Goal: Task Accomplishment & Management: Complete application form

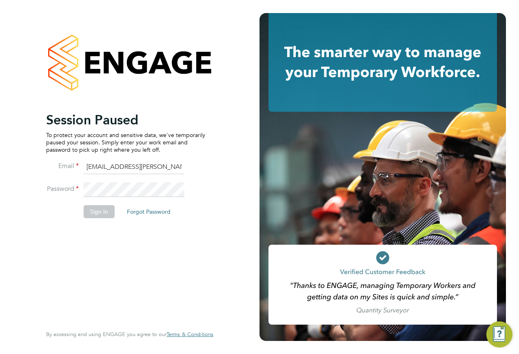
type input "[EMAIL_ADDRESS][PERSON_NAME][DOMAIN_NAME]"
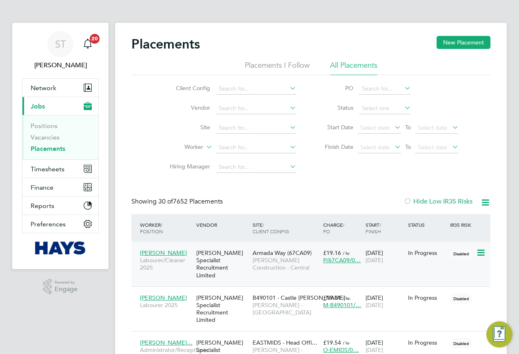
click at [196, 257] on div "[PERSON_NAME] Specialist Recruitment Limited" at bounding box center [222, 264] width 56 height 38
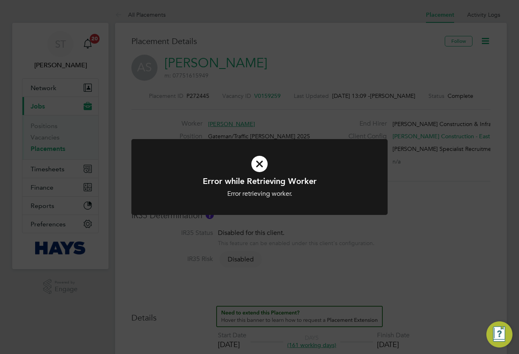
click at [259, 91] on div "Error while Retrieving Worker Error retrieving worker. Cancel Okay" at bounding box center [259, 177] width 519 height 354
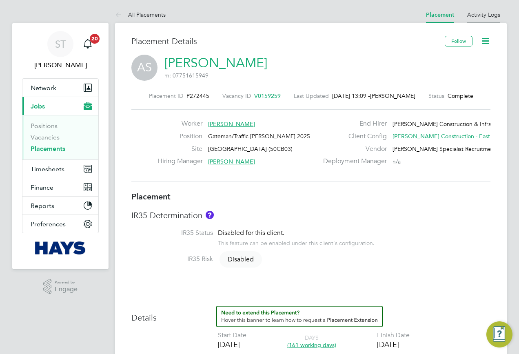
click at [485, 21] on li "Activity Logs" at bounding box center [483, 15] width 33 height 16
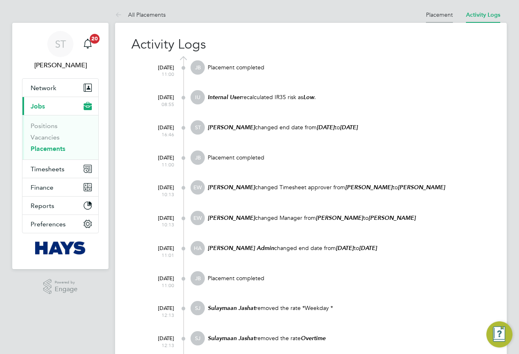
click at [447, 13] on link "Placement" at bounding box center [439, 14] width 27 height 7
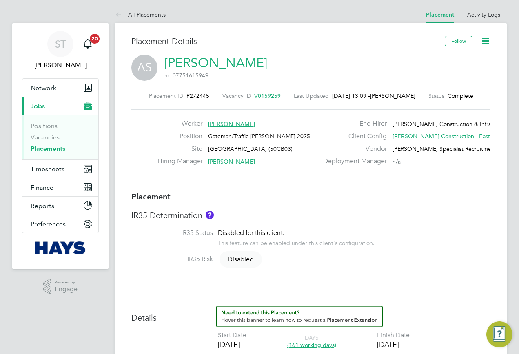
click at [490, 44] on icon at bounding box center [486, 41] width 10 height 10
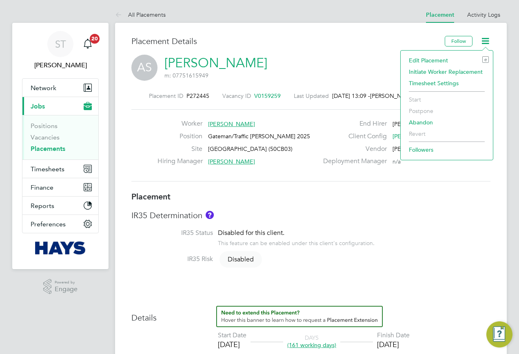
click at [412, 61] on li "Edit Placement e" at bounding box center [447, 60] width 84 height 11
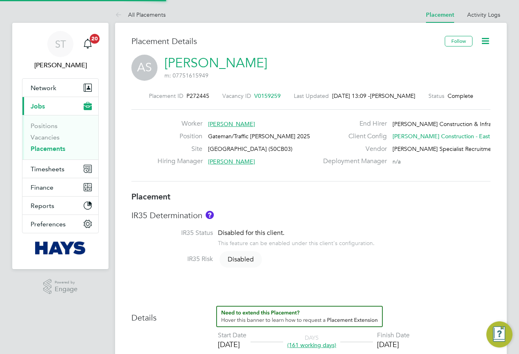
type input "Dan Ghinea"
type input "17 Feb 2025"
type input "[DATE]"
type input "08:00"
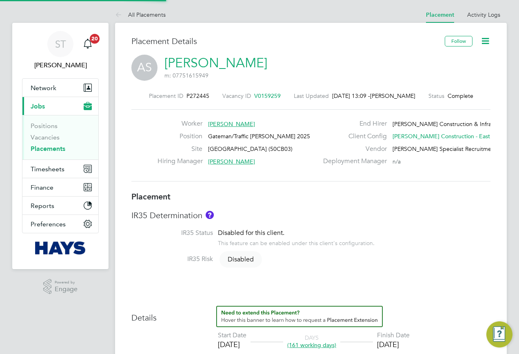
type input "18:00"
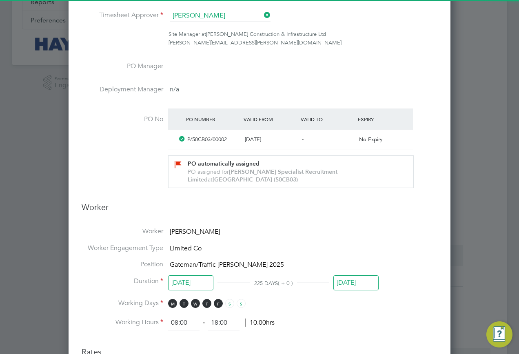
click at [345, 285] on input "[DATE]" at bounding box center [356, 283] width 45 height 15
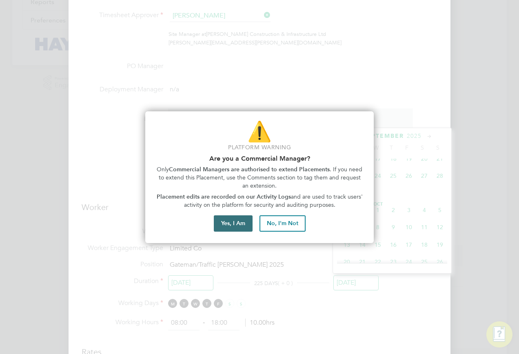
click at [223, 218] on button "Yes, I Am" at bounding box center [233, 224] width 39 height 16
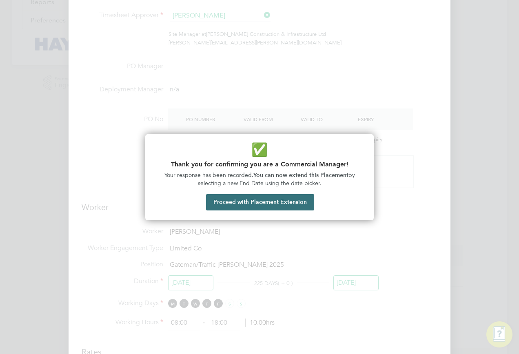
click at [242, 203] on button "Proceed with Placement Extension" at bounding box center [260, 202] width 108 height 16
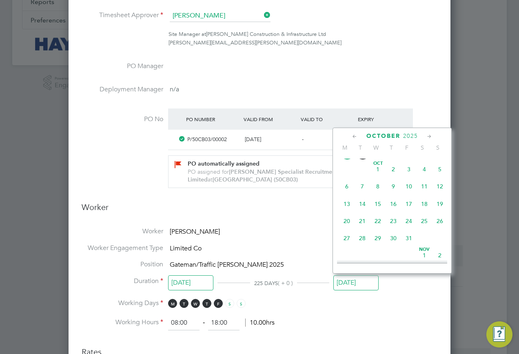
click at [342, 246] on span "27" at bounding box center [347, 239] width 16 height 16
type input "[DATE]"
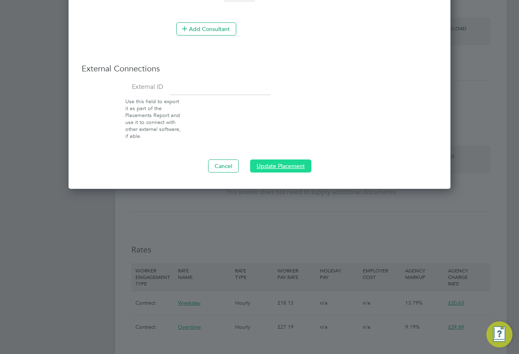
click at [276, 167] on button "Update Placement" at bounding box center [280, 166] width 61 height 13
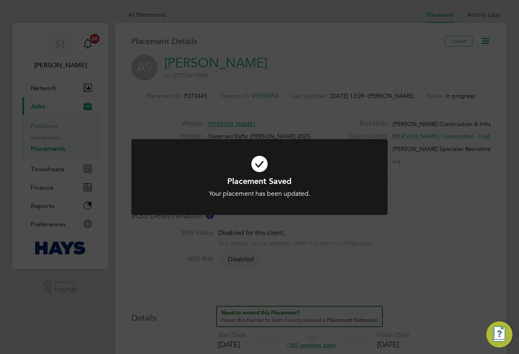
click at [359, 209] on div at bounding box center [259, 177] width 256 height 76
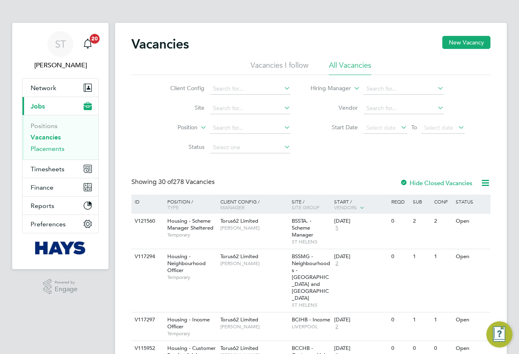
click at [41, 151] on link "Placements" at bounding box center [48, 149] width 34 height 8
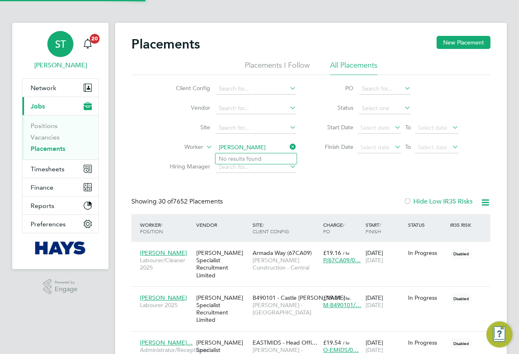
type input "Jay thor"
click at [61, 40] on span "ST" at bounding box center [60, 44] width 11 height 11
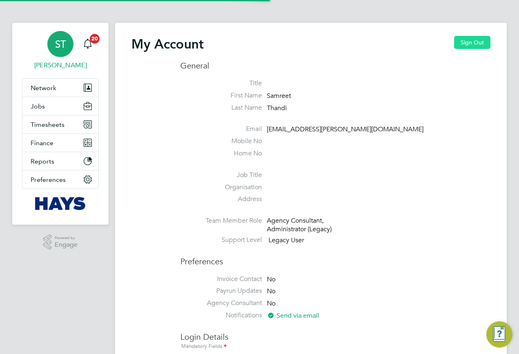
click at [462, 40] on button "Sign Out" at bounding box center [472, 42] width 36 height 13
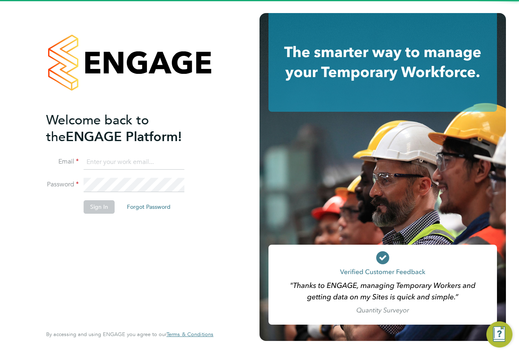
click at [125, 158] on input at bounding box center [134, 162] width 101 height 15
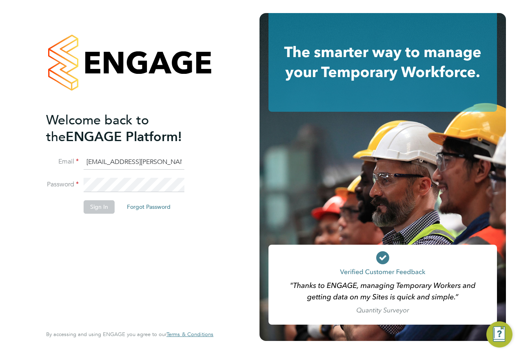
click at [175, 157] on input "Vendorkeyaccounts2@hays.cp," at bounding box center [134, 162] width 101 height 15
type input "Vendorkeyaccounts2@hays.com"
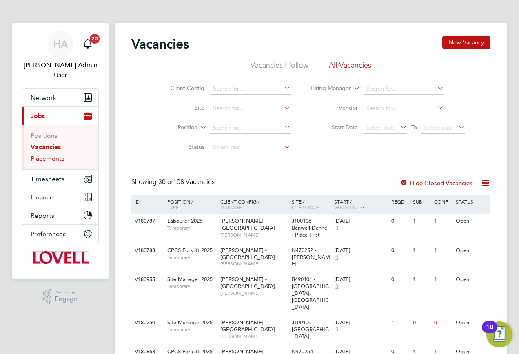
click at [46, 155] on link "Placements" at bounding box center [48, 159] width 34 height 8
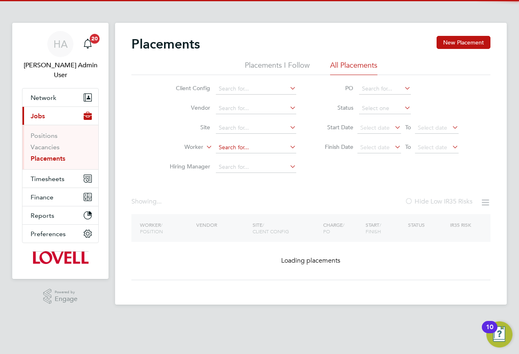
click at [236, 145] on input at bounding box center [256, 147] width 80 height 11
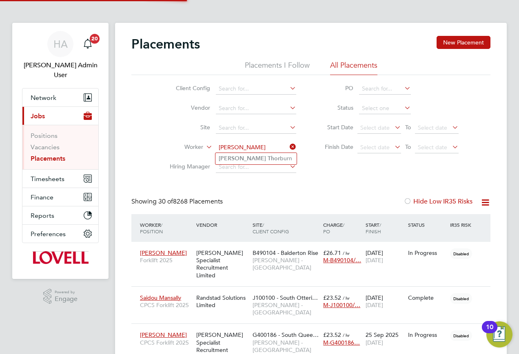
click at [253, 161] on li "[PERSON_NAME]" at bounding box center [256, 158] width 81 height 11
type input "[PERSON_NAME]"
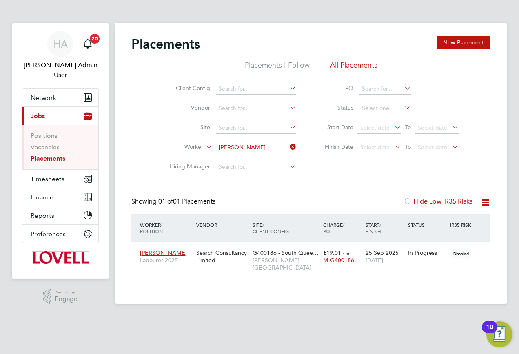
click at [245, 150] on input "Jay Thorburn" at bounding box center [256, 147] width 80 height 11
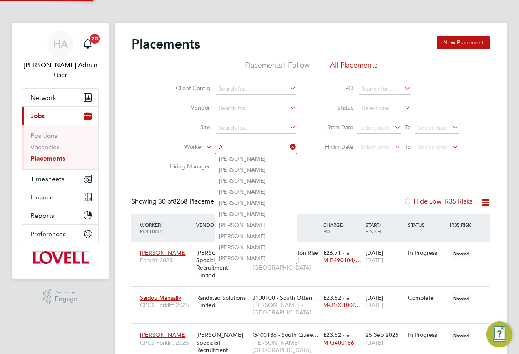
scroll to position [24, 71]
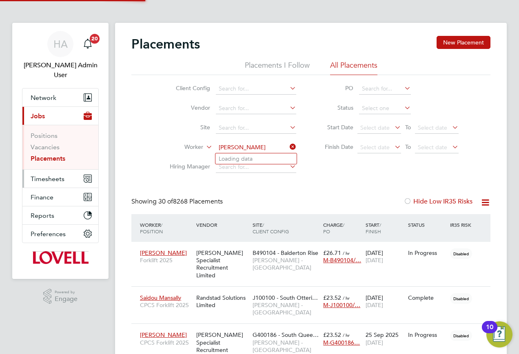
type input "Alex reid"
click at [52, 175] on span "Timesheets" at bounding box center [48, 179] width 34 height 8
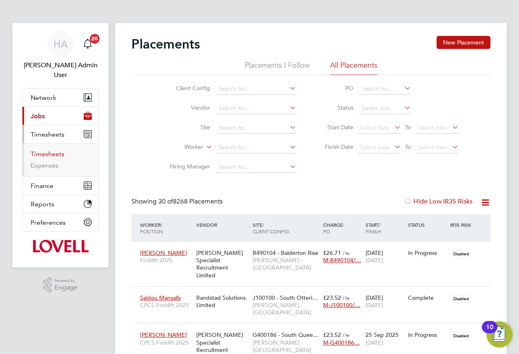
click at [49, 150] on link "Timesheets" at bounding box center [48, 154] width 34 height 8
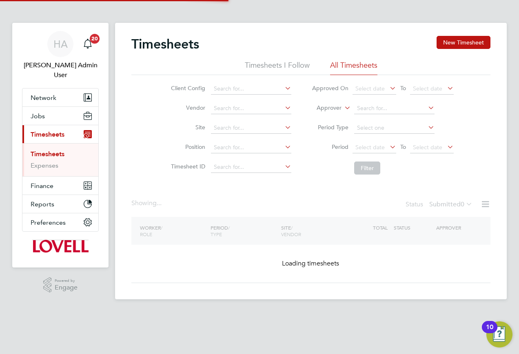
click at [338, 108] on label "Approver" at bounding box center [323, 108] width 37 height 8
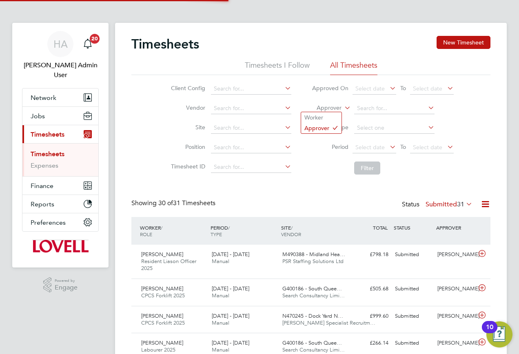
click at [328, 117] on li "Worker" at bounding box center [321, 117] width 40 height 11
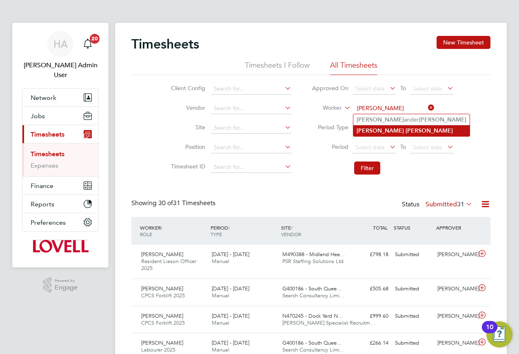
click at [408, 126] on li "Alex Reid" at bounding box center [412, 130] width 116 height 11
type input "Alex Reid"
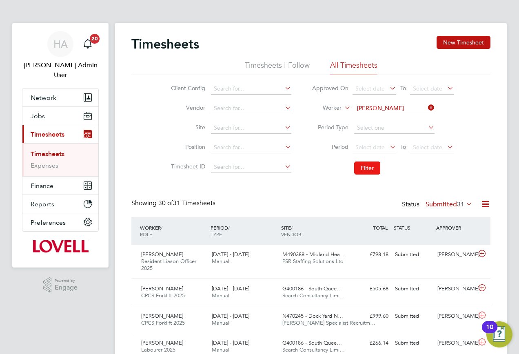
click at [366, 165] on button "Filter" at bounding box center [367, 168] width 26 height 13
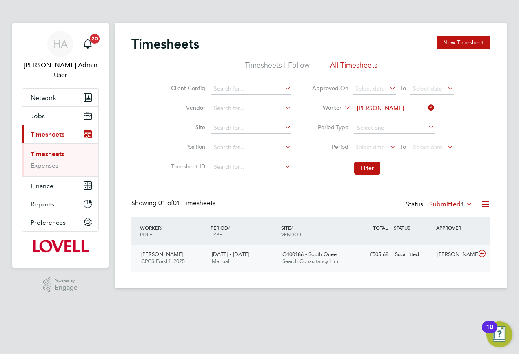
click at [280, 264] on div "G400186 - South Quee… Search Consultancy Limi…" at bounding box center [314, 258] width 71 height 20
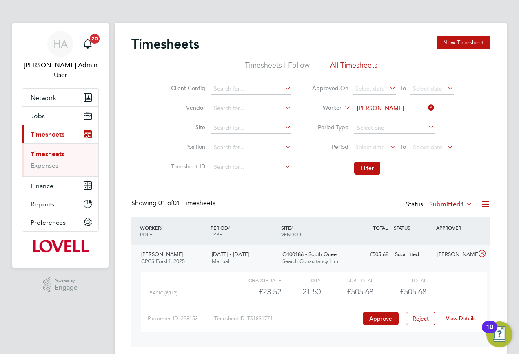
click at [452, 319] on link "View Details" at bounding box center [461, 318] width 30 height 7
click at [43, 112] on button "Jobs" at bounding box center [60, 116] width 76 height 18
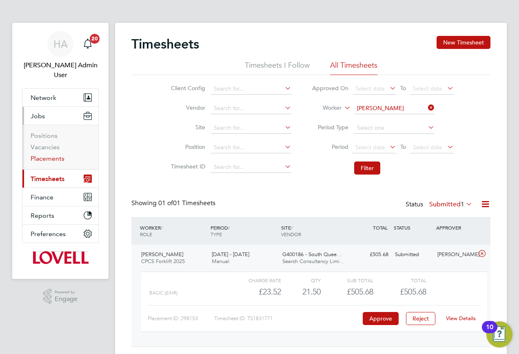
click at [52, 155] on link "Placements" at bounding box center [48, 159] width 34 height 8
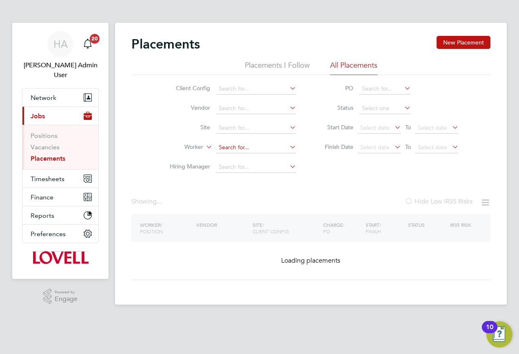
click at [226, 145] on input at bounding box center [256, 147] width 80 height 11
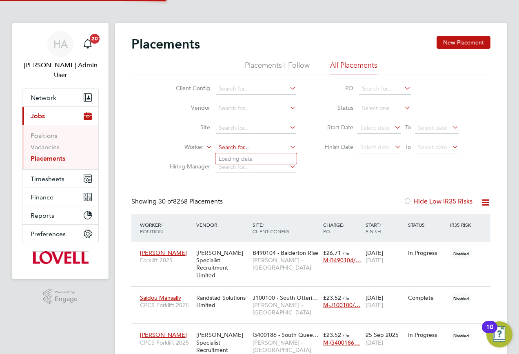
scroll to position [24, 71]
type input "[PERSON_NAME]"
click at [232, 158] on li "Alfie Turner" at bounding box center [267, 159] width 103 height 11
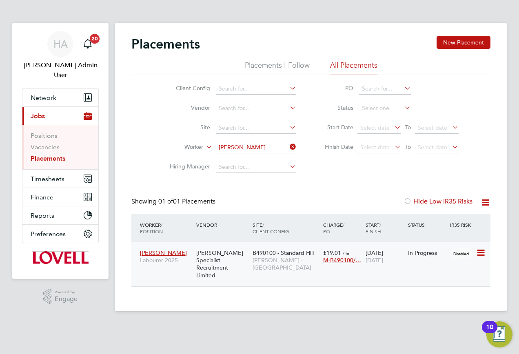
click at [248, 264] on div "Hays Specialist Recruitment Limited" at bounding box center [222, 264] width 56 height 38
click at [67, 170] on button "Timesheets" at bounding box center [60, 179] width 76 height 18
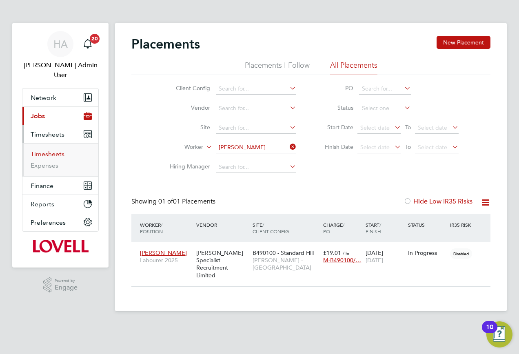
click at [45, 150] on link "Timesheets" at bounding box center [48, 154] width 34 height 8
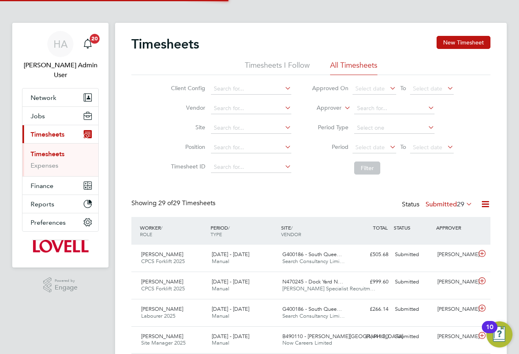
scroll to position [21, 71]
click at [336, 107] on label "Approver" at bounding box center [323, 108] width 37 height 8
click at [323, 117] on li "Worker" at bounding box center [321, 117] width 40 height 11
click at [369, 103] on input at bounding box center [394, 108] width 80 height 11
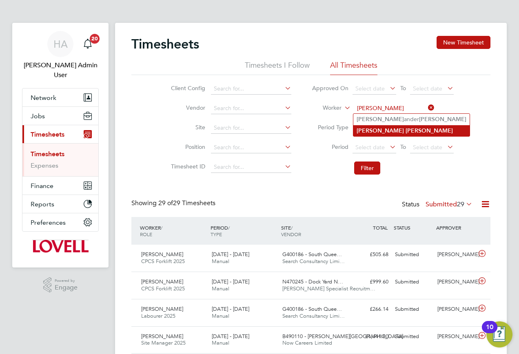
click at [360, 127] on b "Alex" at bounding box center [380, 130] width 47 height 7
type input "Alex Reid"
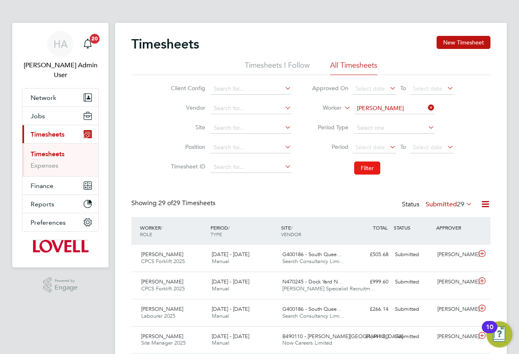
click at [365, 165] on button "Filter" at bounding box center [367, 168] width 26 height 13
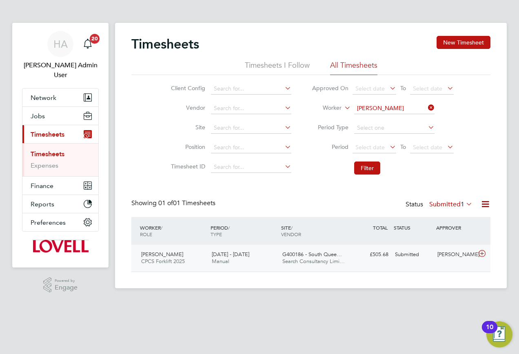
click at [347, 260] on div "G400186 - South Quee… Search Consultancy Limi…" at bounding box center [314, 258] width 71 height 20
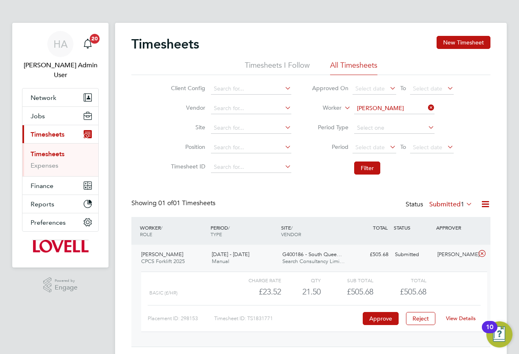
click at [452, 319] on link "View Details" at bounding box center [461, 318] width 30 height 7
click at [469, 33] on div "Timesheets New Timesheet Timesheets I Follow All Timesheets Client Config Vendo…" at bounding box center [311, 193] width 392 height 341
click at [461, 38] on button "New Timesheet" at bounding box center [464, 42] width 54 height 13
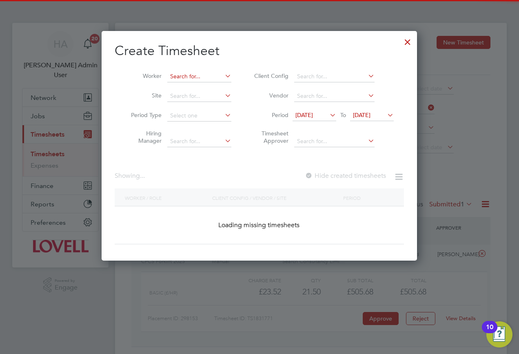
click at [201, 79] on input at bounding box center [199, 76] width 64 height 11
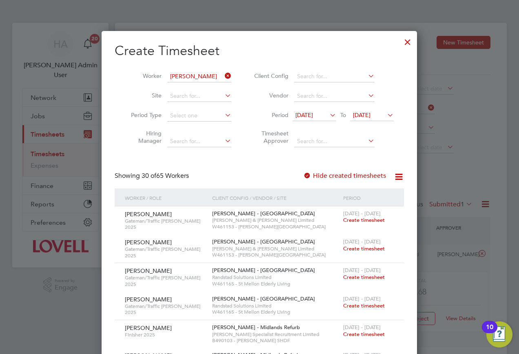
click at [219, 100] on b "Reid" at bounding box center [242, 98] width 47 height 7
type input "Alex Reid"
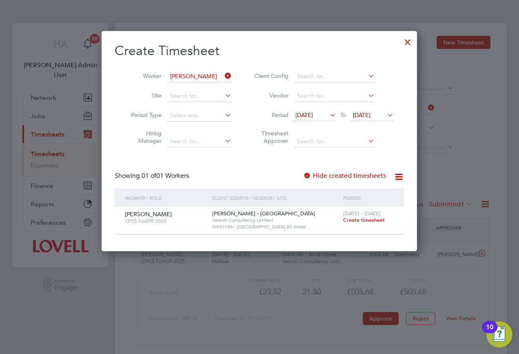
click at [347, 221] on span "Create timesheet" at bounding box center [364, 220] width 42 height 7
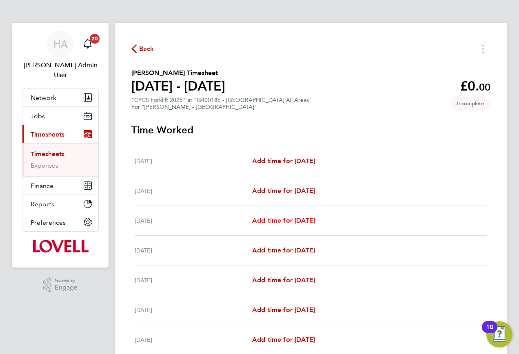
click at [273, 222] on span "Add time for Mon 22 Sep" at bounding box center [283, 221] width 63 height 8
select select "30"
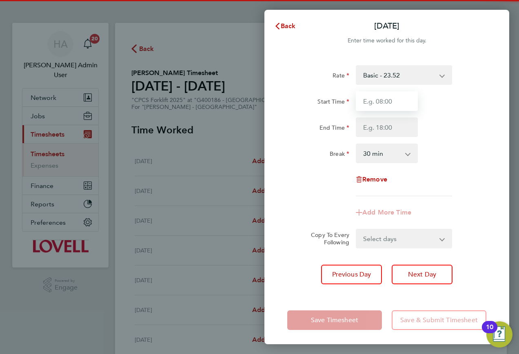
click at [395, 97] on input "Start Time" at bounding box center [387, 101] width 62 height 20
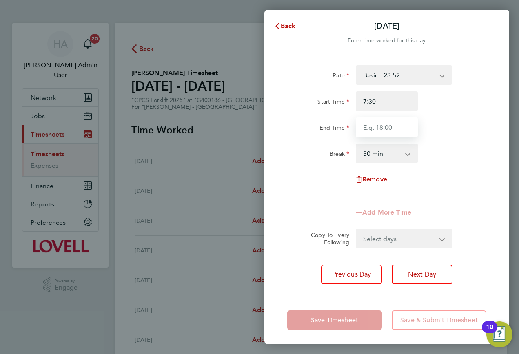
type input "07:30"
click at [379, 134] on input "End Time" at bounding box center [387, 128] width 62 height 20
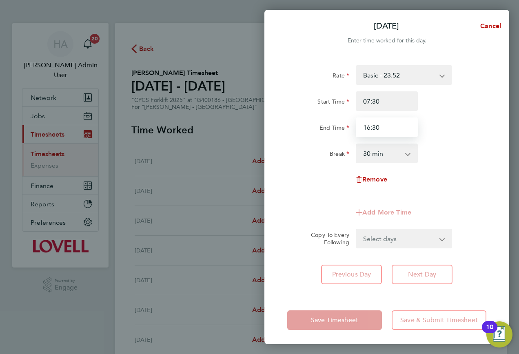
type input "16:30"
click at [363, 232] on form "Rate Basic - 23.52 Overtime - 33.98 Start Time 07:30 End Time 16:30 Break 0 min…" at bounding box center [386, 156] width 199 height 183
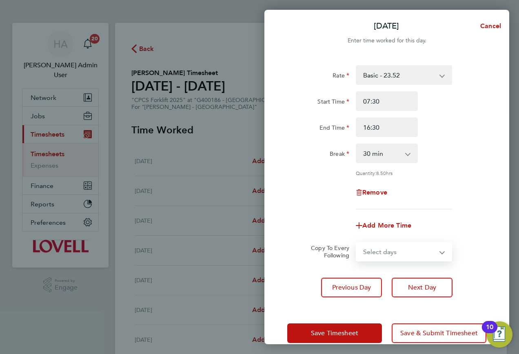
select select "TUE"
click at [357, 243] on select "Select days Day Tuesday Wednesday Thursday Friday" at bounding box center [400, 252] width 86 height 18
select select "2025-09-26"
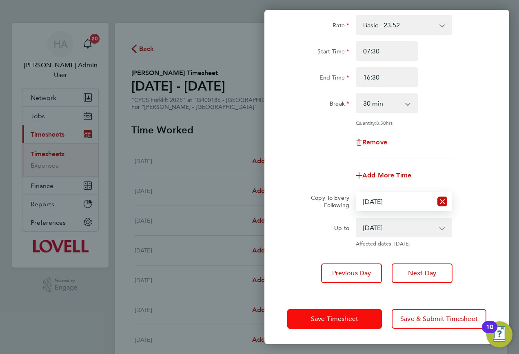
click at [318, 315] on span "Save Timesheet" at bounding box center [334, 319] width 47 height 8
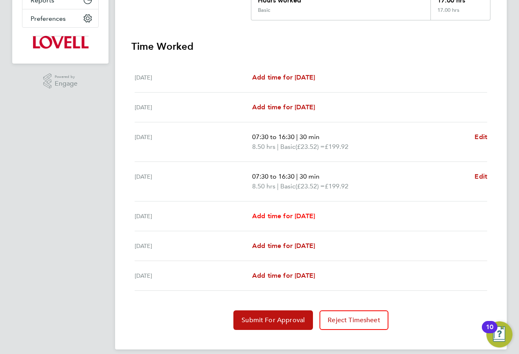
click at [261, 215] on span "Add time for Wed 24 Sep" at bounding box center [283, 216] width 63 height 8
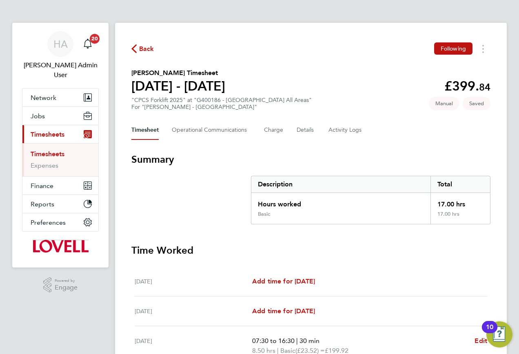
select select "30"
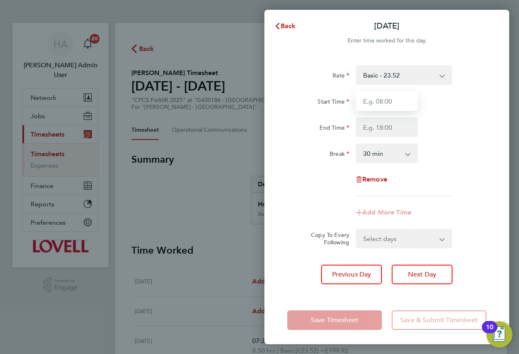
click at [385, 105] on input "Start Time" at bounding box center [387, 101] width 62 height 20
type input "07:30"
click at [375, 127] on input "End Time" at bounding box center [387, 128] width 62 height 20
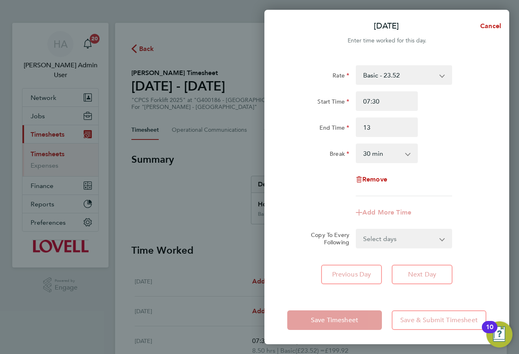
type input "13:00"
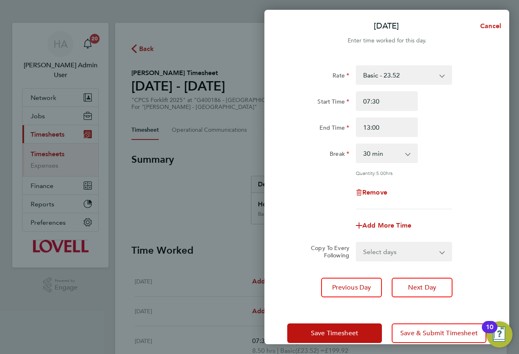
click at [375, 296] on div "Wed 24 Sep Cancel Enter time worked for this day. Rate Basic - 23.52 Overtime -…" at bounding box center [387, 177] width 245 height 335
click at [335, 329] on span "Save Timesheet" at bounding box center [334, 333] width 47 height 8
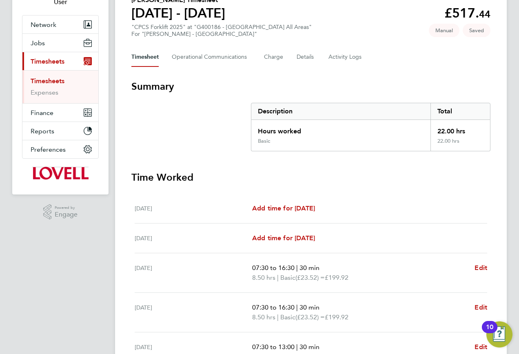
scroll to position [163, 0]
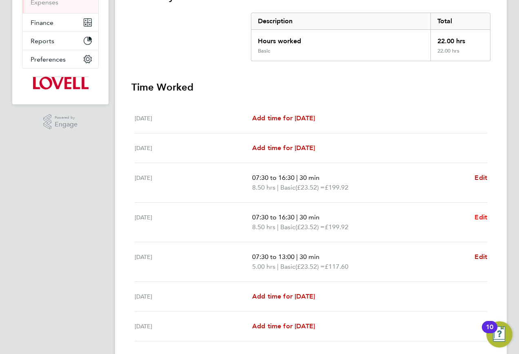
click at [479, 218] on span "Edit" at bounding box center [481, 218] width 13 height 8
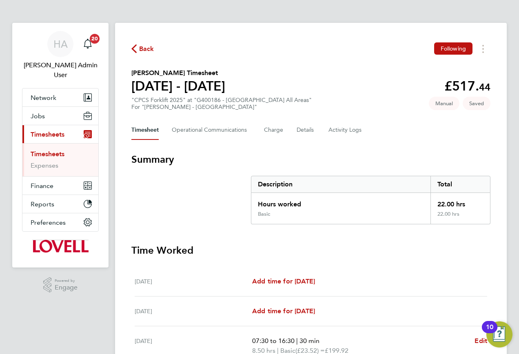
select select "30"
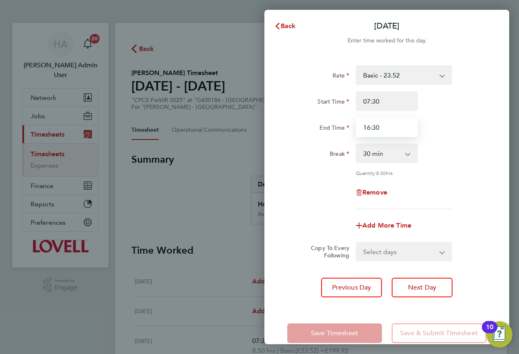
click at [379, 126] on input "16:30" at bounding box center [387, 128] width 62 height 20
type input "16:00"
click at [315, 316] on div "Save Timesheet Save & Submit Timesheet" at bounding box center [387, 333] width 245 height 52
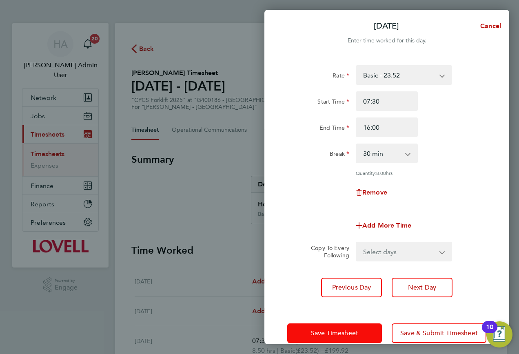
click at [314, 332] on span "Save Timesheet" at bounding box center [334, 333] width 47 height 8
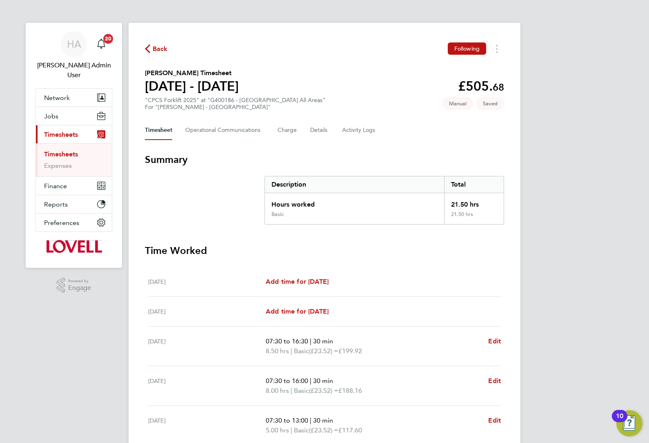
drag, startPoint x: 447, startPoint y: 3, endPoint x: 425, endPoint y: 31, distance: 35.5
click at [425, 29] on div "Back Following Alex Reid's Timesheet 20 - 26 Sept 2025 £505. 68 "CPCS Forklift …" at bounding box center [325, 293] width 392 height 541
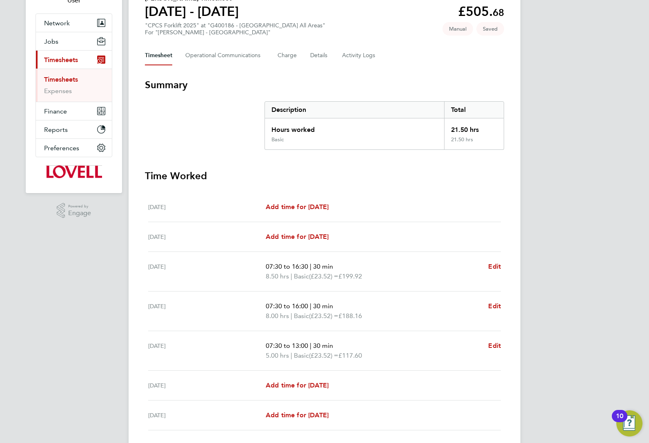
scroll to position [51, 0]
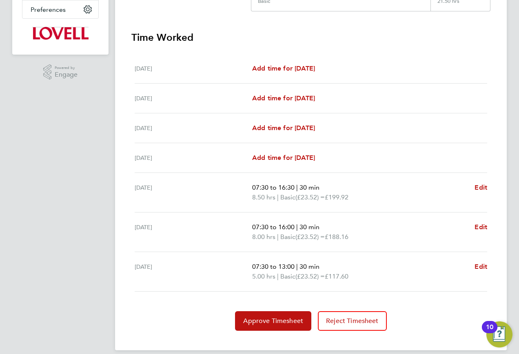
scroll to position [223, 0]
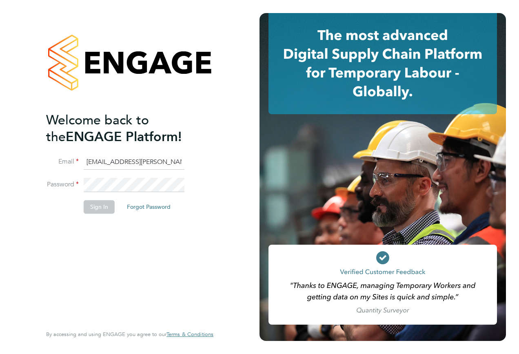
type input "[EMAIL_ADDRESS][PERSON_NAME][DOMAIN_NAME]"
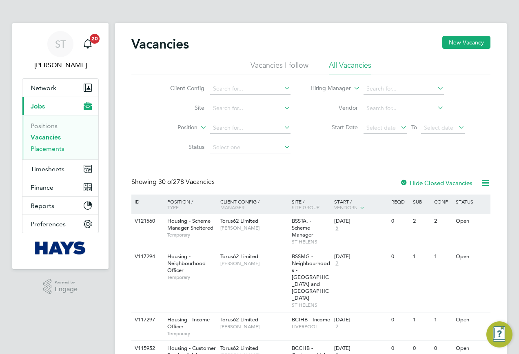
click at [46, 149] on link "Placements" at bounding box center [48, 149] width 34 height 8
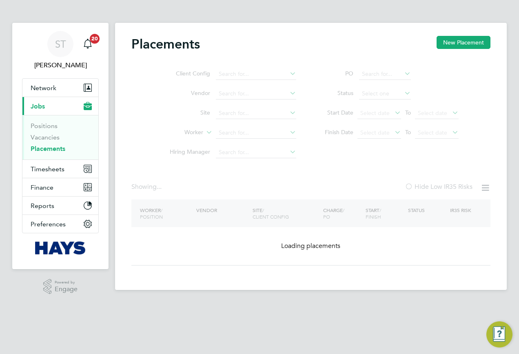
click at [227, 134] on ul "Client Config Vendor Site Worker Hiring Manager" at bounding box center [230, 114] width 154 height 98
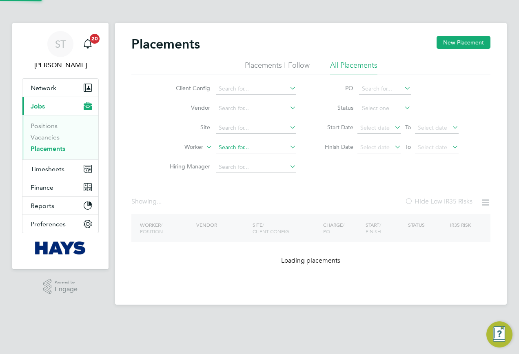
click at [231, 149] on input at bounding box center [256, 147] width 80 height 11
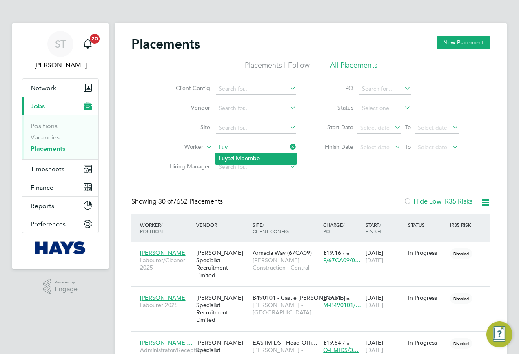
click at [242, 155] on li "Luy azi Mbombo" at bounding box center [256, 158] width 81 height 11
type input "[PERSON_NAME]"
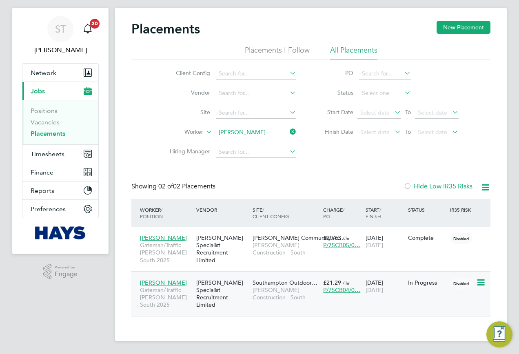
click at [233, 293] on div "[PERSON_NAME] Specialist Recruitment Limited" at bounding box center [222, 294] width 56 height 38
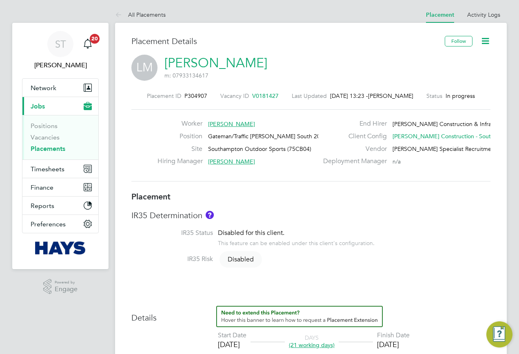
click at [41, 147] on link "Placements" at bounding box center [48, 149] width 35 height 8
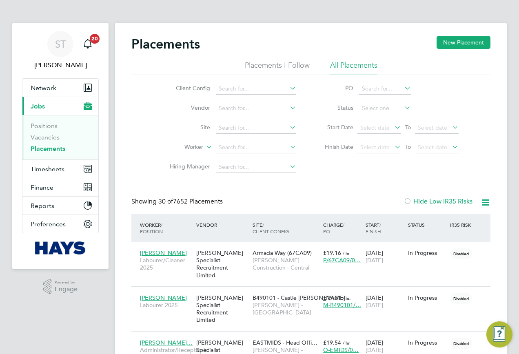
scroll to position [24, 71]
click at [220, 147] on input at bounding box center [256, 147] width 80 height 11
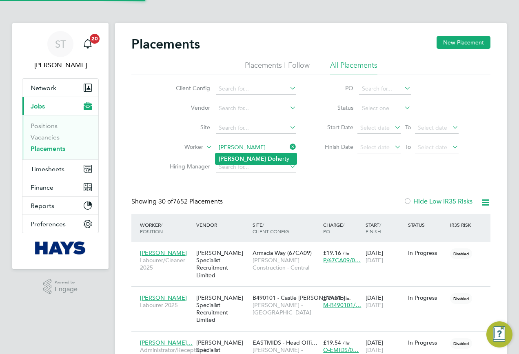
click at [229, 162] on b "[PERSON_NAME]" at bounding box center [242, 159] width 47 height 7
type input "[PERSON_NAME]"
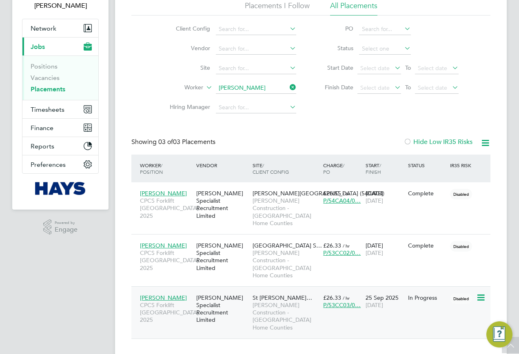
click at [236, 292] on div "Hays Specialist Recruitment Limited" at bounding box center [222, 309] width 56 height 38
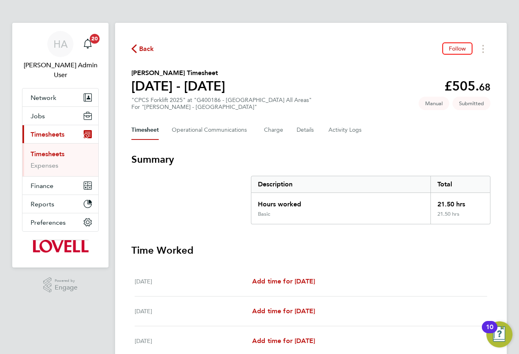
scroll to position [204, 0]
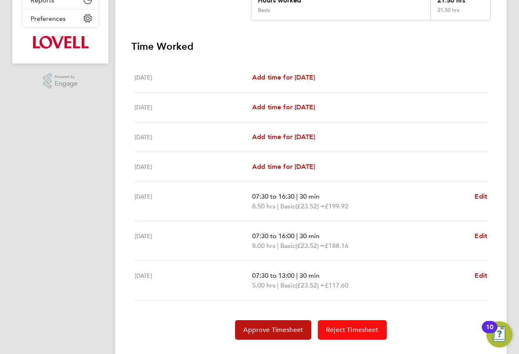
click at [340, 329] on span "Reject Timesheet" at bounding box center [352, 330] width 53 height 8
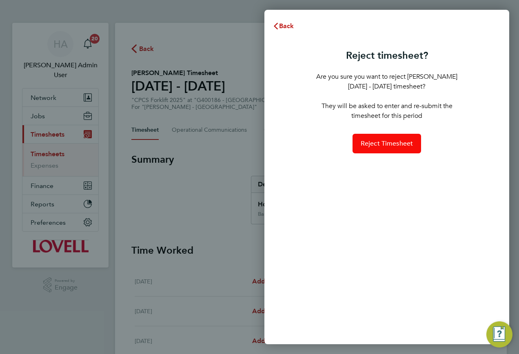
click at [385, 147] on span "Reject Timesheet" at bounding box center [387, 144] width 53 height 8
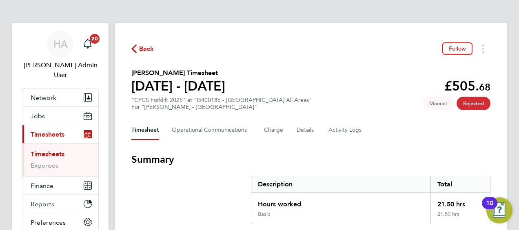
click at [142, 47] on span "Back" at bounding box center [146, 49] width 15 height 10
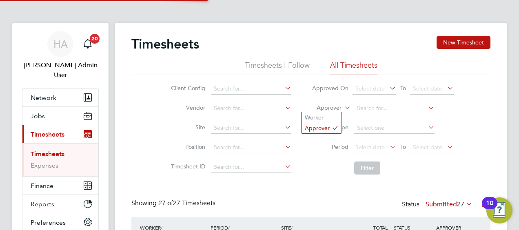
click at [336, 105] on label "Approver" at bounding box center [323, 108] width 37 height 8
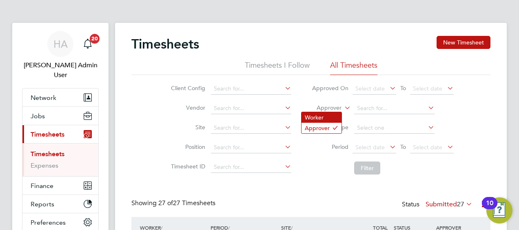
click at [327, 117] on li "Worker" at bounding box center [322, 117] width 40 height 11
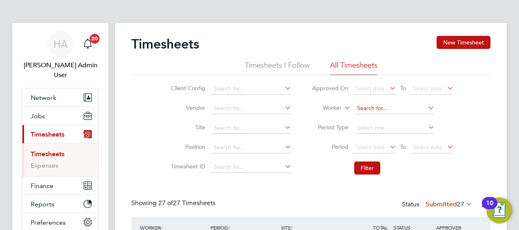
click at [363, 105] on input at bounding box center [394, 108] width 80 height 11
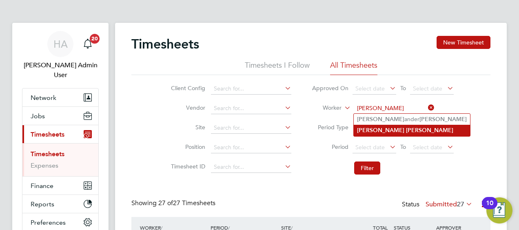
click at [385, 131] on li "Alex Reid" at bounding box center [412, 130] width 116 height 11
type input "Alex Reid"
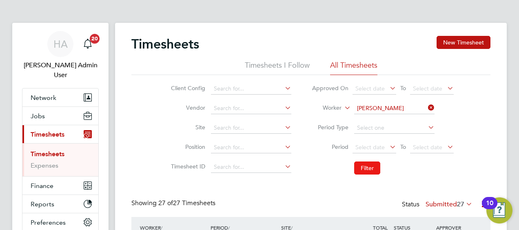
click at [372, 164] on button "Filter" at bounding box center [367, 168] width 26 height 13
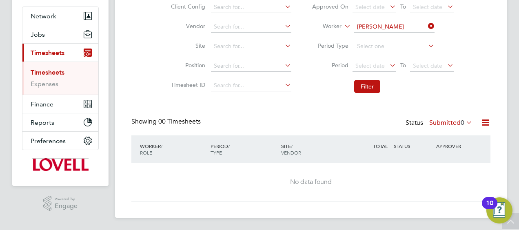
click at [430, 122] on label "Submitted 0" at bounding box center [451, 123] width 43 height 8
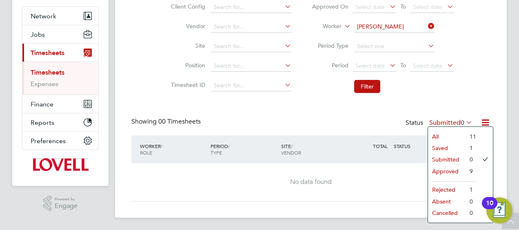
click at [431, 136] on li "All" at bounding box center [447, 136] width 38 height 11
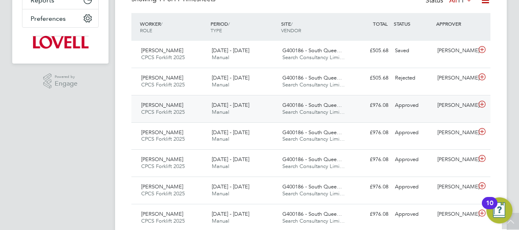
click at [294, 107] on span "G400186 - South Quee…" at bounding box center [313, 105] width 60 height 7
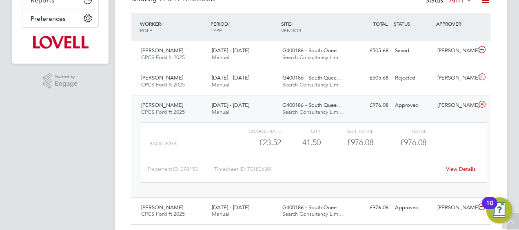
click at [468, 166] on link "View Details" at bounding box center [461, 169] width 30 height 7
click at [415, 60] on div "Alex Reid CPCS Forklift 2025 20 - 26 Sep 2025 20 - 26 Sep 2025 Manual G400186 -…" at bounding box center [310, 54] width 359 height 27
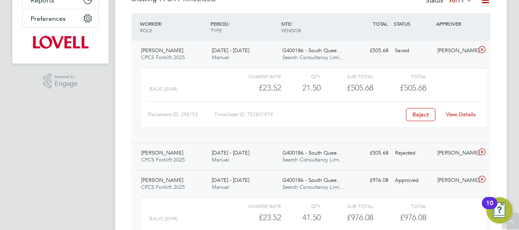
click at [403, 162] on div "Alex Reid CPCS Forklift 2025 20 - 26 Sep 2025 20 - 26 Sep 2025 Manual G400186 -…" at bounding box center [310, 156] width 359 height 27
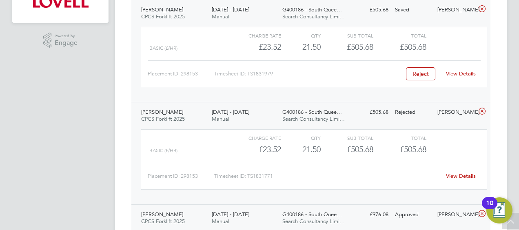
click at [452, 178] on link "View Details" at bounding box center [461, 176] width 30 height 7
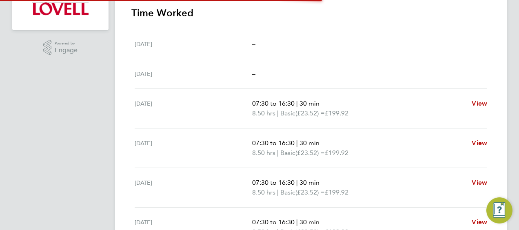
scroll to position [327, 0]
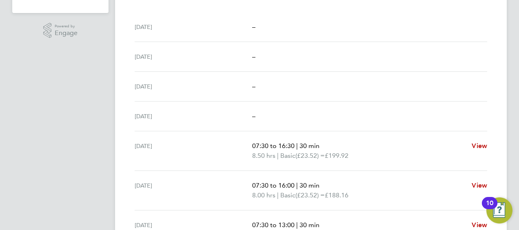
scroll to position [306, 0]
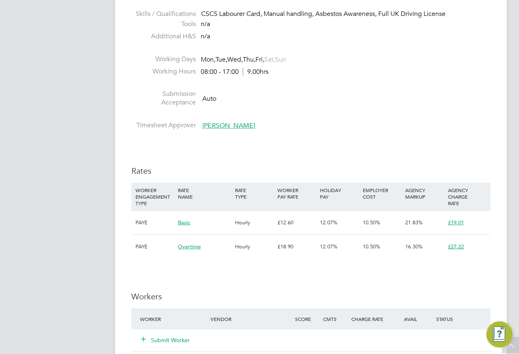
scroll to position [449, 0]
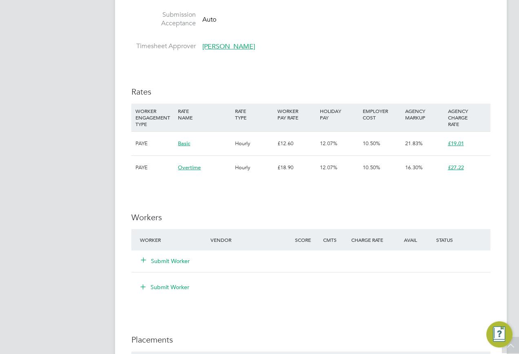
click at [149, 260] on button "Submit Worker" at bounding box center [165, 261] width 49 height 8
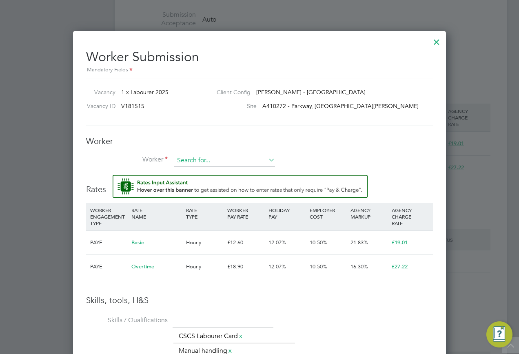
click at [188, 159] on input at bounding box center [224, 161] width 101 height 12
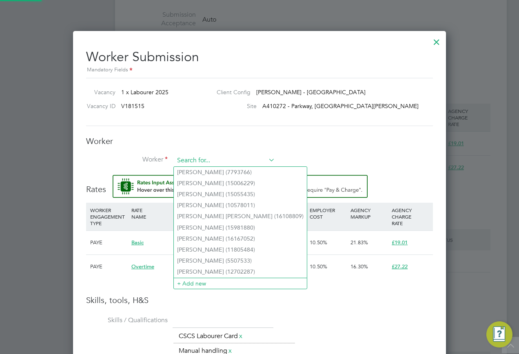
paste input "20874103"
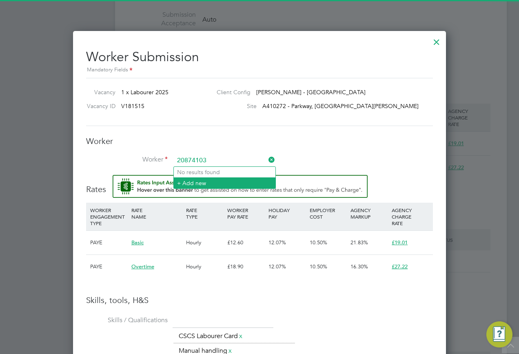
type input "20874103"
click at [183, 180] on li "+ Add new" at bounding box center [225, 183] width 102 height 11
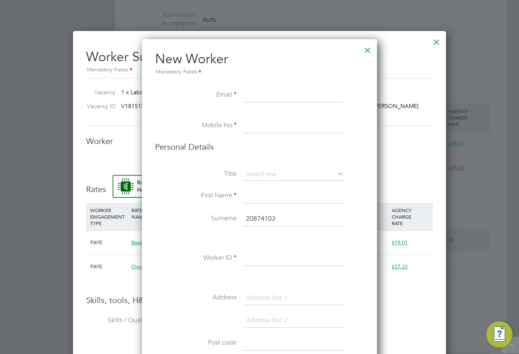
scroll to position [729, 236]
click at [305, 97] on input at bounding box center [293, 95] width 101 height 15
paste input "Zacmccallum01@gmail.com"
type input "Zacmccallum01@gmail.com"
click at [256, 125] on input "tel:07480688804" at bounding box center [293, 126] width 101 height 15
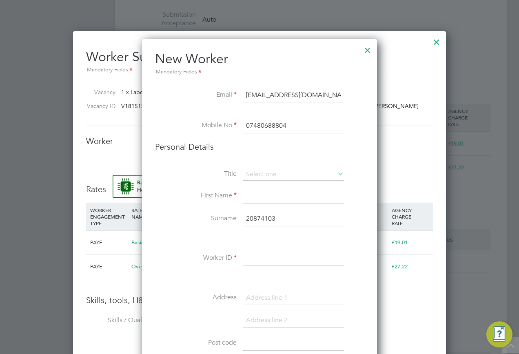
type input "07480688804"
click at [249, 182] on li "Title" at bounding box center [259, 179] width 209 height 20
click at [254, 179] on input at bounding box center [293, 175] width 101 height 12
click at [252, 191] on li "Mr" at bounding box center [294, 186] width 102 height 11
type input "Mr"
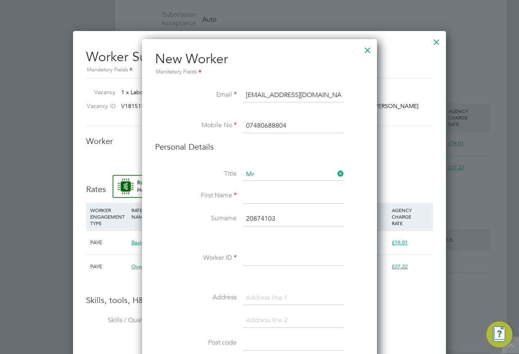
click at [248, 198] on input at bounding box center [293, 196] width 101 height 15
type input "Zac"
drag, startPoint x: 284, startPoint y: 224, endPoint x: 220, endPoint y: 226, distance: 64.6
click at [215, 225] on li "Surname 20874103" at bounding box center [259, 223] width 209 height 23
click at [270, 261] on input at bounding box center [293, 259] width 101 height 15
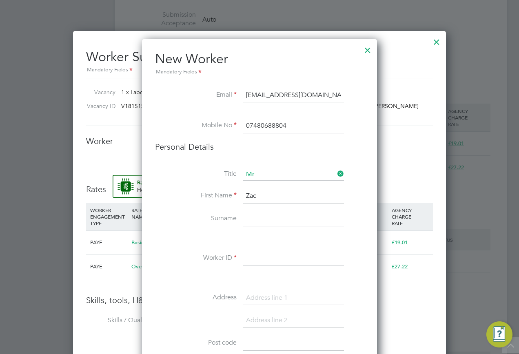
paste input "20874103"
type input "20874103"
click at [263, 223] on input at bounding box center [293, 219] width 101 height 15
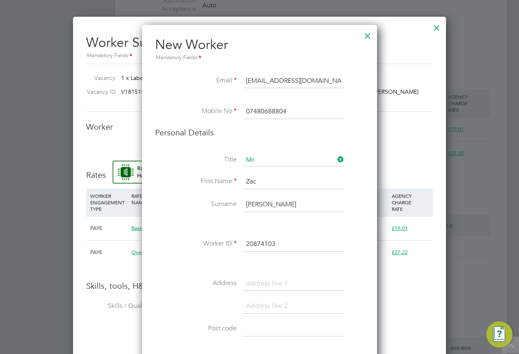
scroll to position [572, 0]
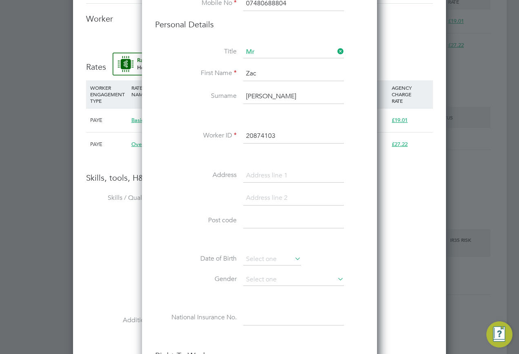
type input "McCallum"
click at [273, 176] on input at bounding box center [293, 176] width 101 height 15
paste input "[STREET_ADDRESS]"
type input "[STREET_ADDRESS]"
click at [248, 198] on input at bounding box center [293, 198] width 101 height 15
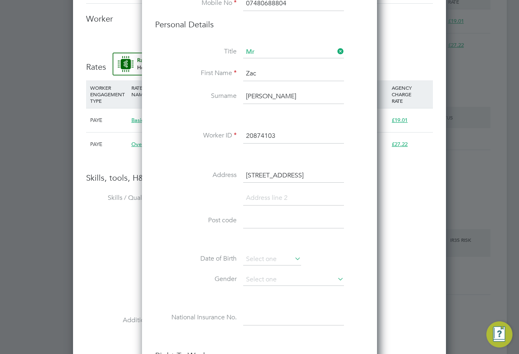
paste input "Kings [PERSON_NAME]"
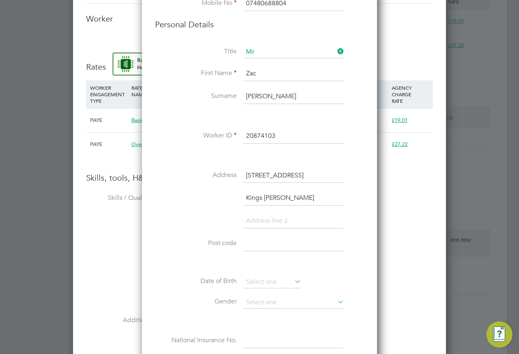
type input "Kings [PERSON_NAME]"
click at [257, 242] on input at bounding box center [293, 244] width 101 height 15
paste input "PE33 9DS"
type input "PE33 9DS"
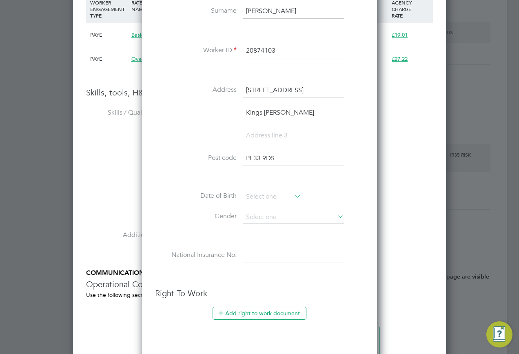
scroll to position [735, 0]
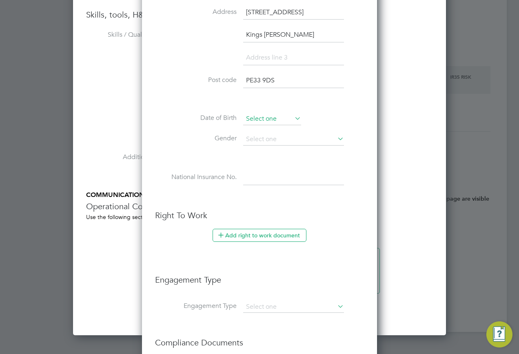
click at [258, 119] on input at bounding box center [272, 119] width 58 height 12
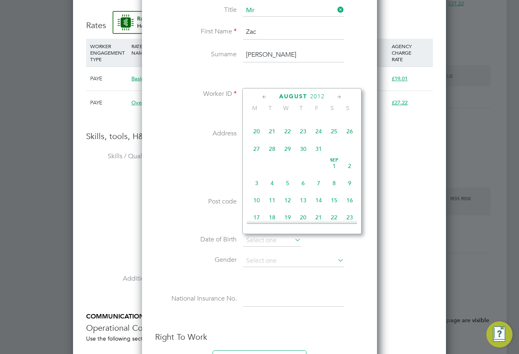
scroll to position [612, 0]
click at [322, 95] on span "2012" at bounding box center [317, 97] width 15 height 7
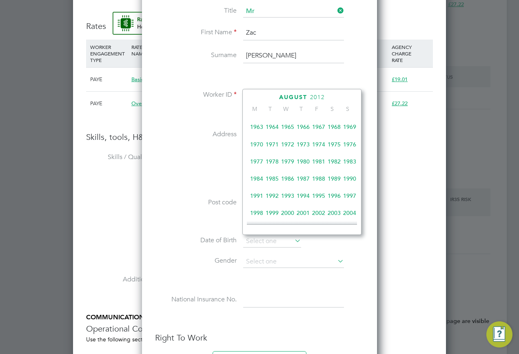
scroll to position [176, 0]
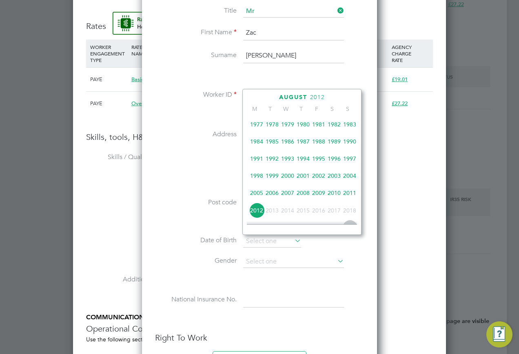
click at [309, 180] on span "2001" at bounding box center [304, 176] width 16 height 16
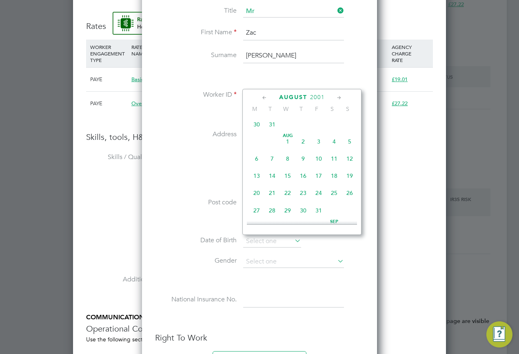
click at [263, 97] on icon at bounding box center [265, 97] width 8 height 9
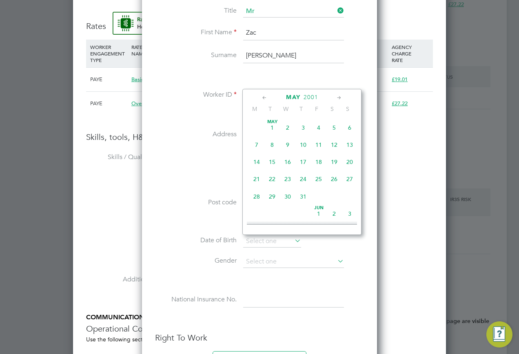
click at [263, 97] on icon at bounding box center [265, 97] width 8 height 9
click at [317, 166] on span "16" at bounding box center [319, 162] width 16 height 16
type input "[DATE]"
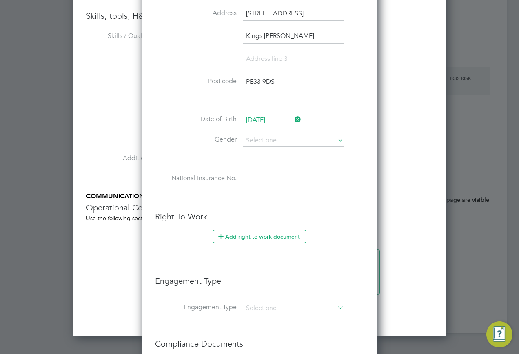
scroll to position [735, 0]
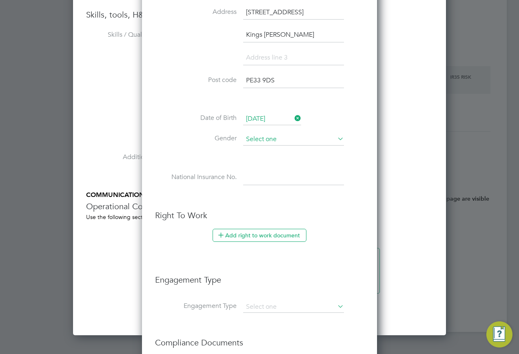
click at [297, 140] on input at bounding box center [293, 140] width 101 height 12
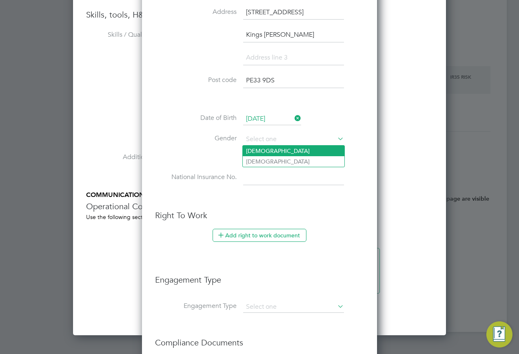
click at [276, 152] on li "[DEMOGRAPHIC_DATA]" at bounding box center [294, 151] width 102 height 11
type input "[DEMOGRAPHIC_DATA]"
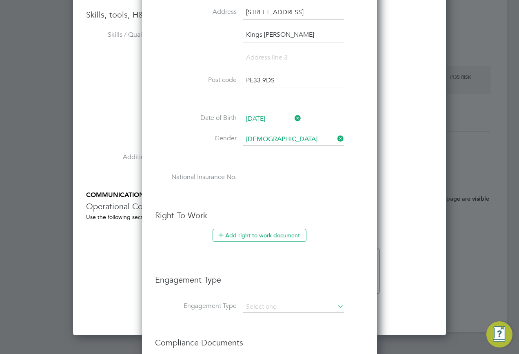
click at [256, 184] on input at bounding box center [293, 178] width 101 height 15
paste input "PG796729B"
type input "PG 79 67 29 B"
click at [255, 300] on li "Engagement Type" at bounding box center [259, 284] width 209 height 35
click at [256, 310] on input at bounding box center [293, 307] width 101 height 11
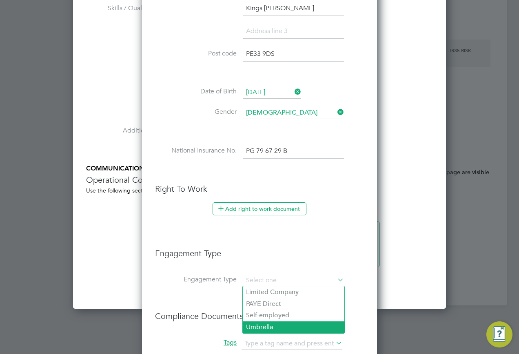
scroll to position [776, 0]
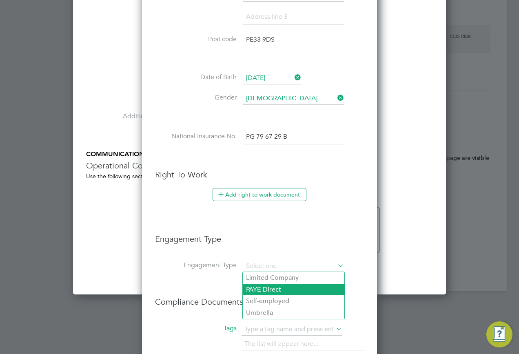
click at [259, 289] on li "PAYE Direct" at bounding box center [294, 290] width 102 height 12
type input "PAYE Direct"
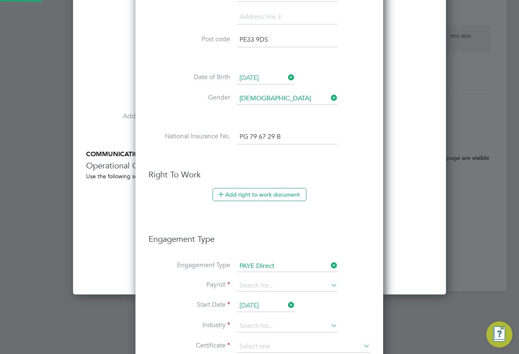
scroll to position [989, 249]
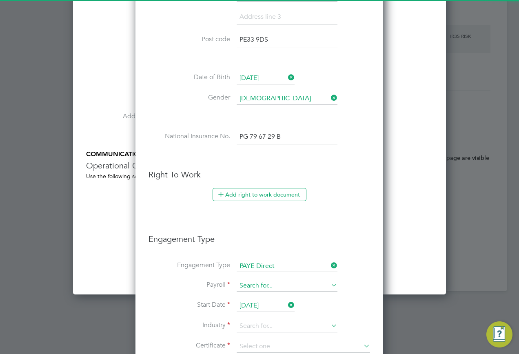
click at [251, 290] on input at bounding box center [287, 285] width 101 height 11
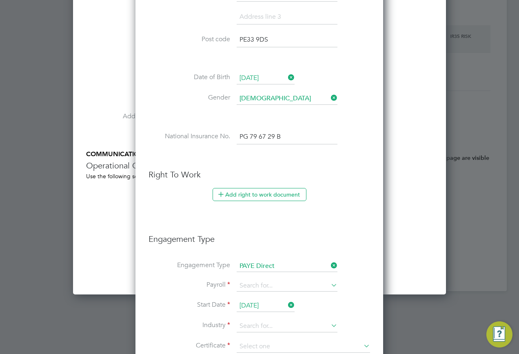
click at [259, 304] on li "PAYE (Umbrella)" at bounding box center [287, 310] width 102 height 12
type input "PAYE (Umbrella)"
click at [258, 289] on input at bounding box center [287, 285] width 101 height 11
click at [260, 300] on li "PAYE (Standard)" at bounding box center [287, 298] width 102 height 12
type input "PAYE (Standard)"
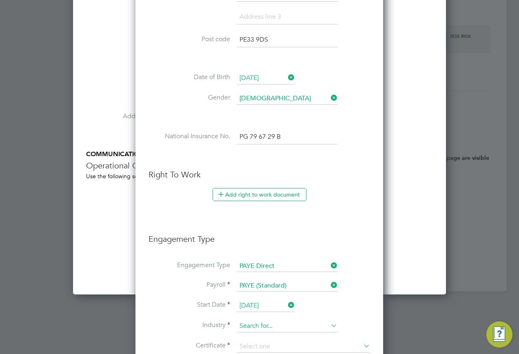
click at [261, 325] on input at bounding box center [287, 326] width 101 height 12
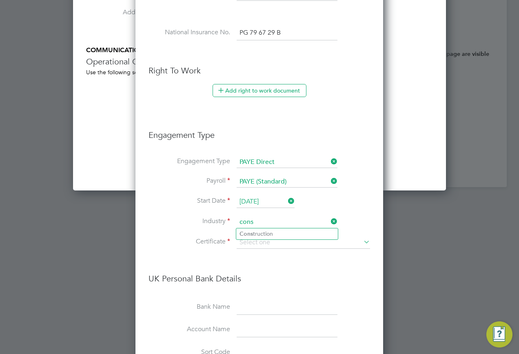
scroll to position [898, 0]
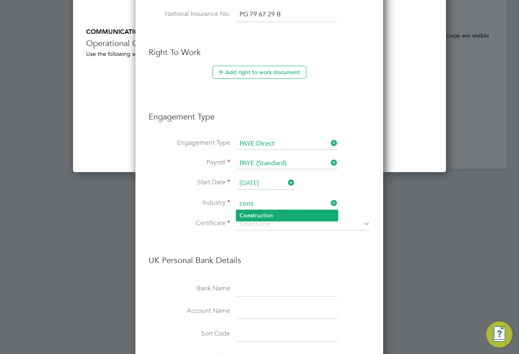
click at [264, 215] on li "Cons truction" at bounding box center [287, 215] width 102 height 11
type input "Construction"
click at [265, 225] on input at bounding box center [304, 224] width 134 height 12
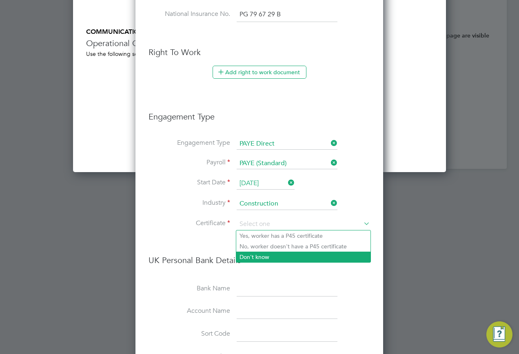
click at [256, 256] on li "Don't know" at bounding box center [303, 257] width 134 height 11
type input "Don't know"
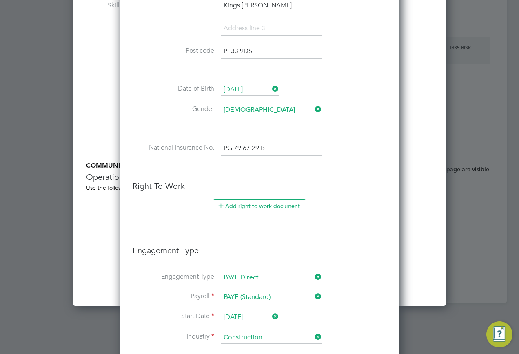
scroll to position [735, 0]
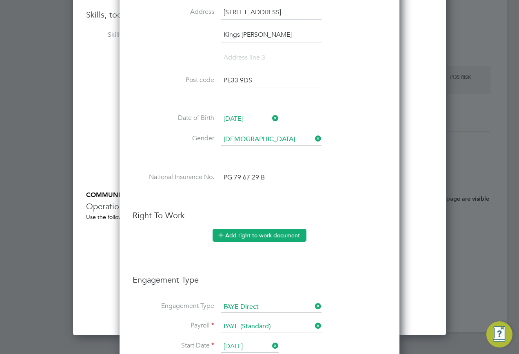
click at [243, 237] on button "Add right to work document" at bounding box center [260, 235] width 94 height 13
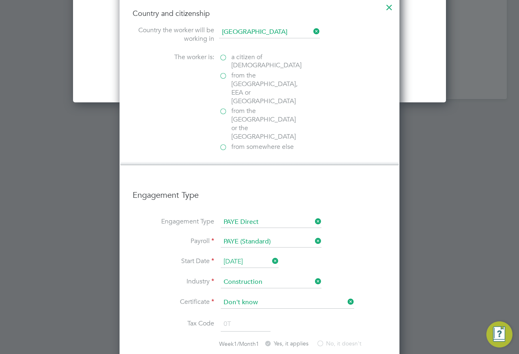
scroll to position [898, 0]
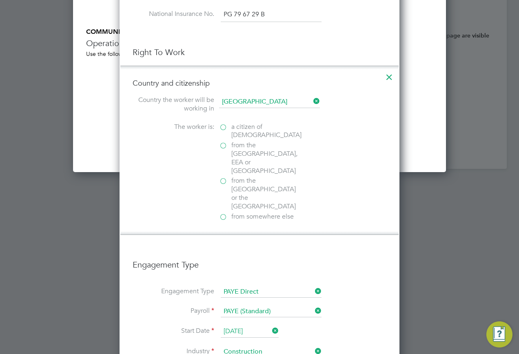
click at [386, 78] on icon at bounding box center [389, 75] width 15 height 15
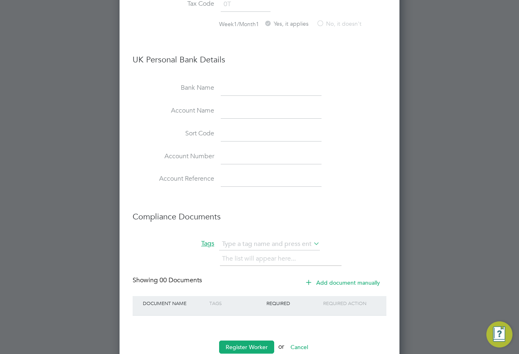
scroll to position [1164, 0]
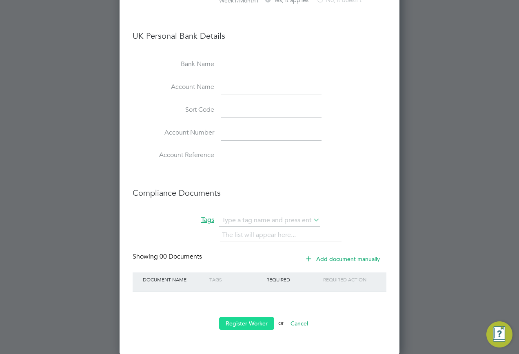
click at [256, 320] on button "Register Worker" at bounding box center [246, 323] width 55 height 13
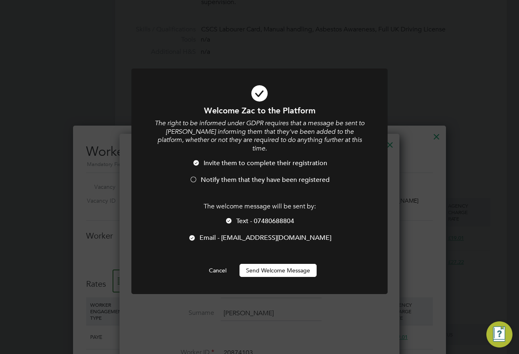
click at [264, 264] on button "Send Welcome Message" at bounding box center [278, 270] width 77 height 13
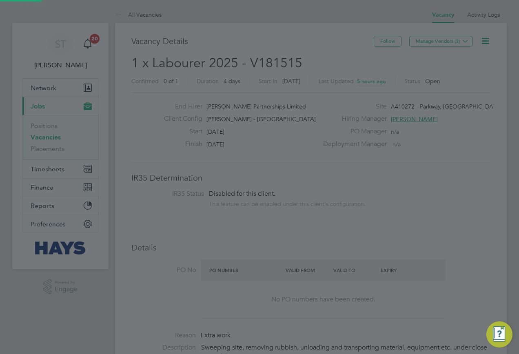
scroll to position [354, 0]
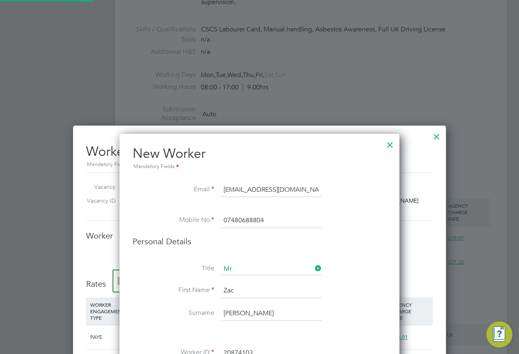
type input "Zac McCallum (20874103)"
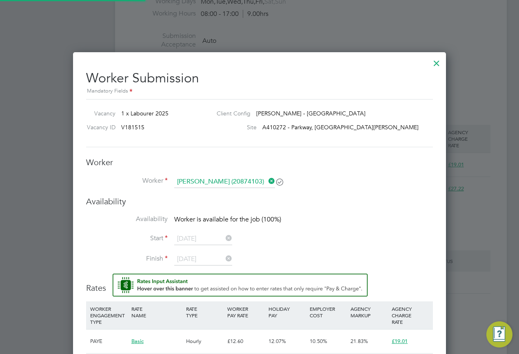
scroll to position [449, 0]
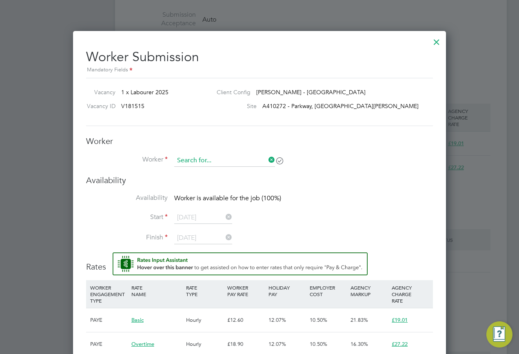
click at [225, 165] on input at bounding box center [224, 161] width 101 height 12
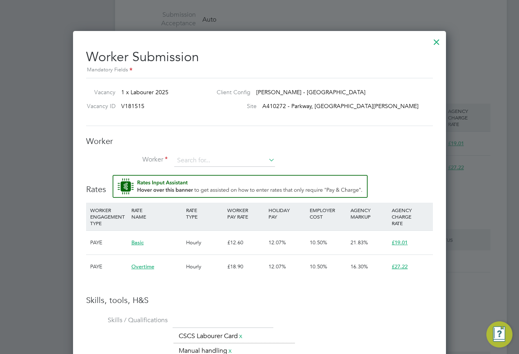
click at [229, 153] on div "Worker Worker Worker Engagement Type" at bounding box center [259, 155] width 347 height 39
click at [214, 158] on input at bounding box center [224, 161] width 101 height 12
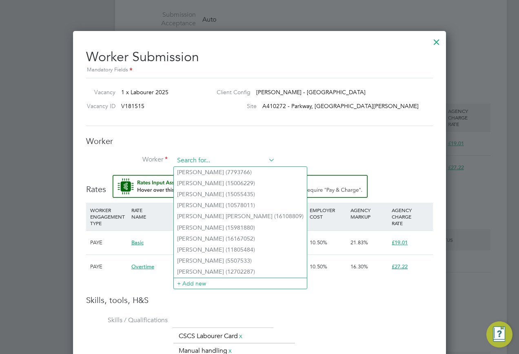
paste input "20874103"
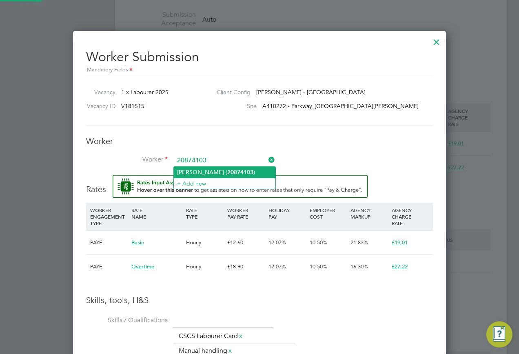
click at [203, 169] on li "Zac Mccallum ( 20874103 )" at bounding box center [225, 172] width 102 height 11
type input "Zac Mccallum (20874103)"
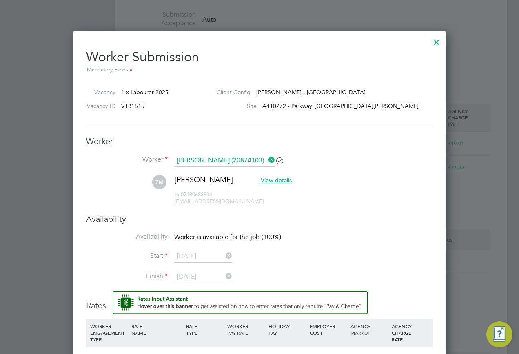
scroll to position [773, 374]
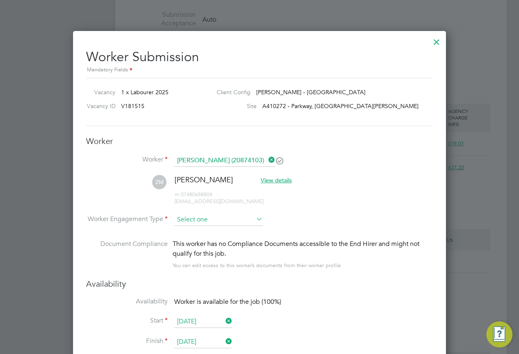
click at [209, 223] on input at bounding box center [218, 220] width 89 height 12
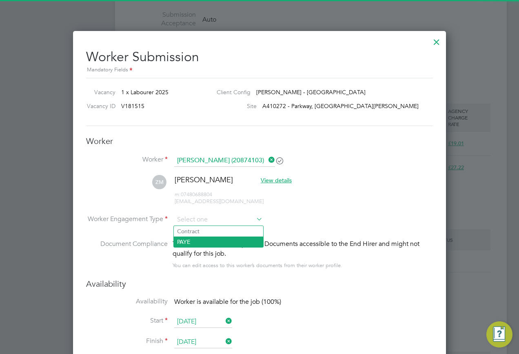
click at [203, 237] on li "PAYE" at bounding box center [218, 242] width 89 height 11
type input "PAYE"
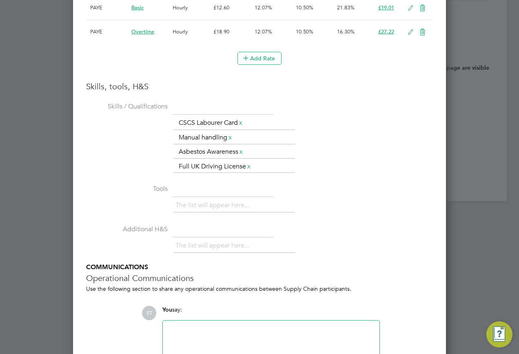
scroll to position [919, 0]
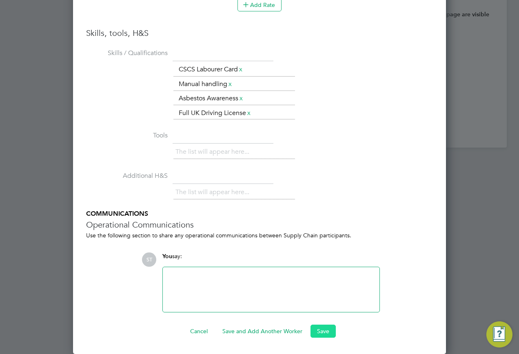
click at [318, 328] on button "Save" at bounding box center [323, 331] width 25 height 13
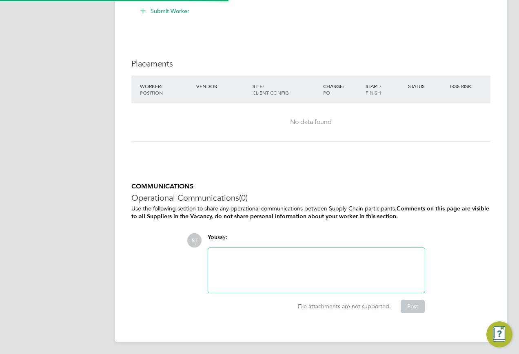
scroll to position [4, 4]
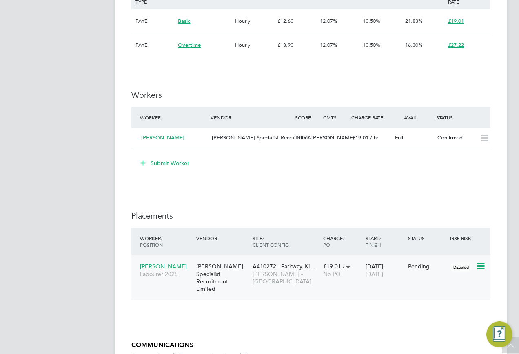
click at [478, 268] on icon at bounding box center [480, 267] width 8 height 10
click at [407, 316] on li "Start" at bounding box center [444, 317] width 84 height 11
type input "[PERSON_NAME]"
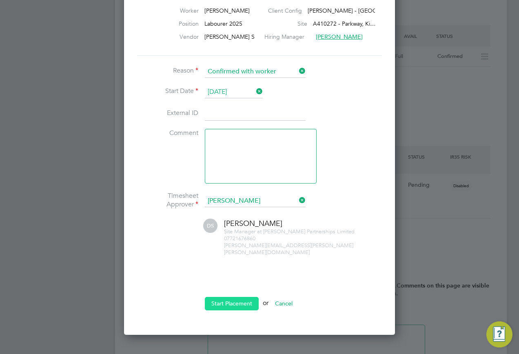
click at [229, 297] on button "Start Placement" at bounding box center [232, 303] width 54 height 13
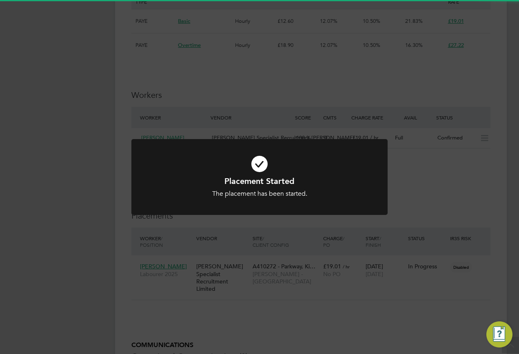
click at [297, 258] on div "Placement Started The placement has been started. Cancel Okay" at bounding box center [259, 177] width 519 height 354
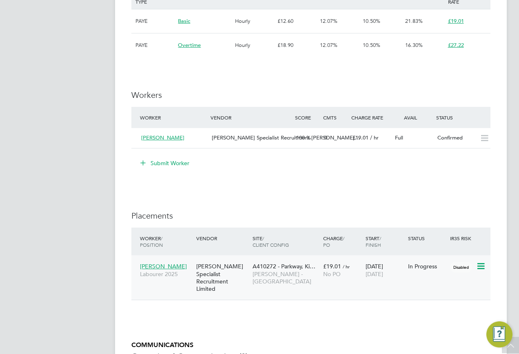
click at [160, 265] on span "Zac Mccallum" at bounding box center [163, 266] width 47 height 7
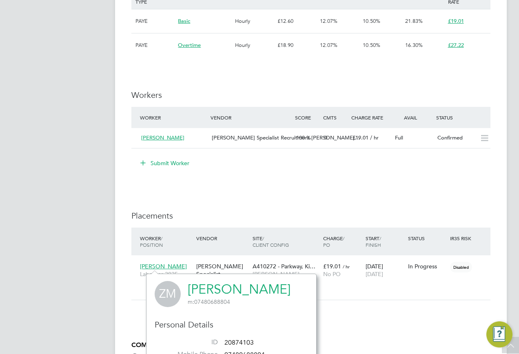
click at [209, 285] on link "Zac Mccallum" at bounding box center [239, 290] width 103 height 16
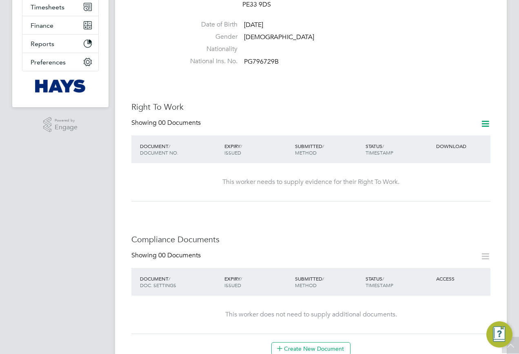
scroll to position [163, 0]
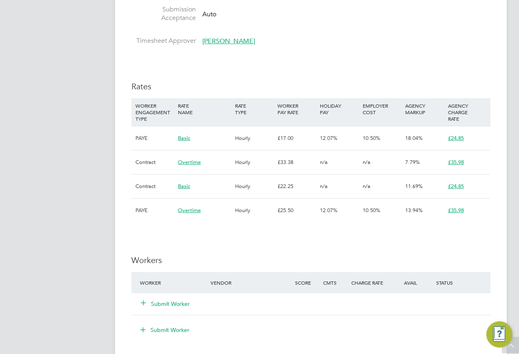
scroll to position [694, 0]
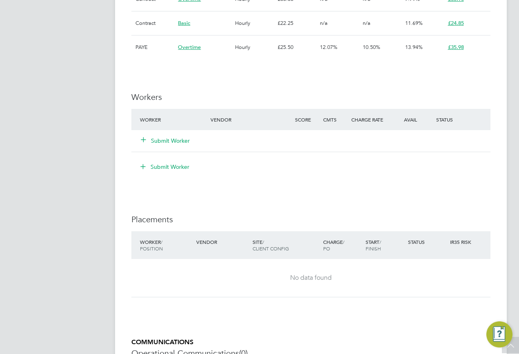
click at [145, 140] on icon at bounding box center [143, 139] width 6 height 6
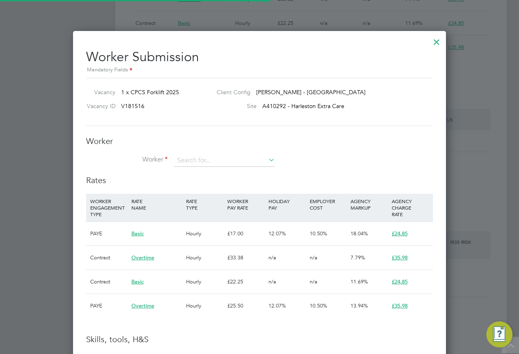
scroll to position [24, 56]
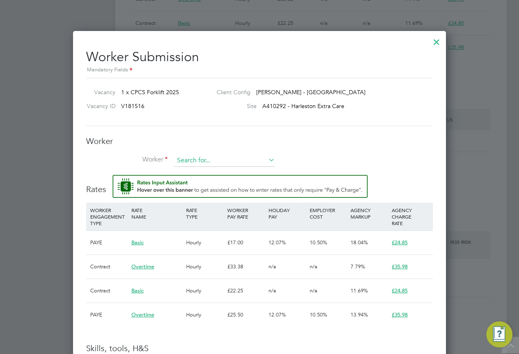
click at [199, 162] on input at bounding box center [224, 161] width 101 height 12
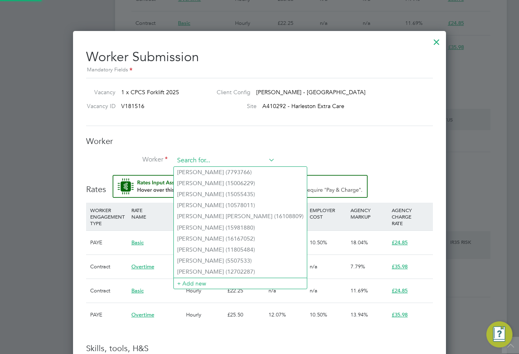
paste input "17190872"
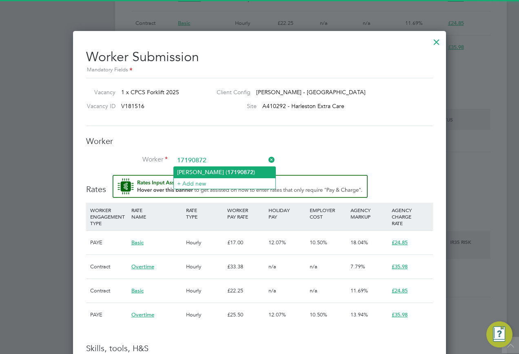
click at [189, 170] on li "Russell Richards ( 17190872 )" at bounding box center [225, 172] width 102 height 11
type input "Russell Richards (17190872)"
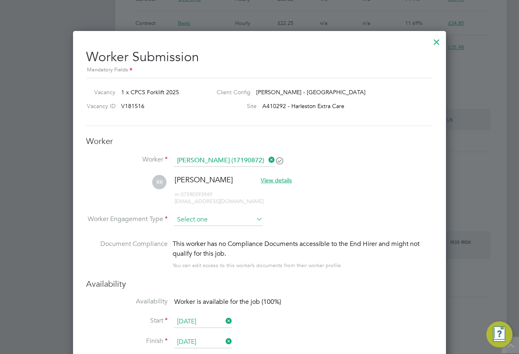
click at [189, 223] on input at bounding box center [218, 220] width 89 height 12
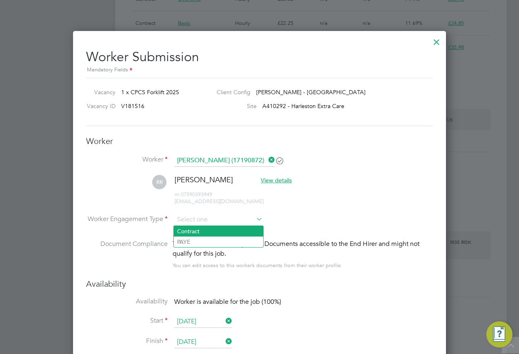
click at [185, 235] on li "Contract" at bounding box center [218, 231] width 89 height 11
type input "Contract"
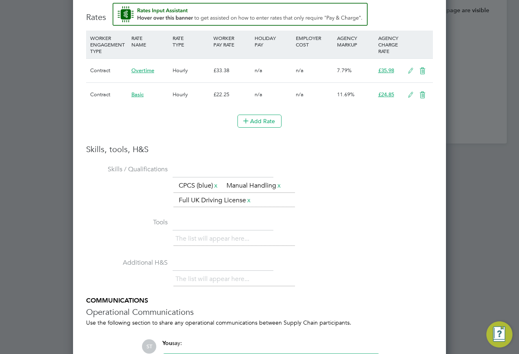
click at [408, 98] on icon at bounding box center [411, 95] width 10 height 7
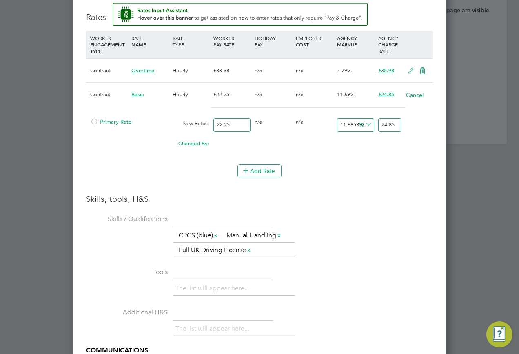
click at [117, 123] on span "Primary Rate" at bounding box center [110, 121] width 41 height 7
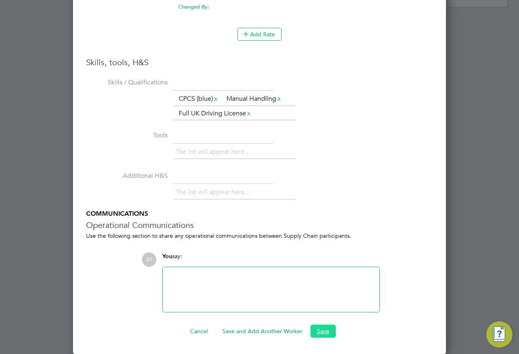
click at [315, 332] on button "Save" at bounding box center [323, 331] width 25 height 13
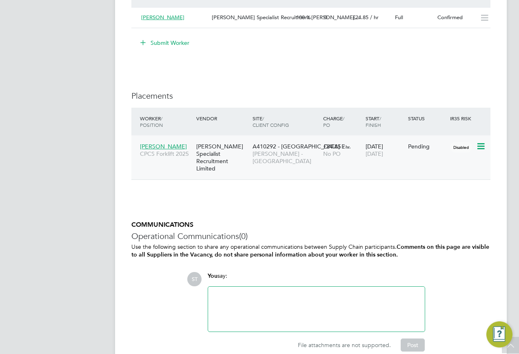
click at [479, 146] on icon at bounding box center [480, 147] width 8 height 10
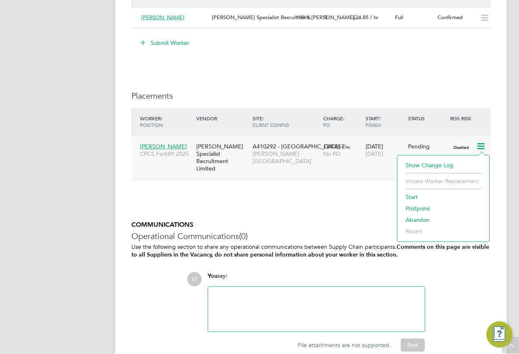
click at [416, 198] on li "Start" at bounding box center [444, 196] width 84 height 11
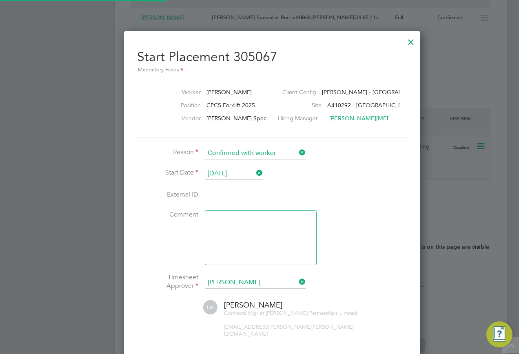
scroll to position [8, 101]
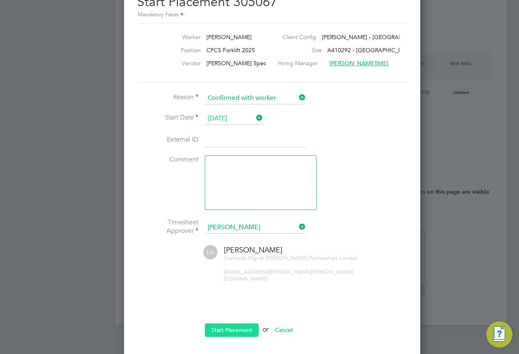
click at [236, 325] on button "Start Placement" at bounding box center [232, 330] width 54 height 13
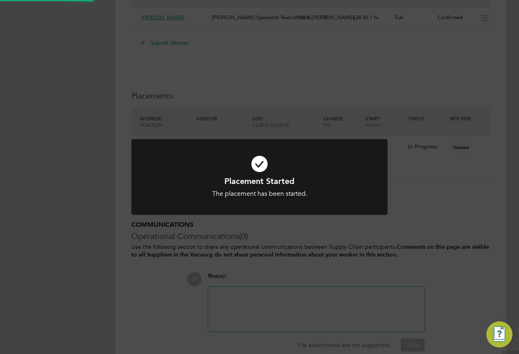
click at [441, 246] on div "Placement Started The placement has been started. Cancel Okay" at bounding box center [259, 177] width 519 height 354
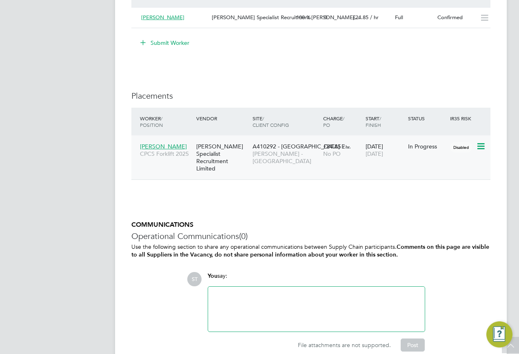
click at [139, 145] on div "Russell Richards CPCS Forklift 2025" at bounding box center [166, 150] width 56 height 23
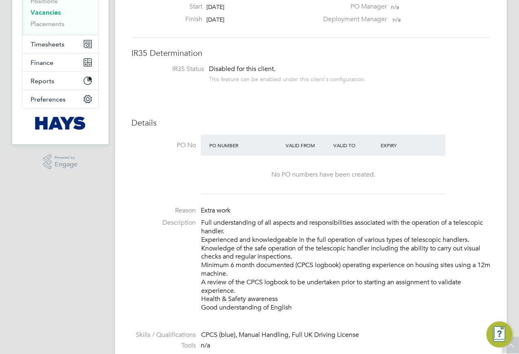
scroll to position [41, 0]
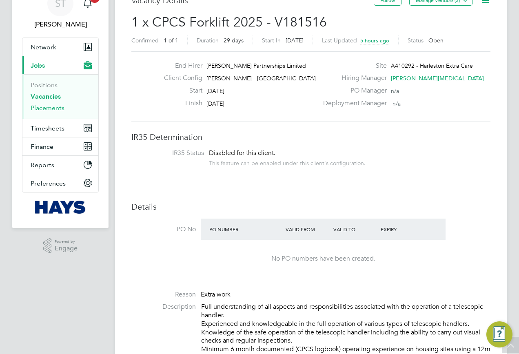
click at [49, 105] on link "Placements" at bounding box center [48, 108] width 34 height 8
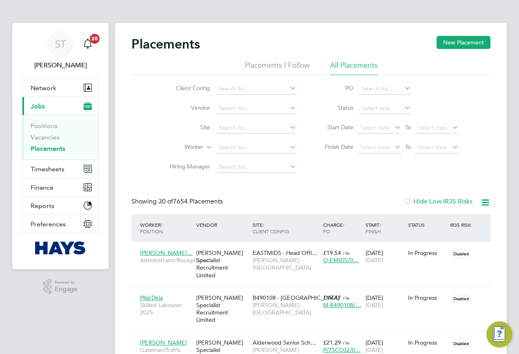
scroll to position [38, 57]
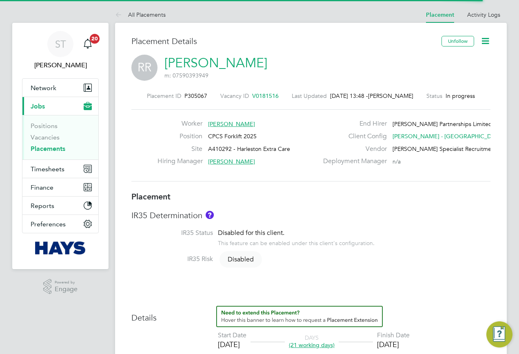
click at [224, 58] on link "[PERSON_NAME]" at bounding box center [216, 63] width 103 height 16
drag, startPoint x: 200, startPoint y: 94, endPoint x: 207, endPoint y: 95, distance: 6.5
click at [200, 95] on span "P305067" at bounding box center [196, 95] width 23 height 7
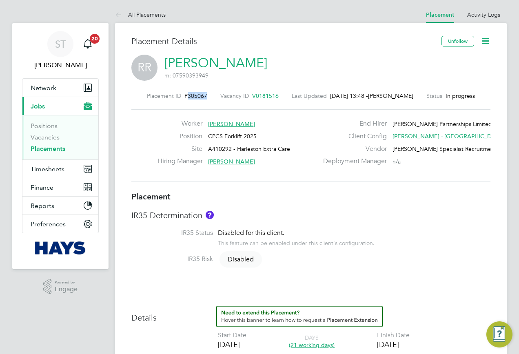
drag, startPoint x: 208, startPoint y: 95, endPoint x: 184, endPoint y: 95, distance: 24.1
click at [184, 95] on div "Placement ID P305067 Vacancy ID V0181516 Last Updated 30 Sep 2025, 13:48 - Samr…" at bounding box center [310, 95] width 359 height 7
copy span "305067"
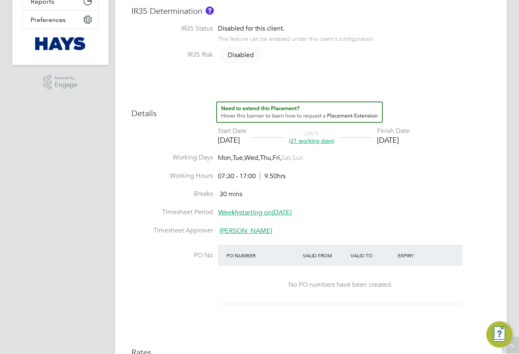
scroll to position [0, 0]
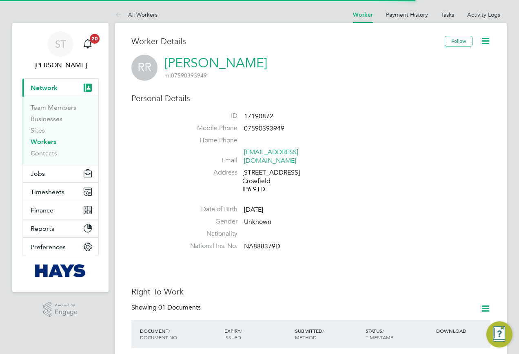
scroll to position [204, 0]
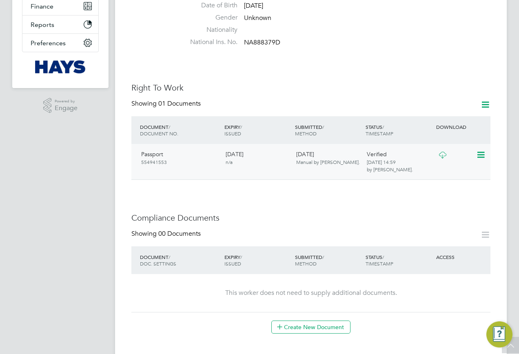
click at [439, 152] on icon at bounding box center [443, 155] width 10 height 7
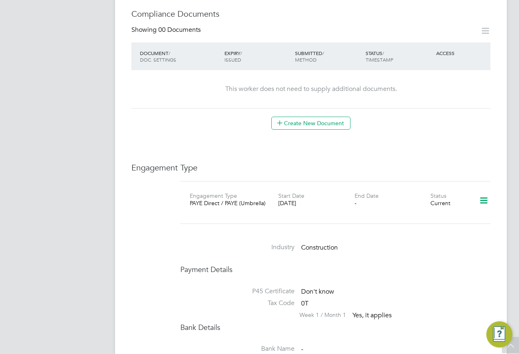
click at [479, 200] on icon at bounding box center [484, 200] width 14 height 19
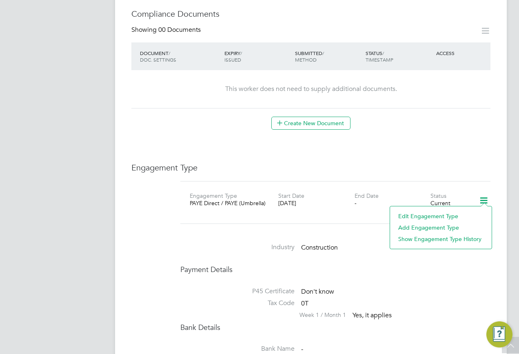
click at [409, 218] on li "Edit Engagement Type" at bounding box center [440, 216] width 93 height 11
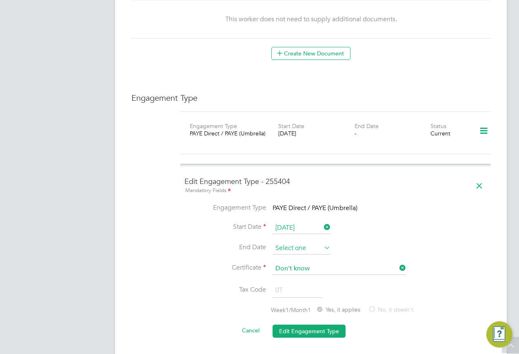
scroll to position [490, 0]
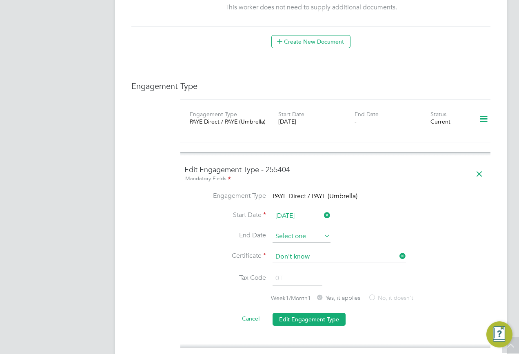
click at [283, 231] on input at bounding box center [302, 237] width 58 height 12
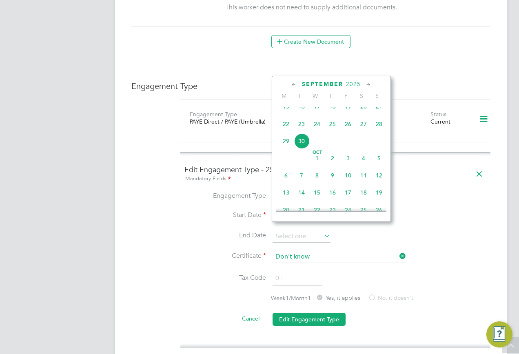
click at [283, 149] on span "29" at bounding box center [286, 142] width 16 height 16
type input "29 Sep 2025"
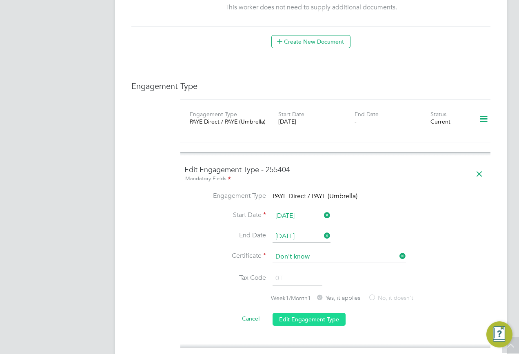
click at [288, 313] on button "Edit Engagement Type" at bounding box center [309, 319] width 73 height 13
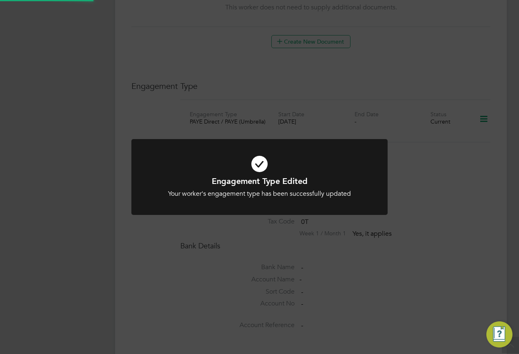
click at [469, 177] on div "Engagement Type Edited Your worker's engagement type has been successfully upda…" at bounding box center [259, 177] width 519 height 354
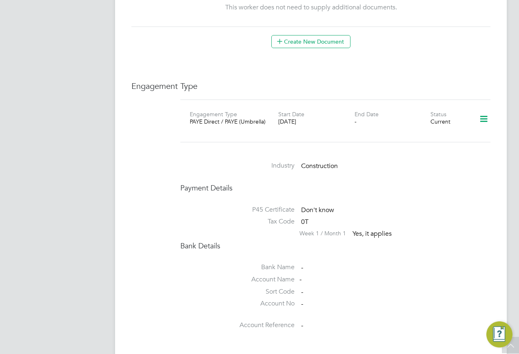
click at [481, 111] on icon at bounding box center [484, 119] width 14 height 19
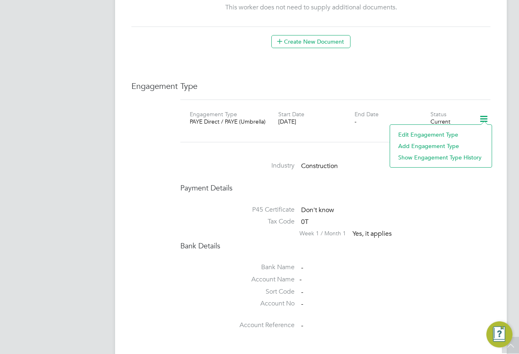
click at [427, 145] on li "Add Engagement Type" at bounding box center [440, 145] width 93 height 11
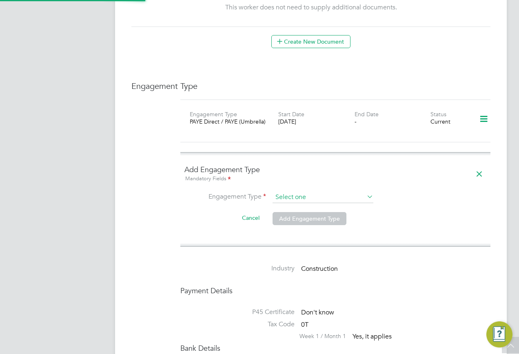
click at [287, 192] on input at bounding box center [323, 197] width 101 height 11
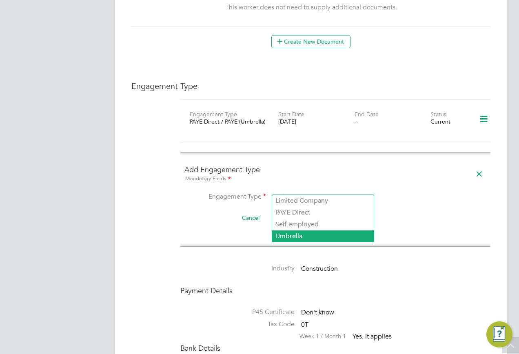
click at [278, 234] on li "Umbrella" at bounding box center [323, 237] width 102 height 12
type input "Umbrella"
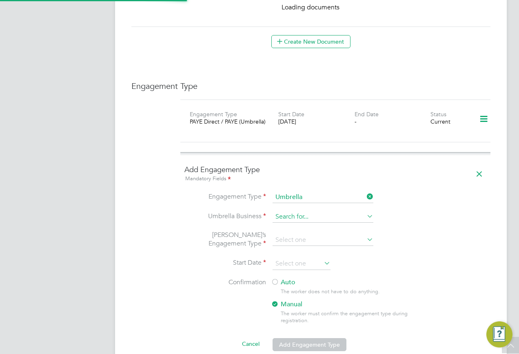
click at [285, 209] on ul "Engagement Type Umbrella Umbrella Business Umbrella’s Engagement Type Start Dat…" at bounding box center [336, 276] width 302 height 169
click at [285, 211] on input at bounding box center [323, 216] width 101 height 11
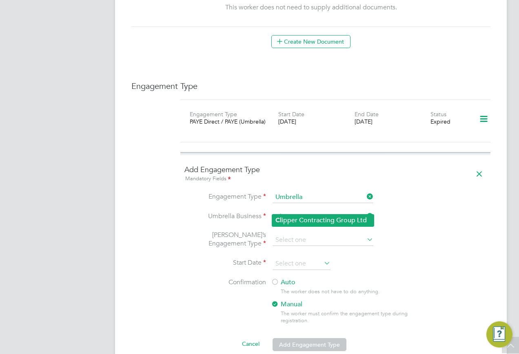
click at [278, 222] on b "Cl" at bounding box center [279, 220] width 6 height 8
type input "Clipper Contracting Group Ltd"
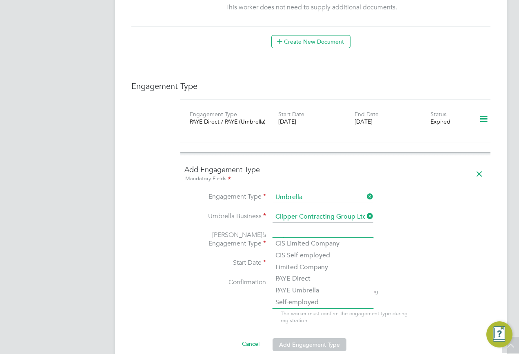
click at [283, 235] on input at bounding box center [323, 240] width 101 height 11
click at [295, 289] on li "PAYE Umbrella" at bounding box center [323, 291] width 102 height 12
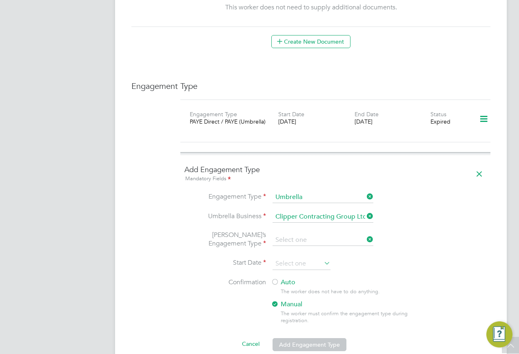
type input "PAYE Umbrella"
click at [295, 258] on input at bounding box center [302, 264] width 58 height 12
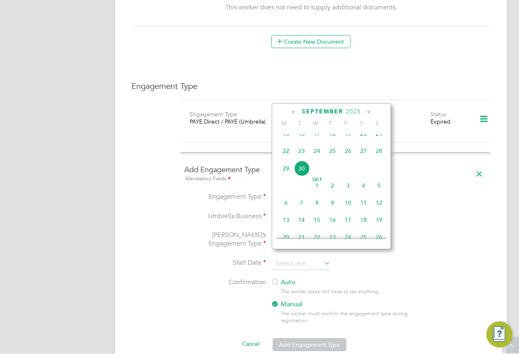
click at [301, 175] on span "30" at bounding box center [302, 169] width 16 height 16
type input "30 Sep 2025"
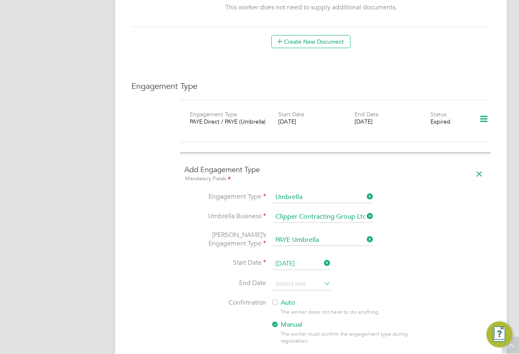
click at [276, 299] on div at bounding box center [275, 303] width 8 height 8
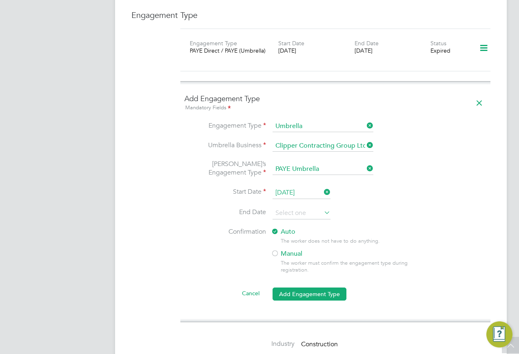
scroll to position [572, 0]
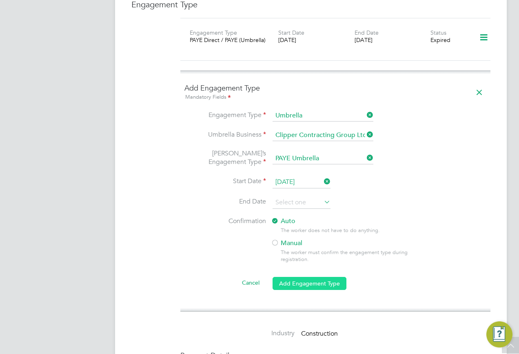
click at [294, 279] on button "Add Engagement Type" at bounding box center [310, 283] width 74 height 13
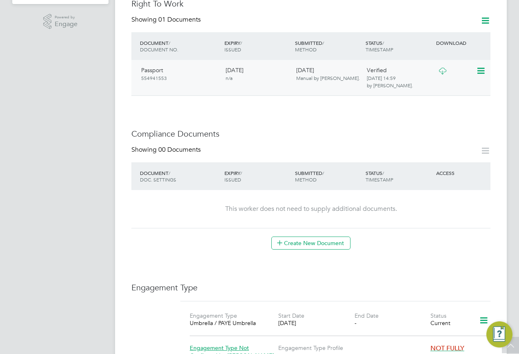
scroll to position [170, 0]
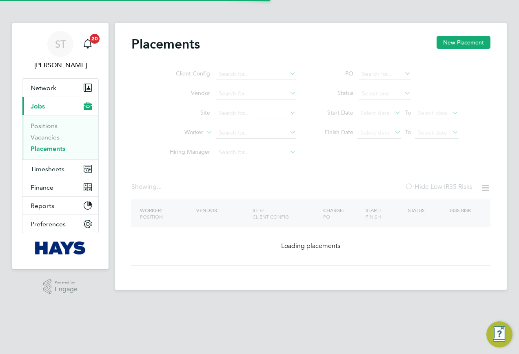
type input "[PERSON_NAME]"
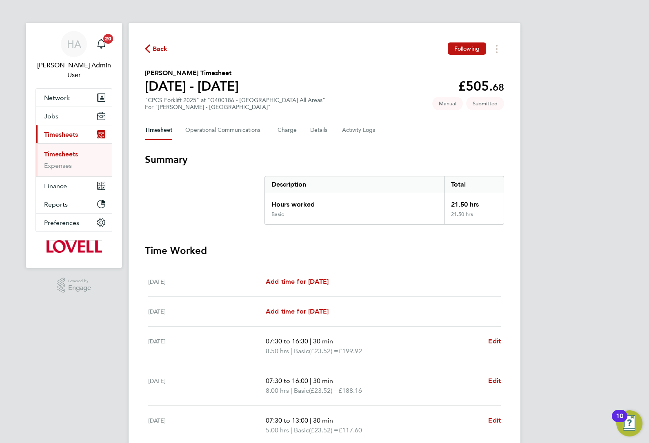
click at [153, 52] on span "Back" at bounding box center [160, 49] width 15 height 10
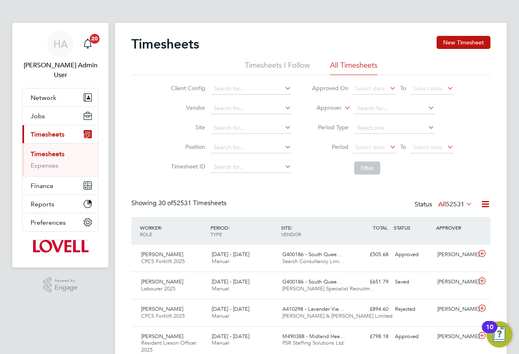
click at [343, 107] on icon at bounding box center [343, 105] width 0 height 7
click at [329, 115] on li "Worker" at bounding box center [321, 117] width 40 height 11
click at [361, 110] on input at bounding box center [394, 108] width 80 height 11
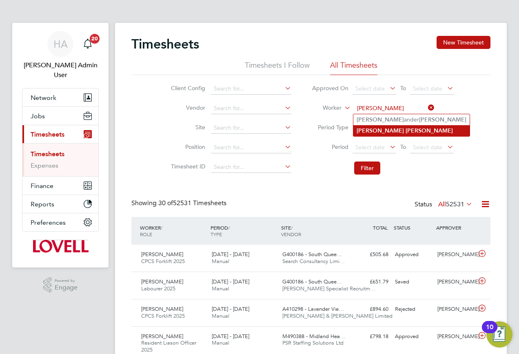
click at [360, 129] on b "Alex" at bounding box center [380, 130] width 47 height 7
type input "Alex Reid"
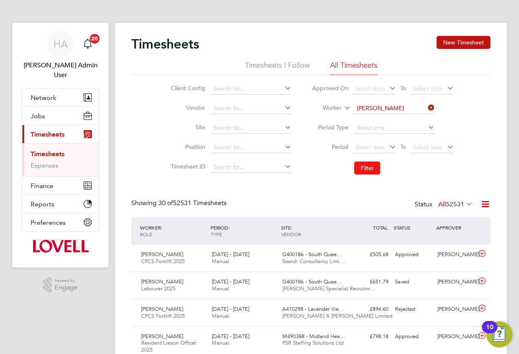
click at [363, 168] on button "Filter" at bounding box center [367, 168] width 26 height 13
click at [450, 205] on label "All 11" at bounding box center [461, 204] width 23 height 8
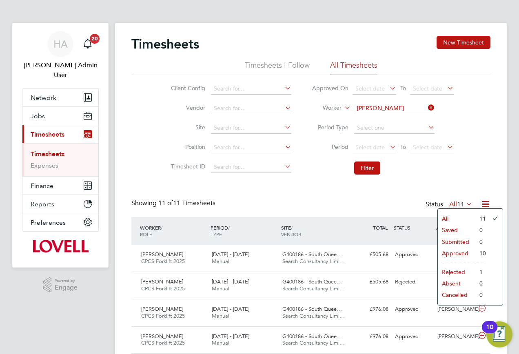
click at [382, 205] on div "Showing 11 of 11 Timesheets Status All 11" at bounding box center [310, 208] width 359 height 18
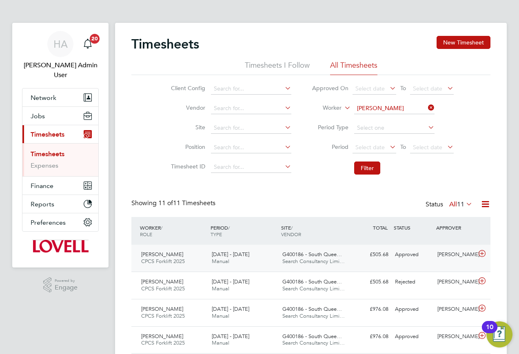
click at [374, 256] on div "£505.68 Approved" at bounding box center [370, 254] width 42 height 13
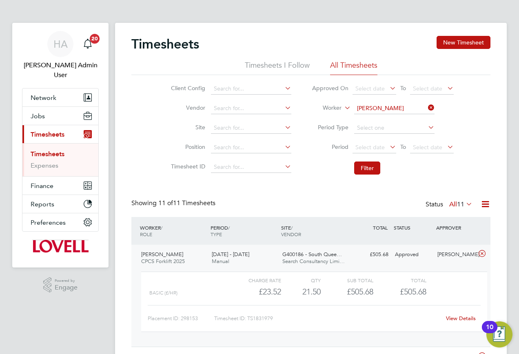
click at [452, 318] on link "View Details" at bounding box center [461, 318] width 30 height 7
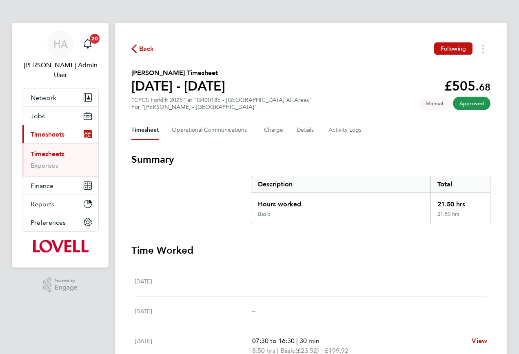
scroll to position [163, 0]
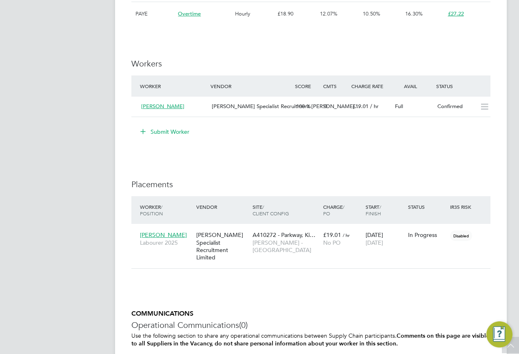
scroll to position [612, 0]
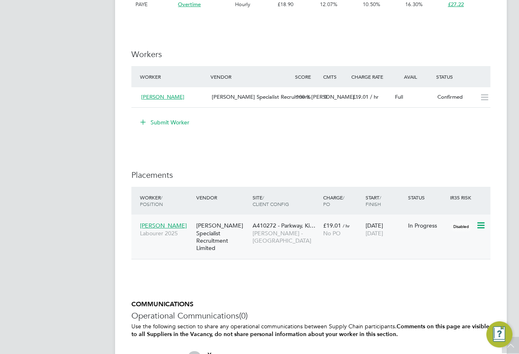
click at [157, 225] on span "[PERSON_NAME]" at bounding box center [163, 225] width 47 height 7
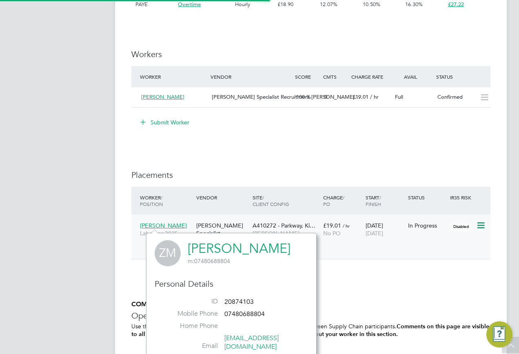
scroll to position [206, 171]
click at [228, 247] on link "Zac Mccallum" at bounding box center [239, 249] width 103 height 16
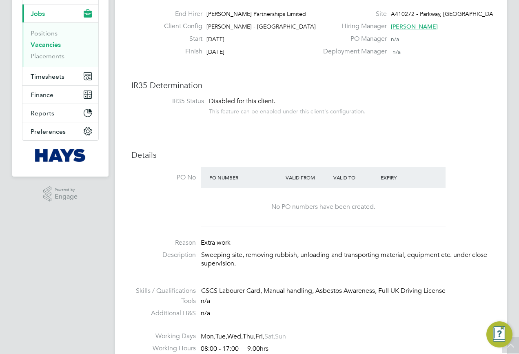
scroll to position [82, 0]
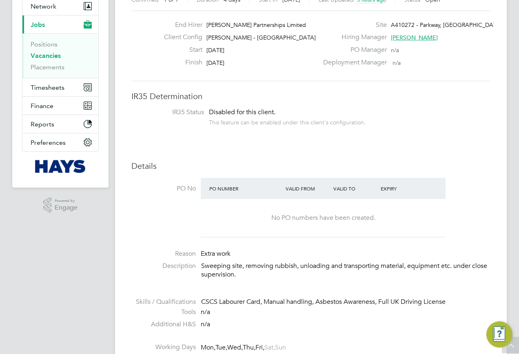
click at [50, 58] on link "Vacancies" at bounding box center [46, 56] width 30 height 8
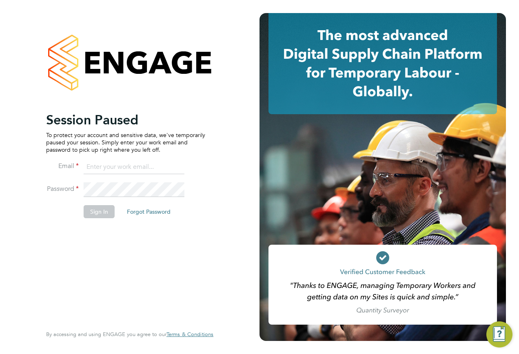
click at [141, 162] on input at bounding box center [134, 167] width 101 height 15
click at [141, 162] on input "samreet.thandi@hays.com" at bounding box center [134, 167] width 101 height 15
type input "samreet.thandi@hays.com"
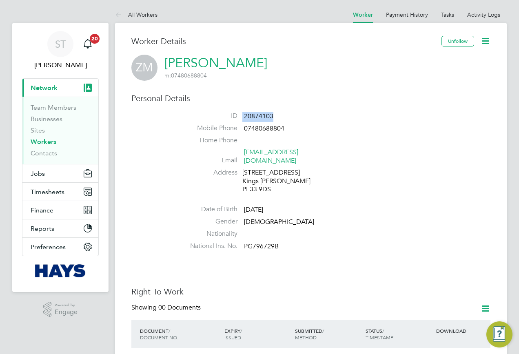
drag, startPoint x: 272, startPoint y: 112, endPoint x: 240, endPoint y: 114, distance: 31.9
click at [240, 114] on li "ID 20874103" at bounding box center [335, 118] width 310 height 12
copy li "20874103"
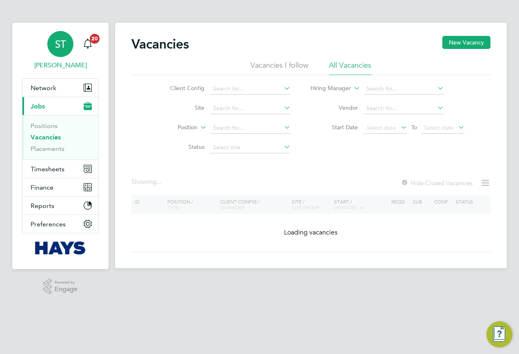
click at [78, 51] on app-nav-user-info "ST [PERSON_NAME] Notifications 20" at bounding box center [60, 51] width 77 height 56
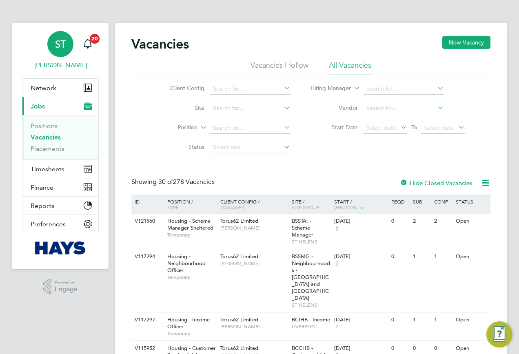
click at [74, 55] on link "ST [PERSON_NAME]" at bounding box center [60, 50] width 77 height 39
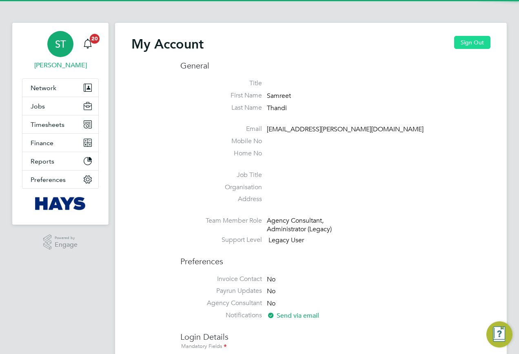
click at [479, 44] on button "Sign Out" at bounding box center [472, 42] width 36 height 13
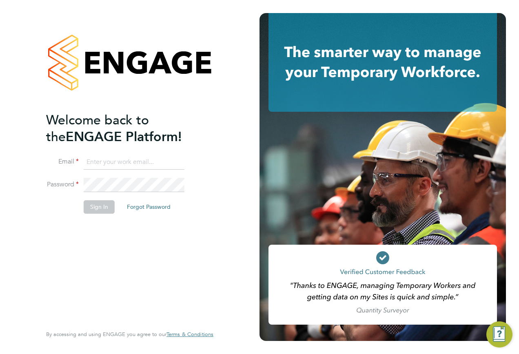
click at [108, 156] on input at bounding box center [134, 162] width 101 height 15
type input "Vendorkeyaccounts2@hays.com"
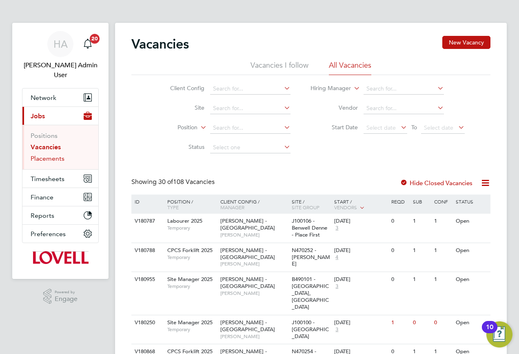
drag, startPoint x: 43, startPoint y: 151, endPoint x: 50, endPoint y: 147, distance: 8.4
click at [43, 155] on link "Placements" at bounding box center [48, 159] width 34 height 8
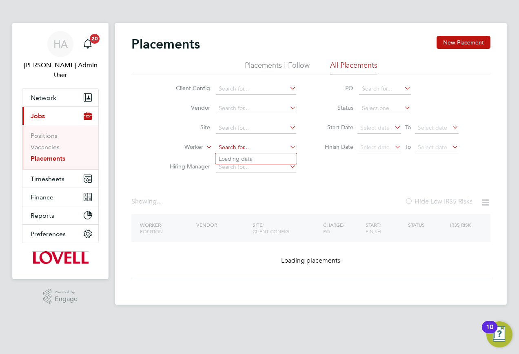
click at [241, 145] on input at bounding box center [256, 147] width 80 height 11
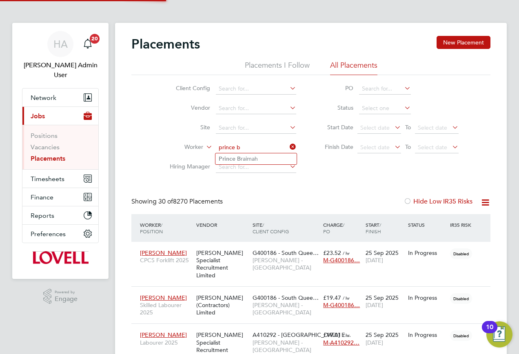
click at [254, 158] on li "Prince B raimah" at bounding box center [256, 159] width 81 height 11
type input "Prince Braimah"
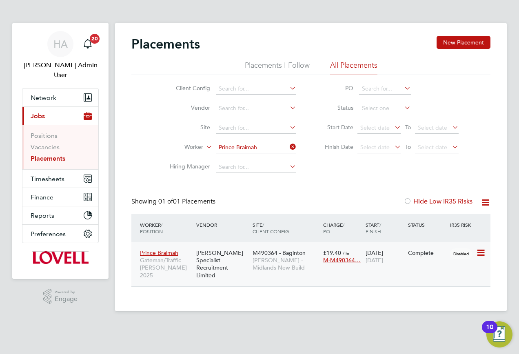
click at [406, 258] on div "Complete" at bounding box center [427, 253] width 42 height 16
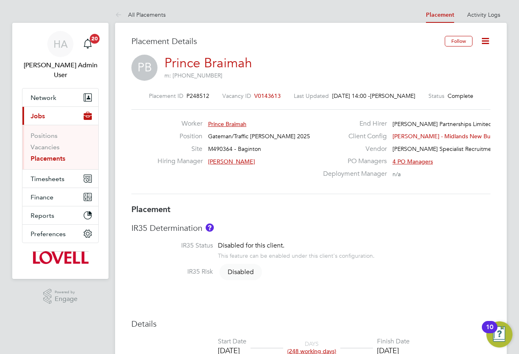
scroll to position [4, 4]
click at [485, 44] on icon at bounding box center [486, 41] width 10 height 10
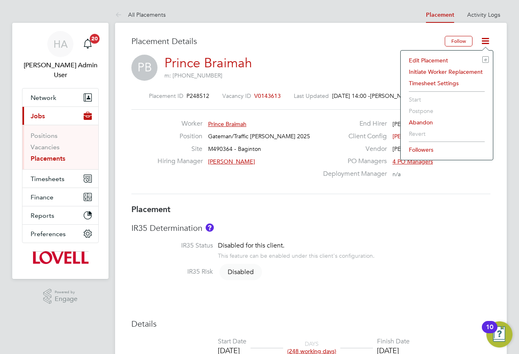
click at [430, 61] on li "Edit Placement e" at bounding box center [447, 60] width 84 height 11
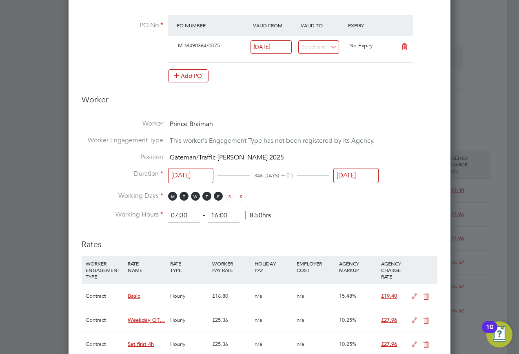
click at [356, 179] on input "26 Sep 2025" at bounding box center [356, 175] width 45 height 15
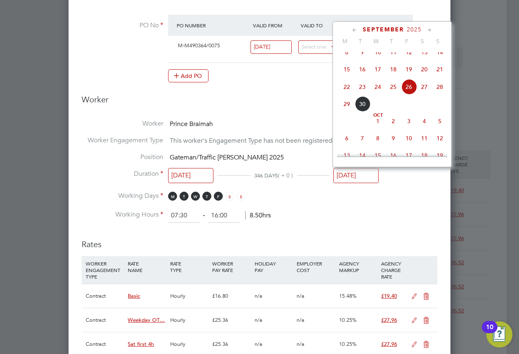
click at [410, 128] on span "3" at bounding box center [409, 122] width 16 height 16
type input "03 Oct 2025"
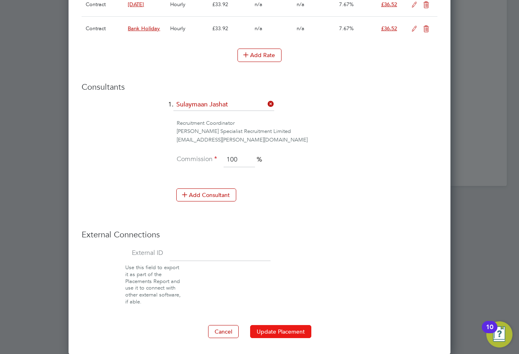
click at [284, 326] on button "Update Placement" at bounding box center [280, 331] width 61 height 13
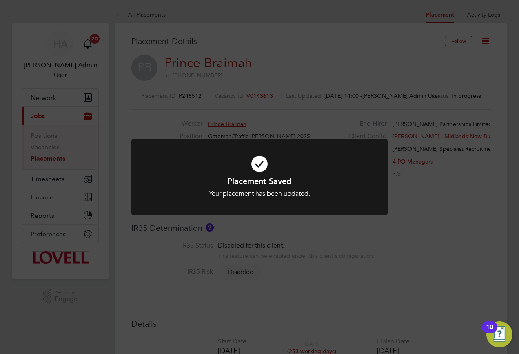
click at [394, 258] on div "Placement Saved Your placement has been updated. Cancel Okay" at bounding box center [259, 177] width 519 height 354
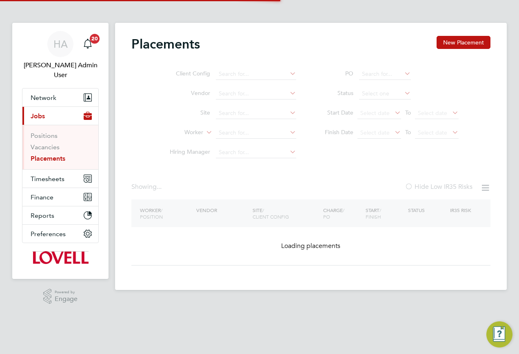
type input "Prince Braimah"
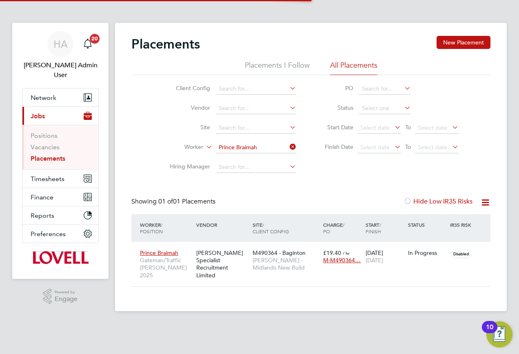
scroll to position [8, 38]
click at [274, 260] on span "Lovell - Midlands New Build" at bounding box center [286, 264] width 67 height 15
click at [250, 271] on div "[PERSON_NAME] Specialist Recruitment Limited" at bounding box center [222, 264] width 56 height 38
click at [458, 40] on button "New Placement" at bounding box center [464, 42] width 54 height 13
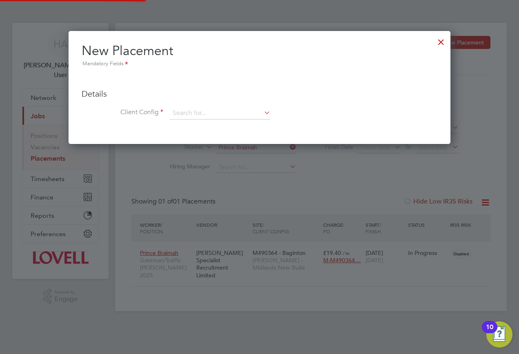
scroll to position [113, 383]
click at [206, 111] on input at bounding box center [220, 113] width 101 height 12
click at [442, 43] on div at bounding box center [441, 40] width 15 height 15
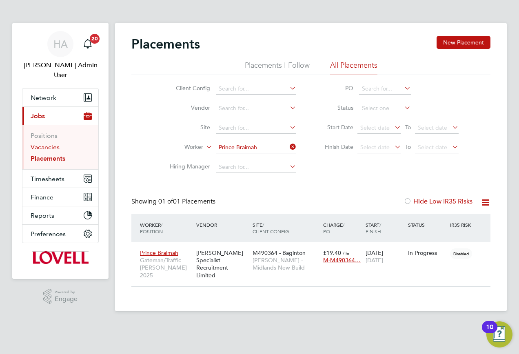
drag, startPoint x: 37, startPoint y: 136, endPoint x: 42, endPoint y: 132, distance: 6.7
click at [37, 143] on link "Vacancies" at bounding box center [45, 147] width 29 height 8
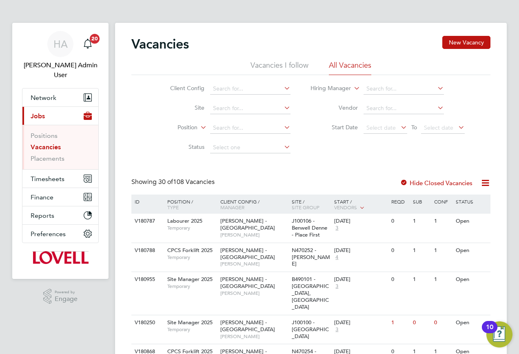
drag, startPoint x: 467, startPoint y: 41, endPoint x: 349, endPoint y: 80, distance: 124.8
click at [467, 41] on button "New Vacancy" at bounding box center [467, 42] width 48 height 13
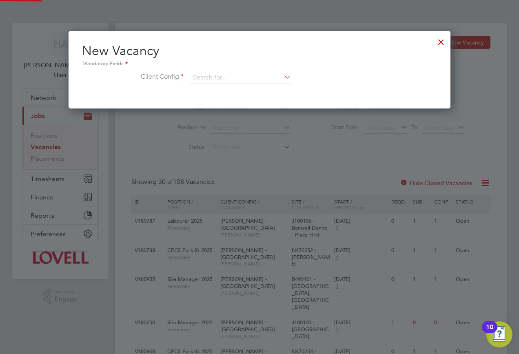
scroll to position [78, 383]
click at [235, 81] on input at bounding box center [240, 78] width 101 height 12
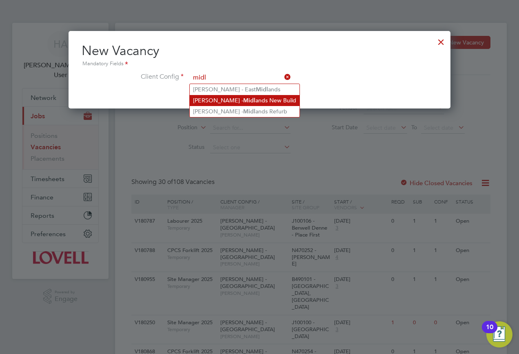
click at [237, 100] on li "Lovell - Midl ands New Build" at bounding box center [245, 100] width 110 height 11
type input "[PERSON_NAME] - Midlands New Build"
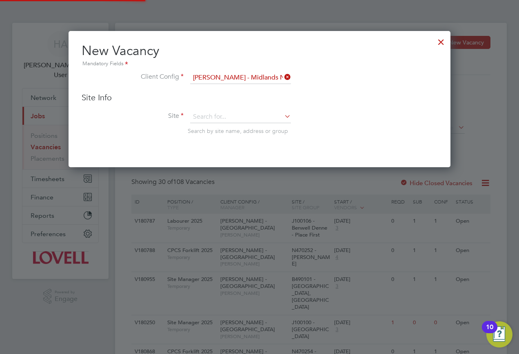
scroll to position [137, 383]
click at [210, 114] on input at bounding box center [240, 117] width 101 height 12
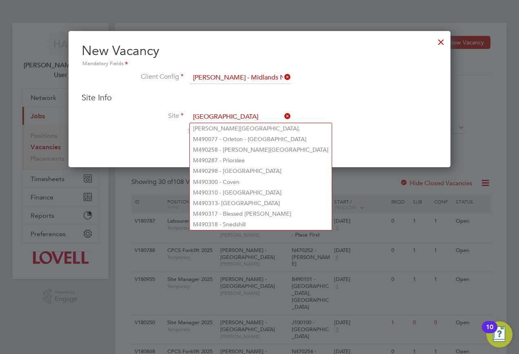
type input "midlands"
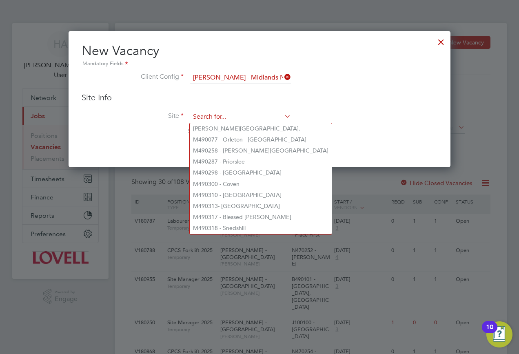
click at [207, 115] on input at bounding box center [240, 117] width 101 height 12
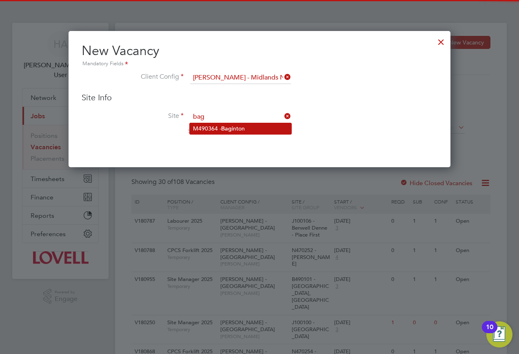
click at [214, 128] on li "M490364 - Bag inton" at bounding box center [241, 128] width 102 height 11
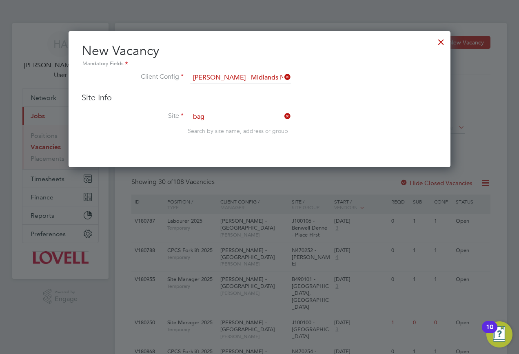
type input "M490364 - Baginton"
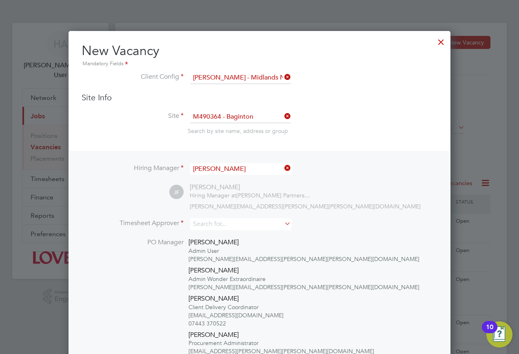
scroll to position [450, 383]
click at [235, 224] on input at bounding box center [240, 224] width 101 height 12
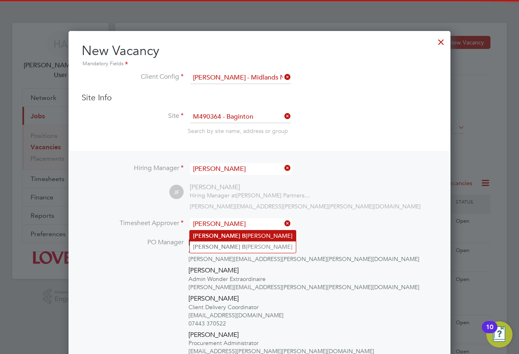
click at [226, 235] on li "Wayne B romage" at bounding box center [243, 236] width 106 height 11
type input "Wayne Bromage"
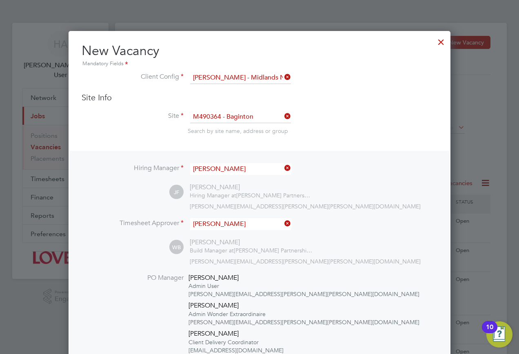
scroll to position [163, 0]
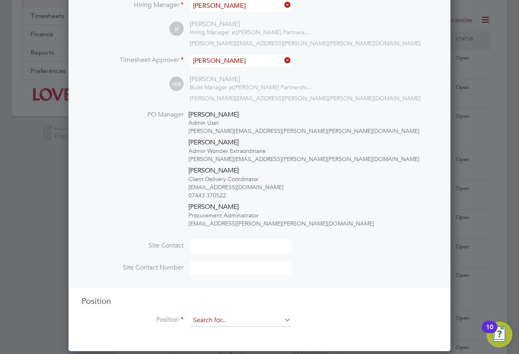
click at [224, 318] on input at bounding box center [240, 321] width 101 height 12
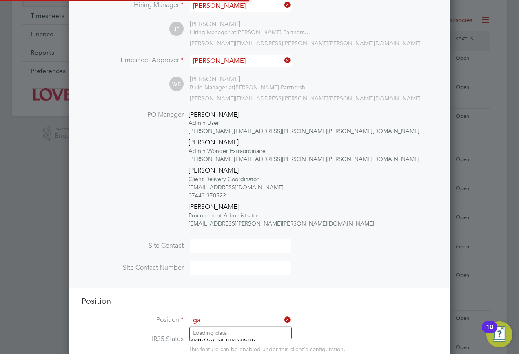
scroll to position [1372, 383]
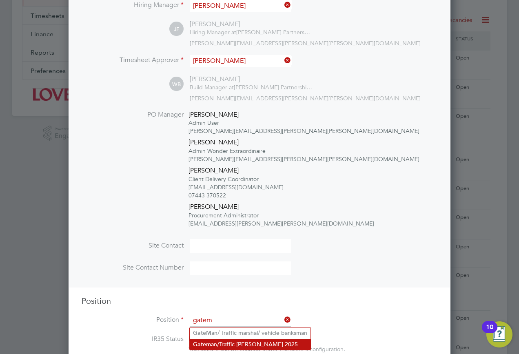
click at [210, 339] on li "Gatem an/Traffic Marshall 2025" at bounding box center [250, 344] width 121 height 11
type input "Gateman/Traffic [PERSON_NAME] 2025"
type textarea "Duties as general labourer, but will control access to site and sign vehicles i…"
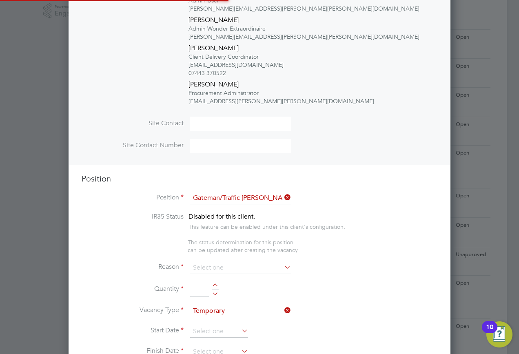
scroll to position [0, 0]
click at [243, 198] on input at bounding box center [240, 198] width 101 height 12
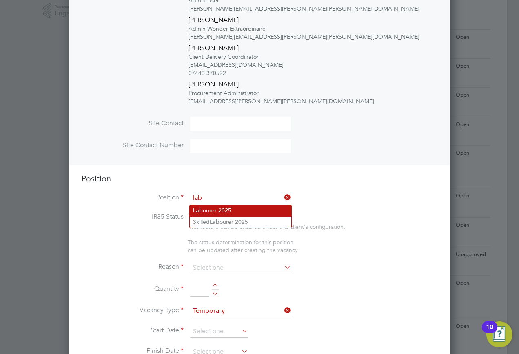
click at [232, 208] on li "Lab ourer 2025" at bounding box center [241, 210] width 102 height 11
type input "Labourer 2025"
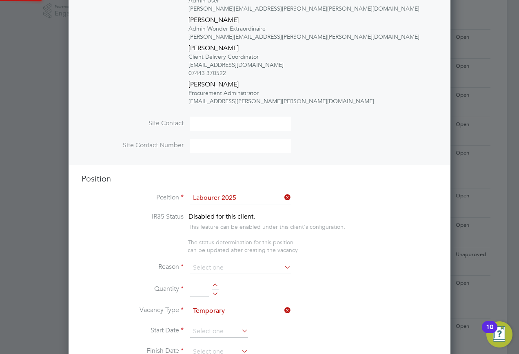
type textarea "Sweeping site, removing rubbish, unloading and transporting material, equipment…"
click at [222, 263] on input at bounding box center [240, 268] width 101 height 12
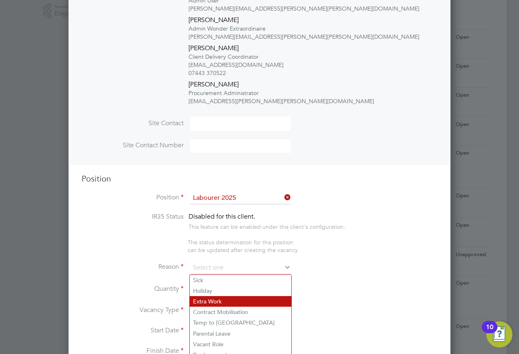
click at [209, 297] on li "Extra Work" at bounding box center [241, 301] width 102 height 11
type input "Extra Work"
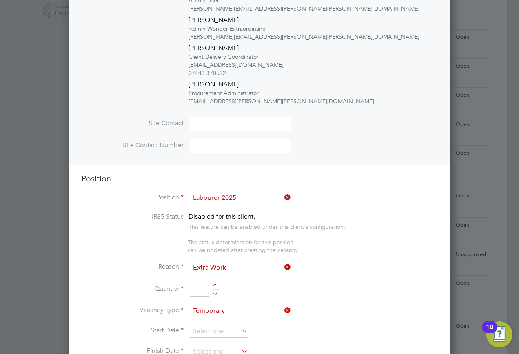
click at [192, 289] on input at bounding box center [199, 290] width 19 height 15
type input "1"
click at [215, 327] on input at bounding box center [219, 332] width 58 height 12
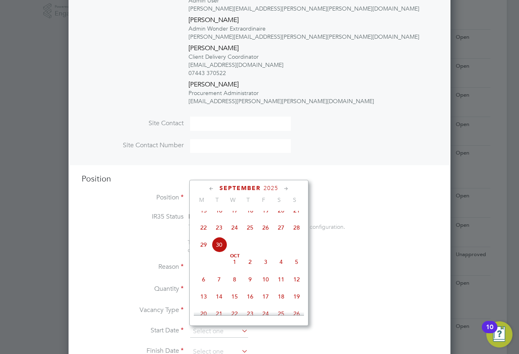
click at [222, 253] on span "30" at bounding box center [219, 245] width 16 height 16
type input "[DATE]"
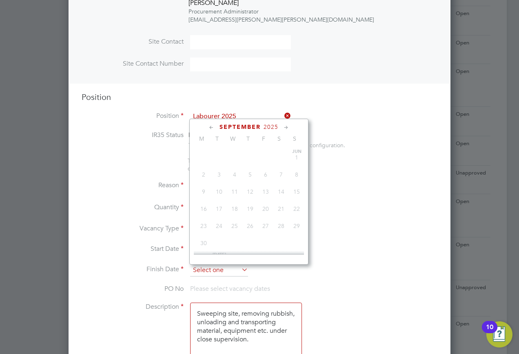
click at [213, 273] on input at bounding box center [219, 271] width 58 height 12
click at [265, 207] on span "3" at bounding box center [266, 201] width 16 height 16
type input "[DATE]"
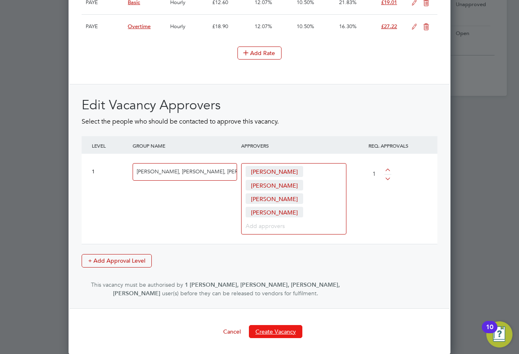
click at [280, 330] on button "Create Vacancy" at bounding box center [275, 331] width 53 height 13
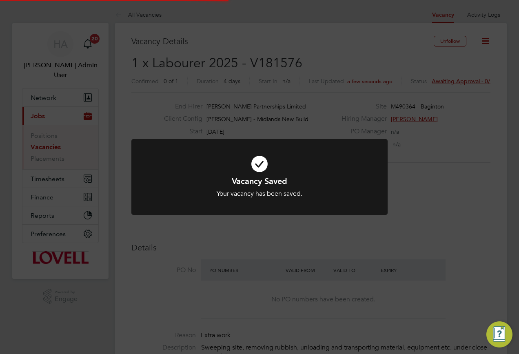
click at [414, 128] on div "Vacancy Saved Your vacancy has been saved. Cancel Okay" at bounding box center [259, 177] width 519 height 354
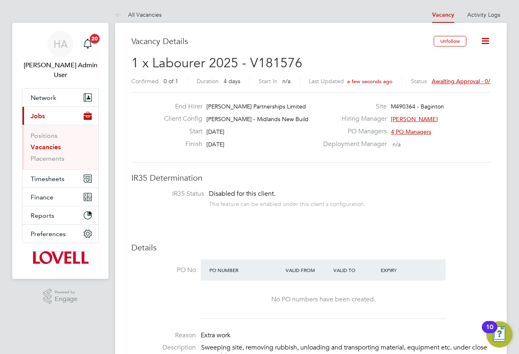
click at [453, 83] on span "Awaiting approval - 0/1" at bounding box center [463, 81] width 62 height 7
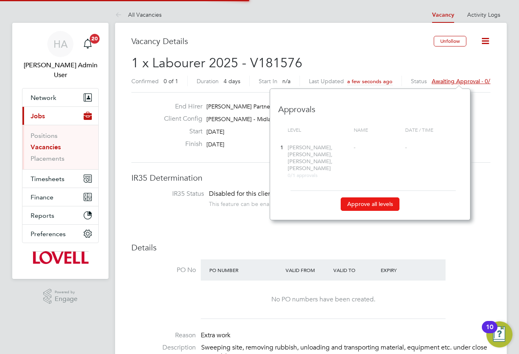
click at [378, 198] on button "Approve all levels" at bounding box center [370, 204] width 59 height 13
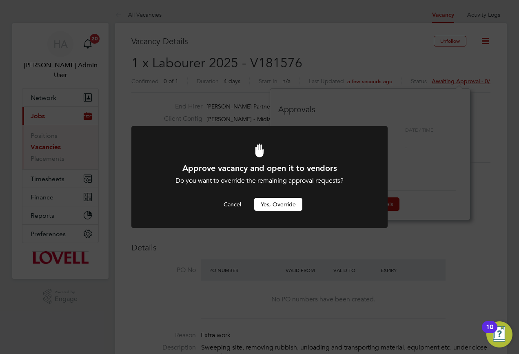
click at [292, 211] on button "Yes, Override" at bounding box center [278, 204] width 48 height 13
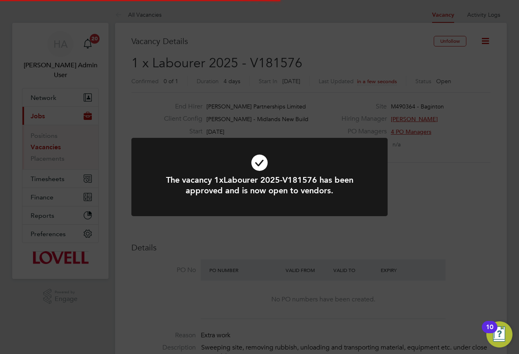
click at [308, 65] on div "The vacancy 1xLabourer 2025-V181576 has been approved and is now open to vendor…" at bounding box center [259, 177] width 519 height 354
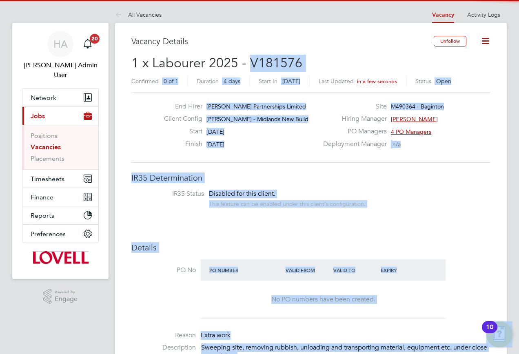
drag, startPoint x: 309, startPoint y: 65, endPoint x: 264, endPoint y: 68, distance: 44.6
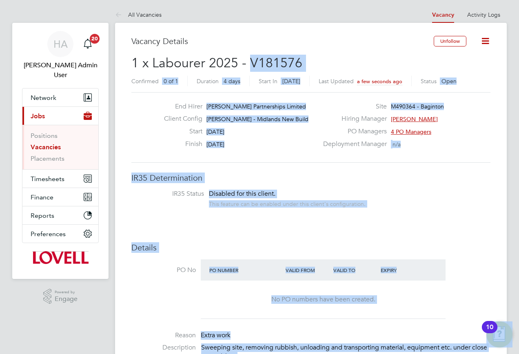
drag, startPoint x: 264, startPoint y: 68, endPoint x: 302, endPoint y: 63, distance: 38.2
click at [302, 63] on h2 "1 x Labourer 2025 - V181576 Confirmed 0 of 1 Duration 4 days Start In Today Las…" at bounding box center [310, 72] width 359 height 34
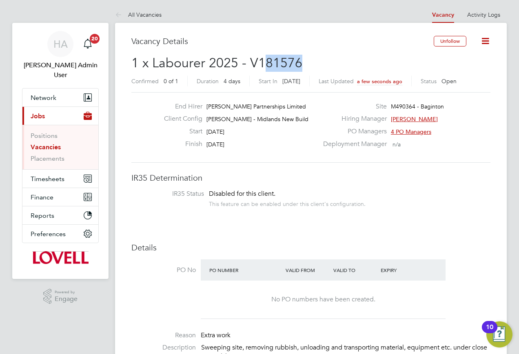
drag, startPoint x: 300, startPoint y: 62, endPoint x: 263, endPoint y: 62, distance: 36.3
click at [263, 62] on h2 "1 x Labourer 2025 - V181576 Confirmed 0 of 1 Duration 4 days Start In Today Las…" at bounding box center [310, 72] width 359 height 34
drag, startPoint x: 263, startPoint y: 62, endPoint x: 255, endPoint y: 65, distance: 9.0
click at [255, 65] on span "1 x Labourer 2025 - V181576" at bounding box center [216, 63] width 171 height 16
drag, startPoint x: 305, startPoint y: 58, endPoint x: 242, endPoint y: 45, distance: 64.3
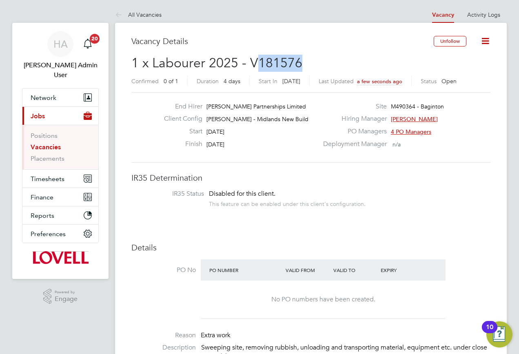
click at [256, 65] on h2 "1 x Labourer 2025 - V181576 Confirmed 0 of 1 Duration 4 days Start In Today Las…" at bounding box center [310, 72] width 359 height 34
copy span "181576"
drag, startPoint x: 38, startPoint y: 135, endPoint x: 53, endPoint y: 123, distance: 19.4
click at [38, 143] on link "Vacancies" at bounding box center [46, 147] width 30 height 8
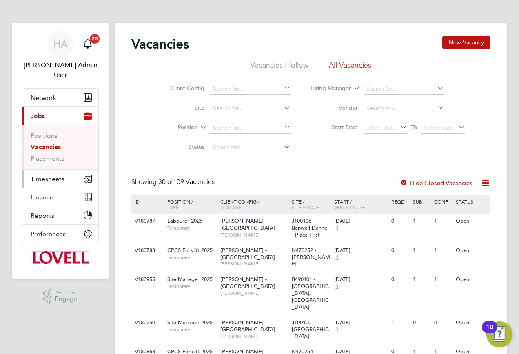
click at [40, 175] on span "Timesheets" at bounding box center [48, 179] width 34 height 8
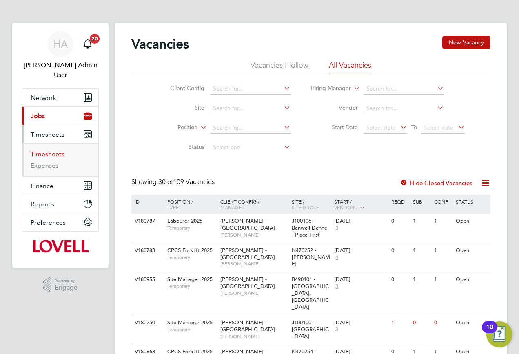
click at [40, 150] on link "Timesheets" at bounding box center [48, 154] width 34 height 8
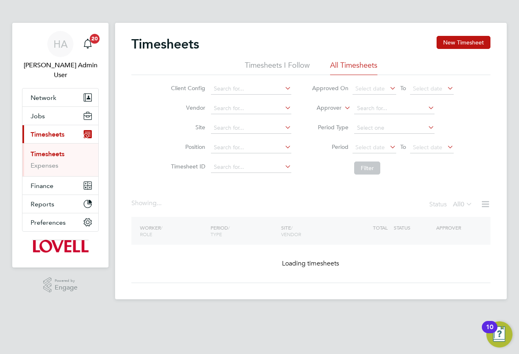
click at [343, 109] on icon at bounding box center [343, 105] width 0 height 7
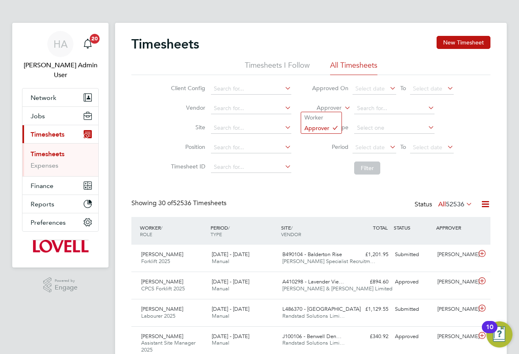
scroll to position [21, 71]
click at [436, 171] on li "Filter" at bounding box center [383, 168] width 162 height 21
click at [362, 146] on span "Select date" at bounding box center [370, 147] width 29 height 7
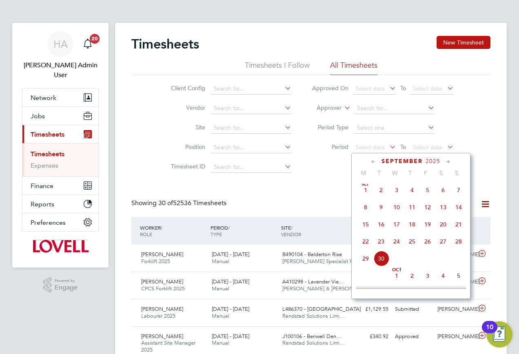
click at [439, 232] on span "20" at bounding box center [444, 225] width 16 height 16
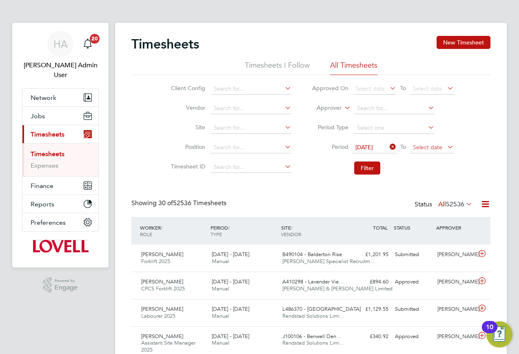
click at [427, 152] on span "Select date" at bounding box center [432, 147] width 44 height 11
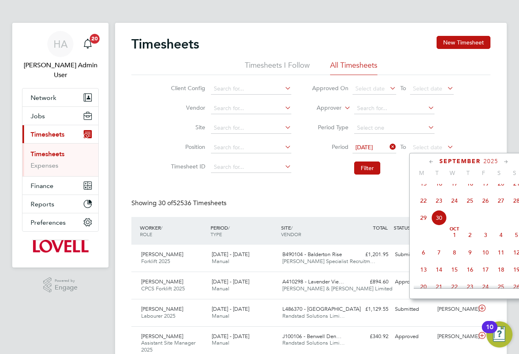
click at [487, 208] on span "26" at bounding box center [486, 201] width 16 height 16
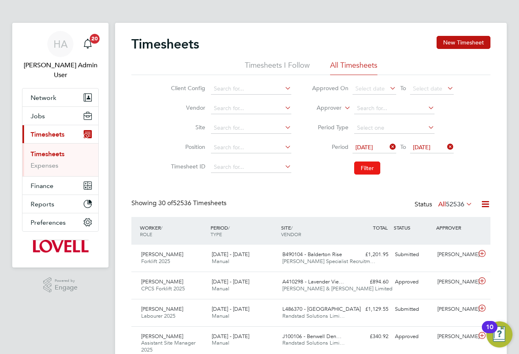
click at [379, 171] on button "Filter" at bounding box center [367, 168] width 26 height 13
click at [456, 205] on span "224" at bounding box center [459, 204] width 11 height 8
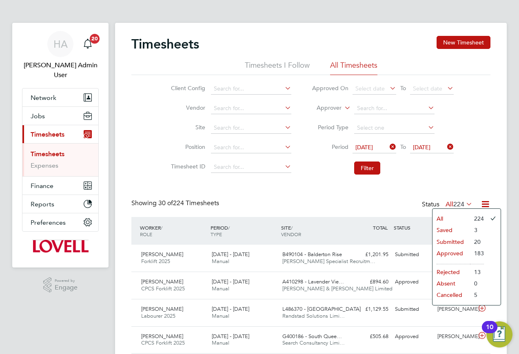
click at [441, 231] on li "Saved" at bounding box center [452, 230] width 38 height 11
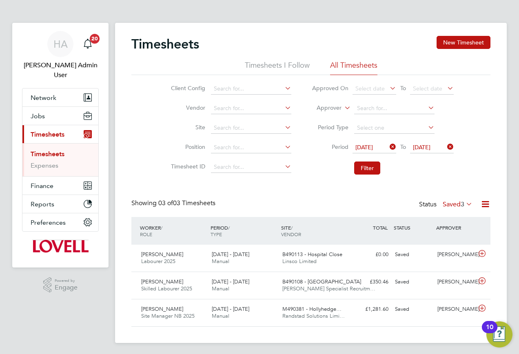
click at [443, 206] on label "Saved 3" at bounding box center [458, 204] width 30 height 8
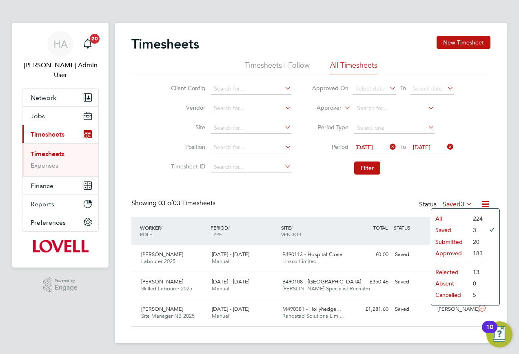
click at [401, 204] on div "Showing 03 of 03 Timesheets Status Saved 3" at bounding box center [310, 208] width 359 height 18
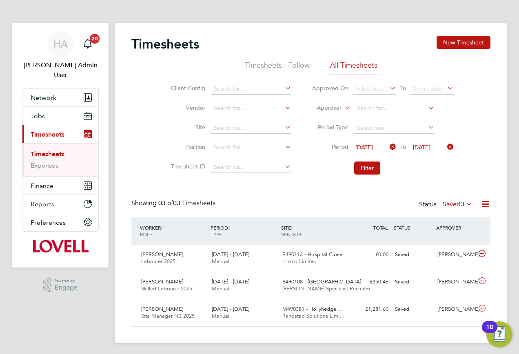
click at [352, 170] on li "Filter" at bounding box center [383, 168] width 162 height 21
click at [358, 167] on button "Filter" at bounding box center [367, 168] width 26 height 13
click at [450, 205] on label "Saved 3" at bounding box center [458, 204] width 30 height 8
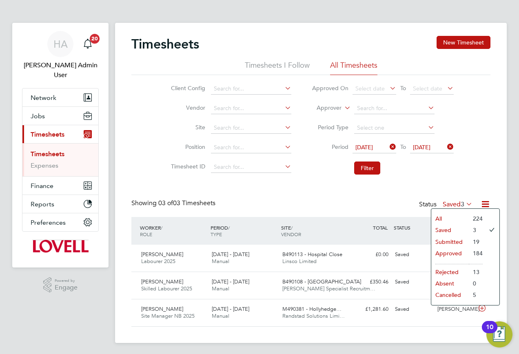
click at [445, 218] on li "All" at bounding box center [451, 218] width 38 height 11
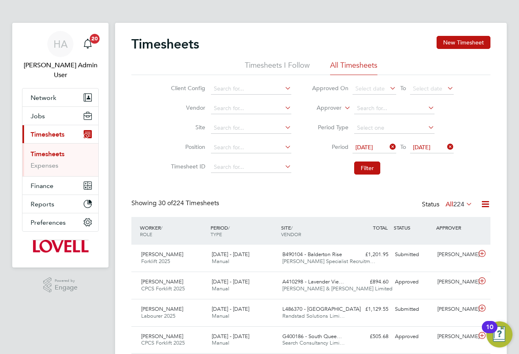
click at [465, 205] on icon at bounding box center [465, 203] width 0 height 11
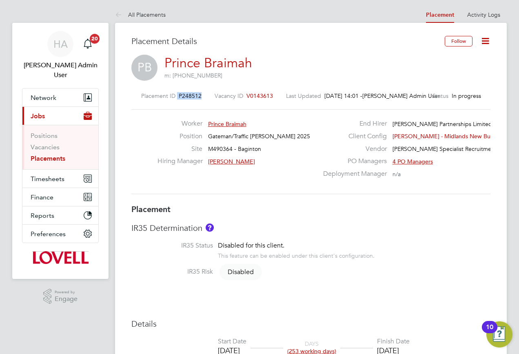
drag, startPoint x: 205, startPoint y: 95, endPoint x: 137, endPoint y: 96, distance: 68.2
click at [137, 96] on div "Placement ID P248512 Vacancy ID V0143613 Last Updated 30 Sep 2025, 14:01 - Hays…" at bounding box center [310, 95] width 359 height 7
click at [199, 96] on span "P248512" at bounding box center [190, 95] width 23 height 7
drag, startPoint x: 205, startPoint y: 96, endPoint x: 134, endPoint y: 96, distance: 70.2
click at [134, 96] on div "Placement ID P248512 Vacancy ID V0143613 Last Updated 30 Sep 2025, 14:01 - Hays…" at bounding box center [310, 95] width 359 height 7
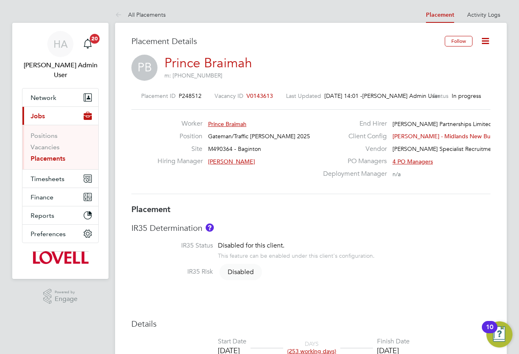
drag, startPoint x: 134, startPoint y: 96, endPoint x: 146, endPoint y: 104, distance: 14.0
click at [146, 104] on div "Placement ID P248512 Vacancy ID V0143613 Last Updated 30 Sep 2025, 14:01 - Hays…" at bounding box center [310, 143] width 359 height 122
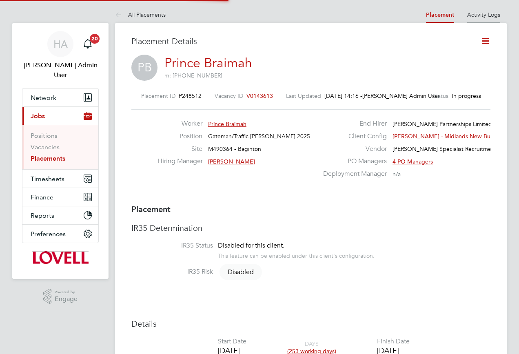
click at [487, 11] on link "Activity Logs" at bounding box center [483, 14] width 33 height 7
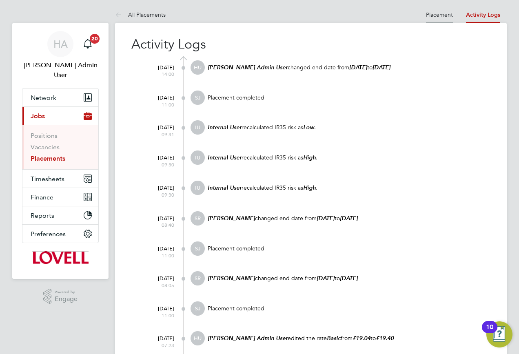
click at [443, 15] on link "Placement" at bounding box center [439, 14] width 27 height 7
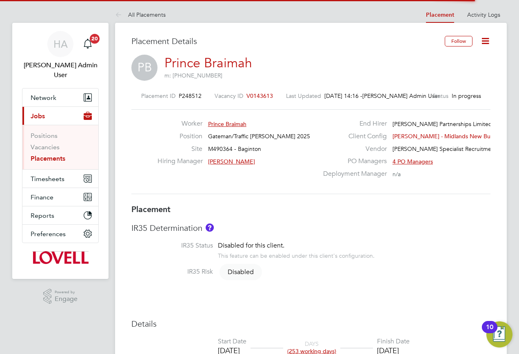
click at [490, 38] on icon at bounding box center [486, 41] width 10 height 10
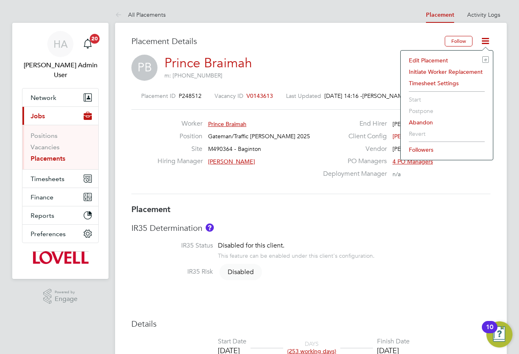
click at [429, 59] on li "Edit Placement e" at bounding box center [447, 60] width 84 height 11
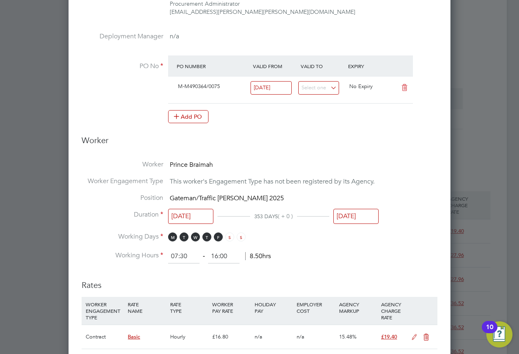
click at [352, 222] on input "[DATE]" at bounding box center [356, 216] width 45 height 15
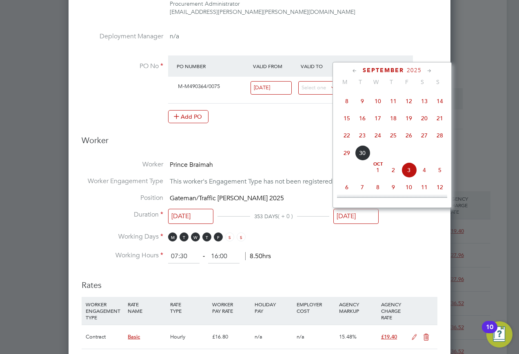
click at [407, 142] on span "26" at bounding box center [409, 136] width 16 height 16
type input "[DATE]"
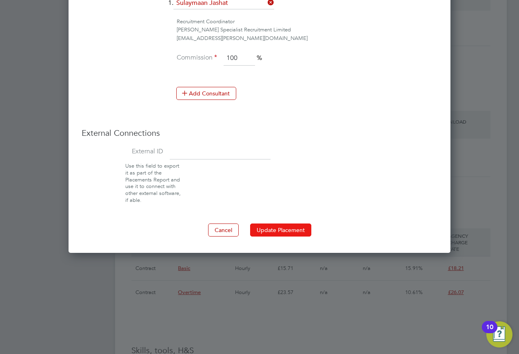
click at [272, 233] on button "Update Placement" at bounding box center [280, 230] width 61 height 13
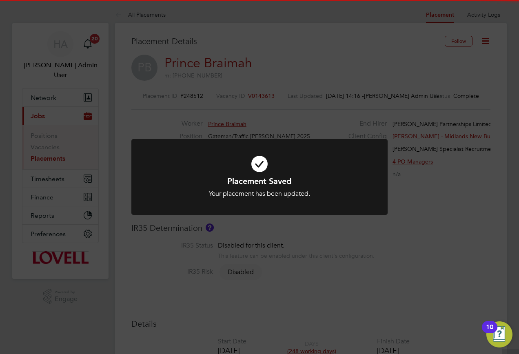
click at [346, 230] on div "Placement Saved Your placement has been updated. Cancel Okay" at bounding box center [259, 177] width 519 height 354
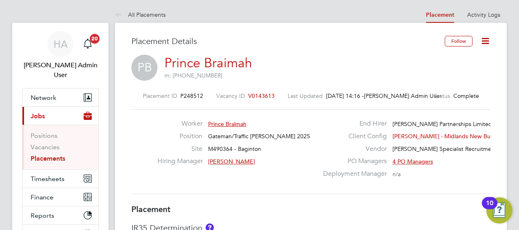
click at [487, 43] on icon at bounding box center [486, 41] width 10 height 10
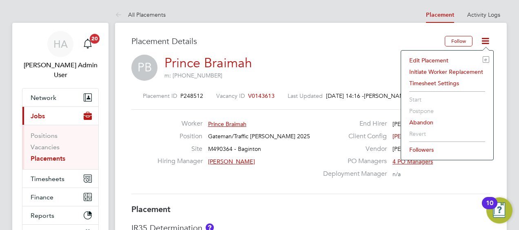
click at [435, 59] on li "Edit Placement e" at bounding box center [447, 60] width 84 height 11
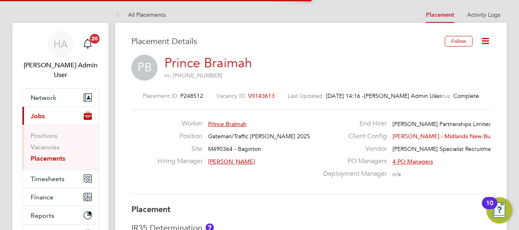
scroll to position [17, 356]
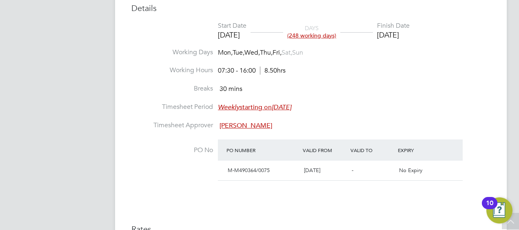
scroll to position [408, 0]
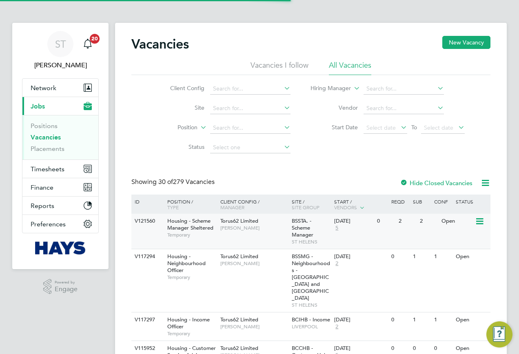
click at [150, 234] on div "V121560 Housing - Scheme Manager Sheltered Temporary Torus62 Limited Steve Pres…" at bounding box center [310, 231] width 359 height 35
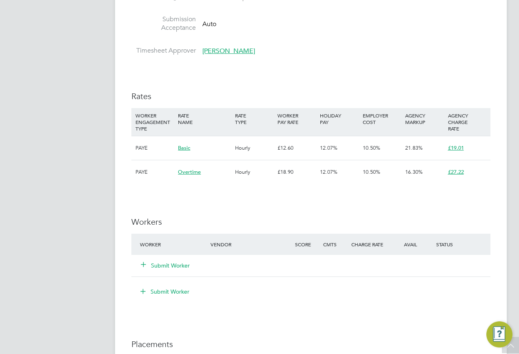
scroll to position [531, 0]
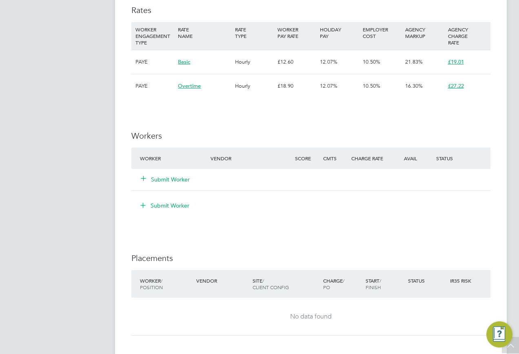
click at [140, 181] on icon at bounding box center [143, 178] width 6 height 6
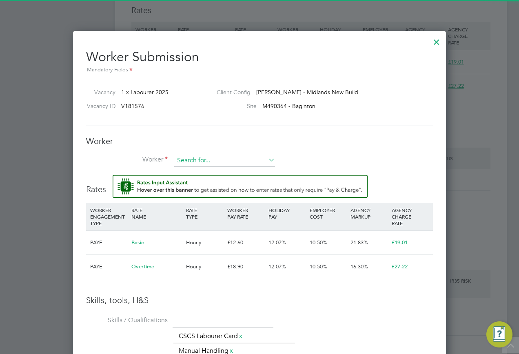
click at [205, 161] on input at bounding box center [224, 161] width 101 height 12
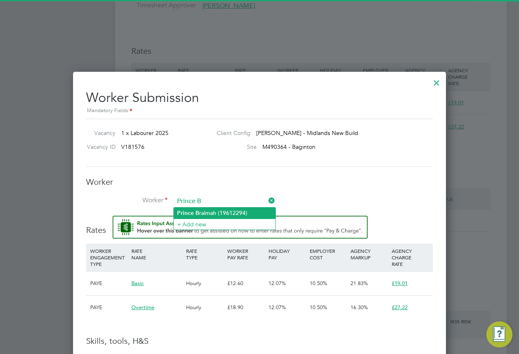
click at [190, 208] on li "Prince B raimah (19612294)" at bounding box center [225, 213] width 102 height 11
type input "Prince [PERSON_NAME] (19612294)"
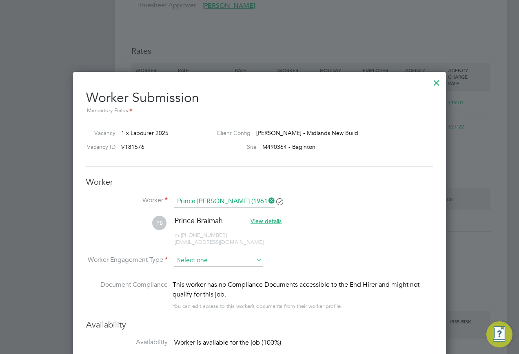
click at [196, 259] on input at bounding box center [218, 261] width 89 height 12
click at [196, 271] on li "Contract" at bounding box center [218, 272] width 89 height 11
type input "Contract"
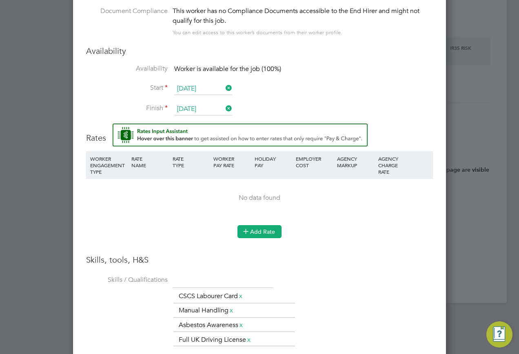
click at [245, 234] on icon at bounding box center [246, 231] width 6 height 6
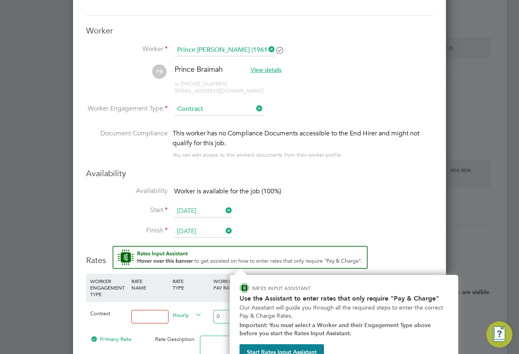
scroll to position [656, 0]
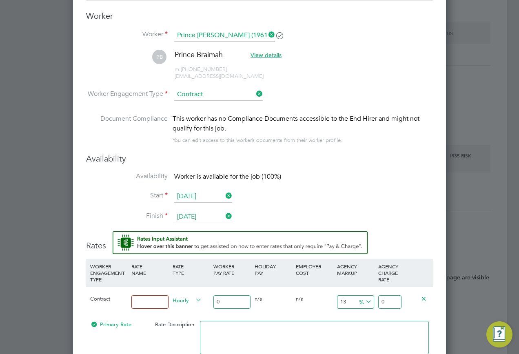
click at [160, 296] on input at bounding box center [149, 302] width 37 height 13
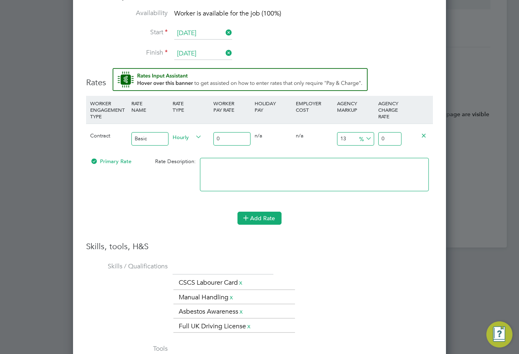
type input "Basic"
click at [266, 223] on button "Add Rate" at bounding box center [260, 218] width 44 height 13
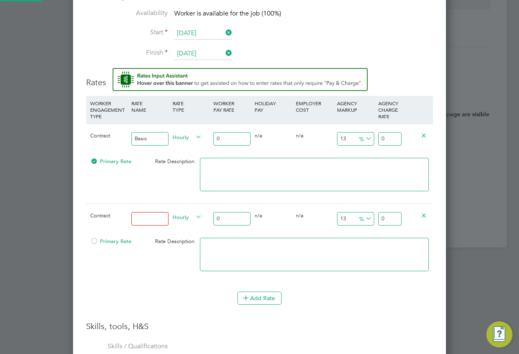
click at [162, 216] on input at bounding box center [149, 218] width 37 height 13
type input "Overtime"
click at [231, 142] on input "0" at bounding box center [232, 138] width 37 height 13
type input "1"
type input "1.13"
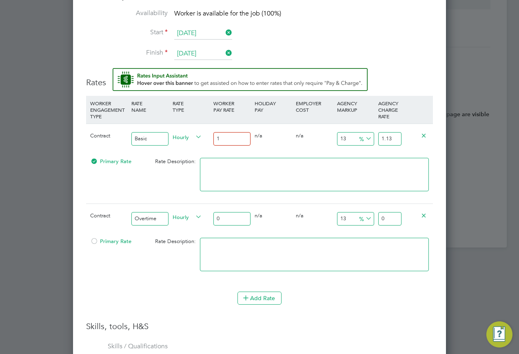
type input "16"
type input "18.08"
type input "16.6"
type input "18.758"
type input "16.67"
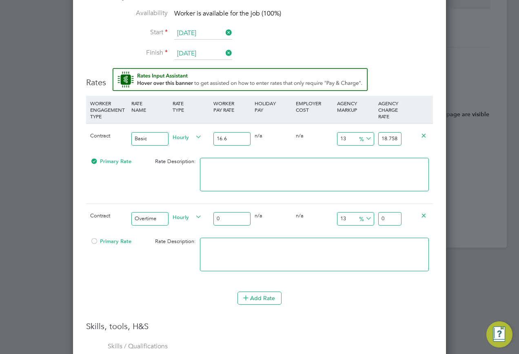
type input "18.8371"
type input "16.67"
drag, startPoint x: 381, startPoint y: 136, endPoint x: 453, endPoint y: 138, distance: 72.7
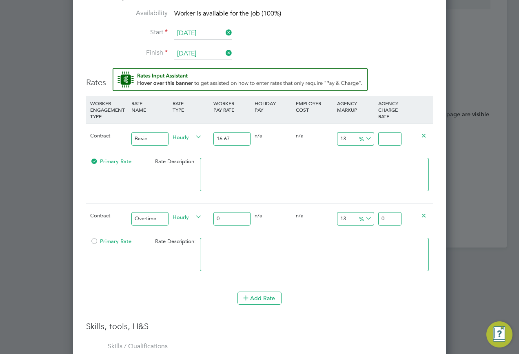
scroll to position [0, 0]
type input "-94.001199760048"
type input "1"
type input "13.977204559088182"
type input "19.0"
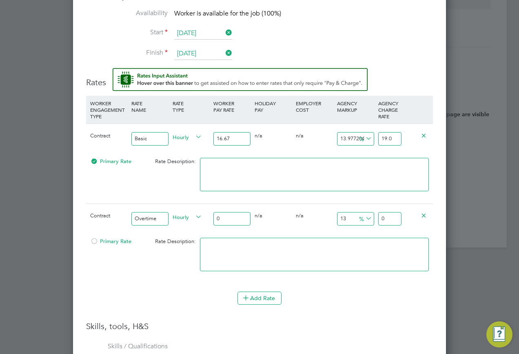
type input "14.037192561487702"
type input "19.01"
drag, startPoint x: 240, startPoint y: 219, endPoint x: 153, endPoint y: 219, distance: 87.4
click at [154, 219] on div "Contract Overtime Hourly 0 0 n/a 0 n/a 13 0 % 0" at bounding box center [259, 219] width 347 height 30
paste input "24.62"
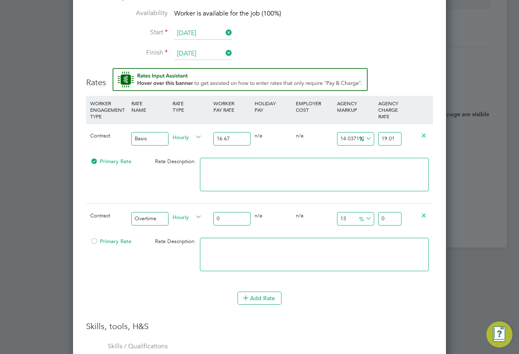
type input "24.62"
type input "27.8206"
type input "24.62"
drag, startPoint x: 379, startPoint y: 221, endPoint x: 460, endPoint y: 220, distance: 81.3
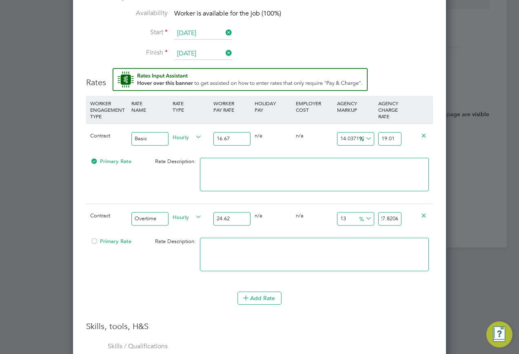
type input "-91.87652315190901"
type input "2"
type input "9.66693744922827"
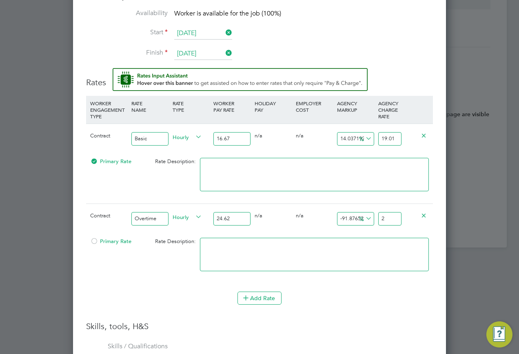
type input "27"
type input "10.479285134037369"
type input "27.2"
type input "10.560519902518278"
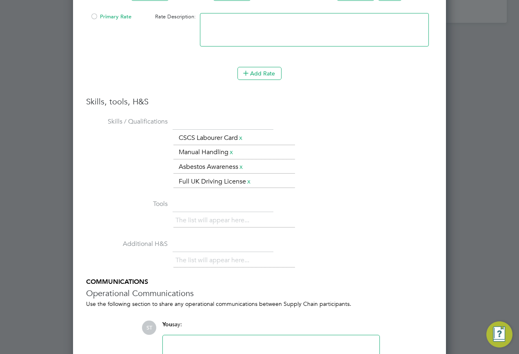
scroll to position [1113, 0]
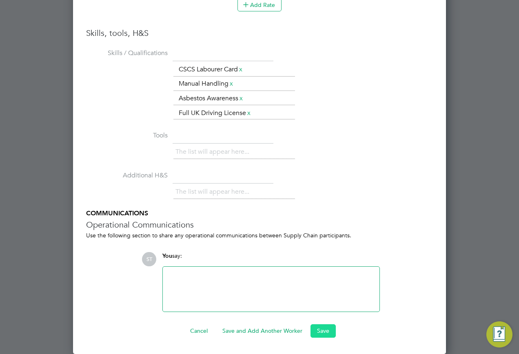
type input "27.22"
click at [322, 329] on button "Save" at bounding box center [323, 331] width 25 height 13
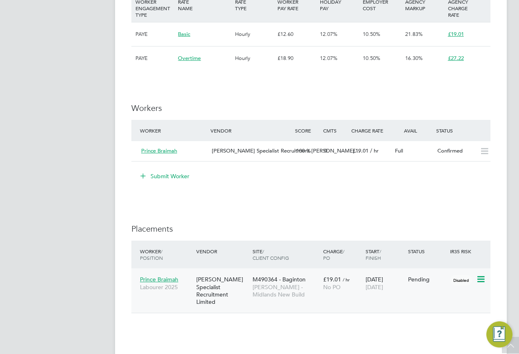
scroll to position [572, 0]
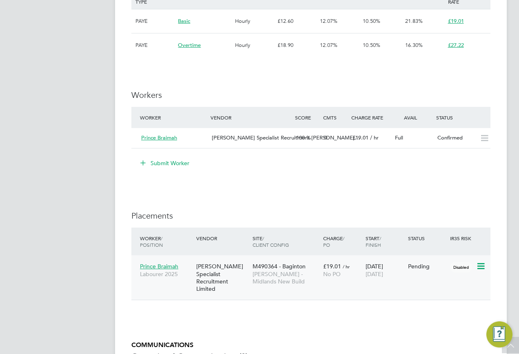
click at [480, 265] on icon at bounding box center [480, 267] width 8 height 10
click at [412, 315] on li "Start" at bounding box center [444, 317] width 84 height 11
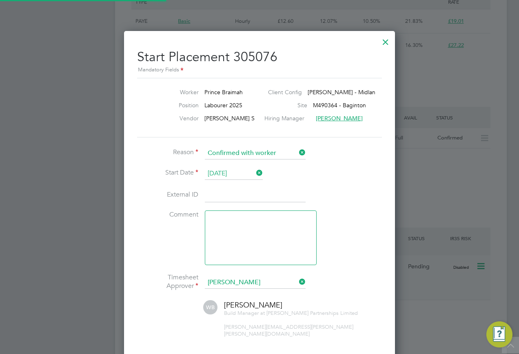
scroll to position [4, 4]
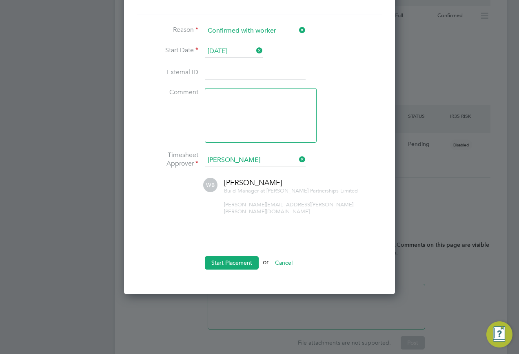
click at [225, 247] on ul "Reason Confirmed with worker Start Date 30 Sep 2025 External ID Comment Timeshe…" at bounding box center [259, 151] width 245 height 253
click at [227, 256] on button "Start Placement" at bounding box center [232, 262] width 54 height 13
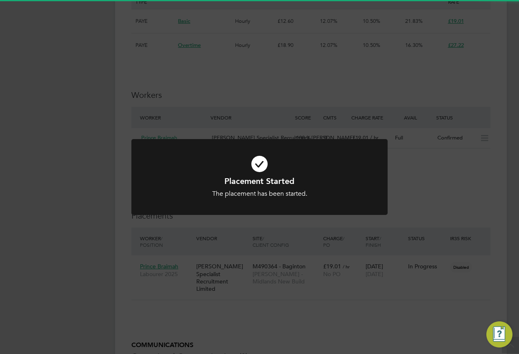
click at [351, 233] on div "Placement Started The placement has been started. Cancel Okay" at bounding box center [259, 177] width 519 height 354
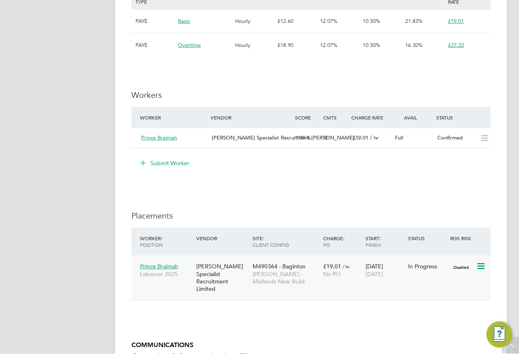
click at [196, 266] on div "Hays Specialist Recruitment Limited" at bounding box center [222, 278] width 56 height 38
click at [151, 266] on span "Prince Braimah" at bounding box center [159, 266] width 38 height 7
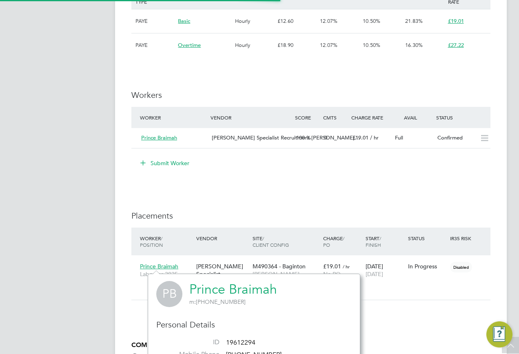
click at [205, 283] on link "Prince Braimah" at bounding box center [233, 290] width 88 height 16
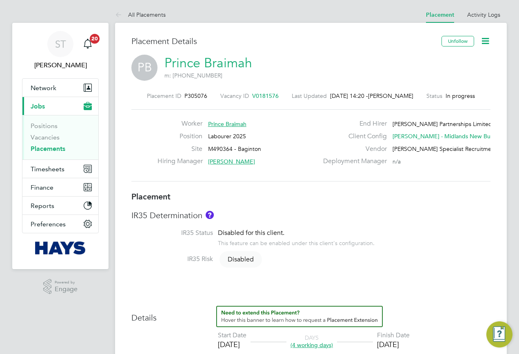
drag, startPoint x: 485, startPoint y: 38, endPoint x: 481, endPoint y: 40, distance: 5.3
click at [485, 38] on icon at bounding box center [486, 41] width 10 height 10
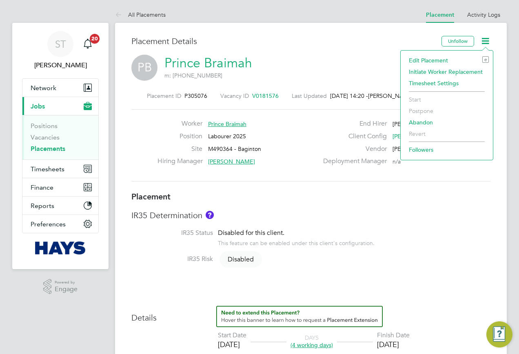
click at [427, 60] on li "Edit Placement e" at bounding box center [447, 60] width 84 height 11
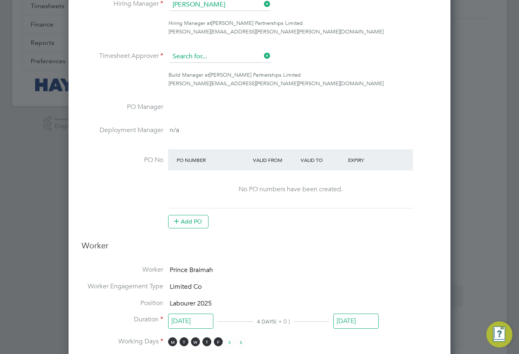
click at [244, 59] on input at bounding box center [220, 57] width 101 height 12
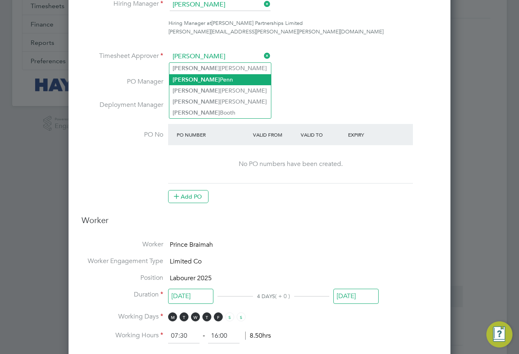
click at [214, 78] on li "[PERSON_NAME]" at bounding box center [220, 79] width 102 height 11
type input "[PERSON_NAME]"
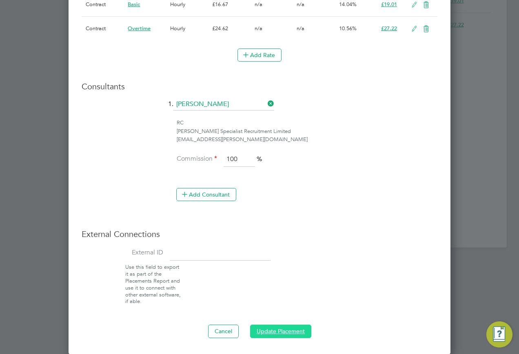
click at [281, 327] on button "Update Placement" at bounding box center [280, 331] width 61 height 13
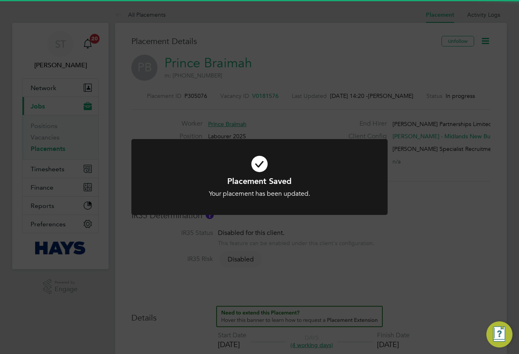
click at [513, 184] on div "Placement Saved Your placement has been updated. Cancel Okay" at bounding box center [259, 177] width 519 height 354
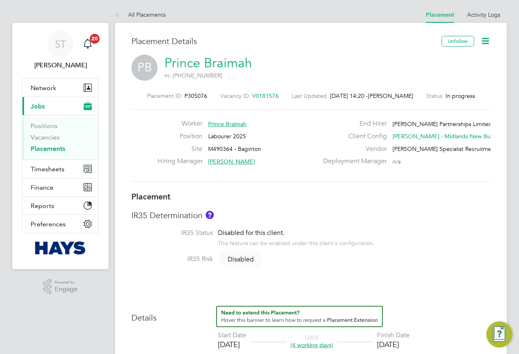
click at [484, 46] on icon at bounding box center [486, 41] width 10 height 10
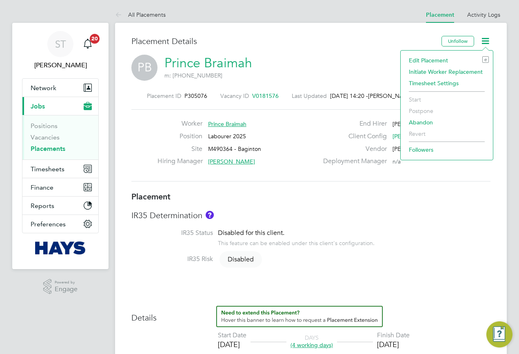
click at [445, 63] on li "Edit Placement e" at bounding box center [447, 60] width 84 height 11
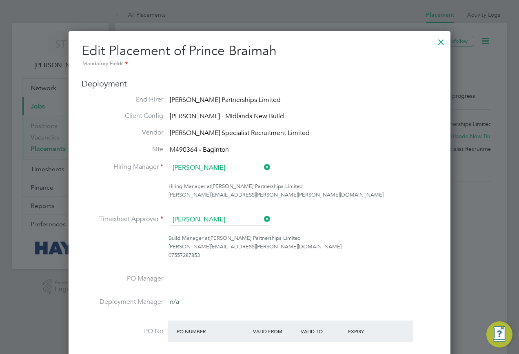
click at [440, 46] on div at bounding box center [441, 40] width 15 height 15
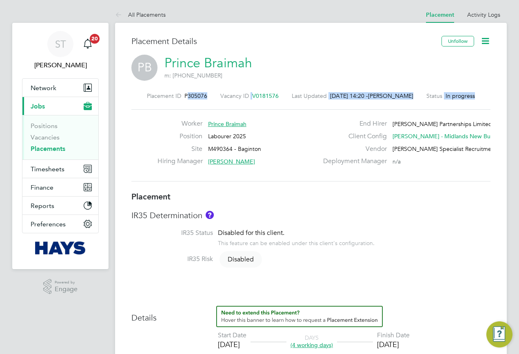
drag, startPoint x: 205, startPoint y: 101, endPoint x: 184, endPoint y: 95, distance: 21.8
click at [184, 95] on div "Placement ID P305076 Vacancy ID V0181576 Last Updated [DATE] 14:20 - [PERSON_NA…" at bounding box center [310, 136] width 359 height 109
drag, startPoint x: 184, startPoint y: 95, endPoint x: 203, endPoint y: 96, distance: 18.8
click at [195, 95] on span "P305076" at bounding box center [196, 95] width 23 height 7
drag, startPoint x: 203, startPoint y: 96, endPoint x: 185, endPoint y: 96, distance: 18.0
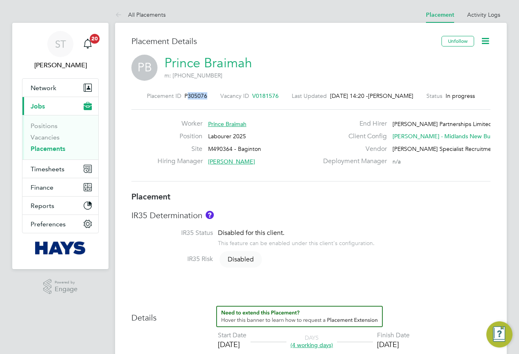
click at [185, 96] on span "P305076" at bounding box center [196, 95] width 23 height 7
copy span "305076"
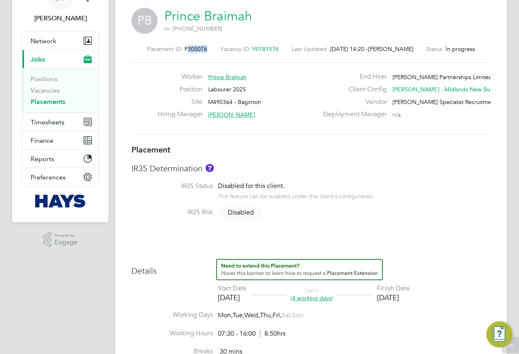
scroll to position [41, 0]
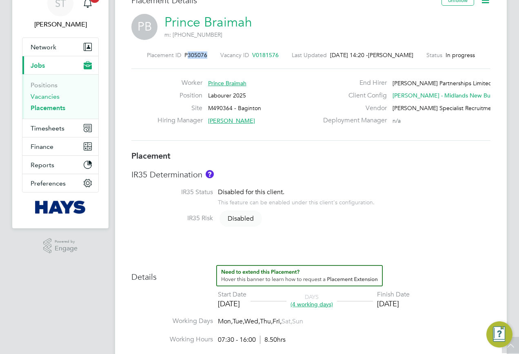
drag, startPoint x: 48, startPoint y: 98, endPoint x: 80, endPoint y: 75, distance: 39.0
click at [48, 98] on link "Vacancies" at bounding box center [45, 97] width 29 height 8
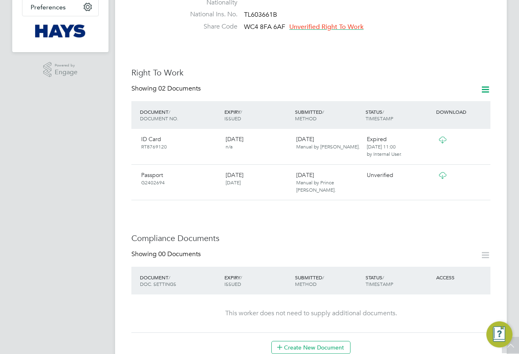
scroll to position [245, 0]
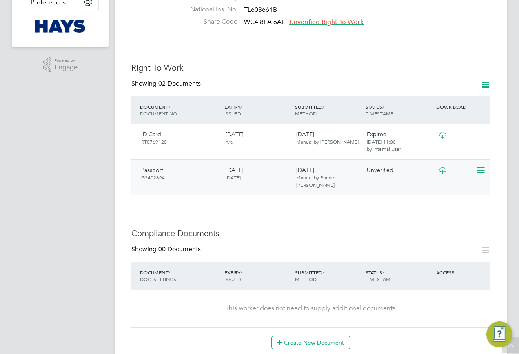
click at [444, 167] on icon at bounding box center [443, 170] width 10 height 7
click at [476, 166] on icon at bounding box center [480, 171] width 8 height 10
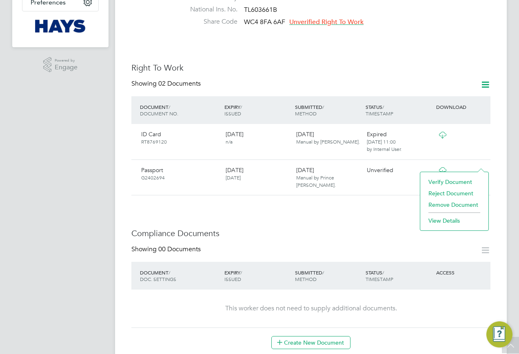
click at [439, 178] on li "Verify Document" at bounding box center [455, 181] width 60 height 11
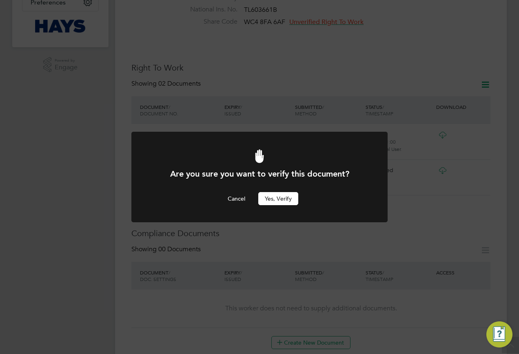
scroll to position [0, 0]
click at [283, 198] on button "Yes, verify" at bounding box center [278, 198] width 40 height 13
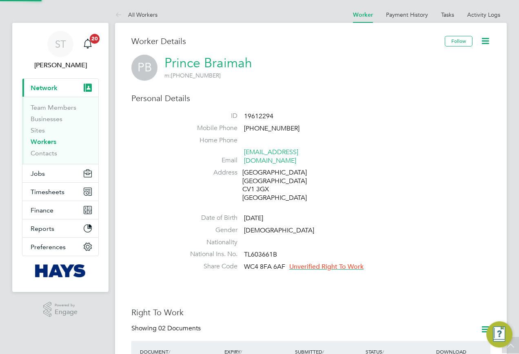
scroll to position [245, 0]
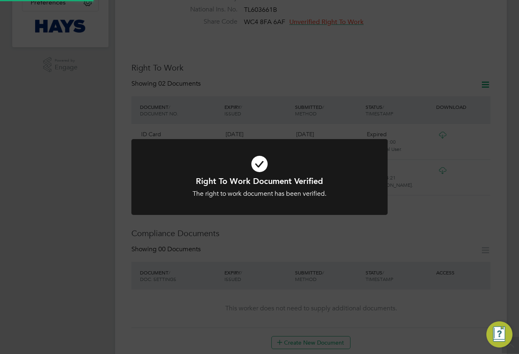
click at [370, 229] on div "Right To Work Document Verified The right to work document has been verified. C…" at bounding box center [259, 177] width 519 height 354
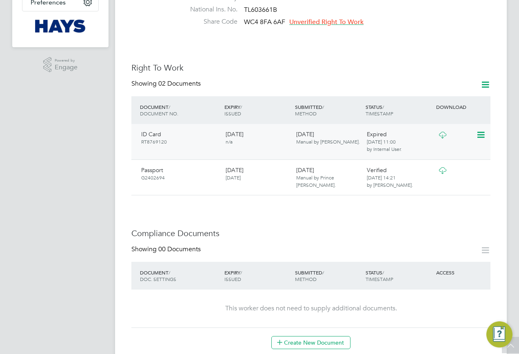
click at [441, 132] on icon at bounding box center [443, 135] width 10 height 7
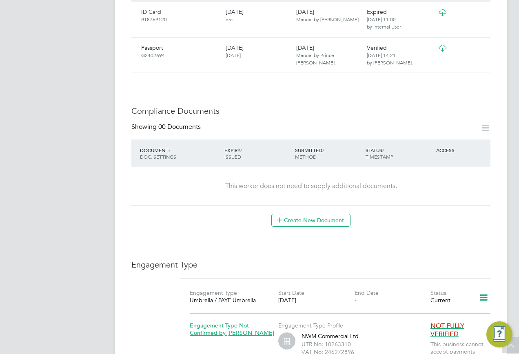
scroll to position [531, 0]
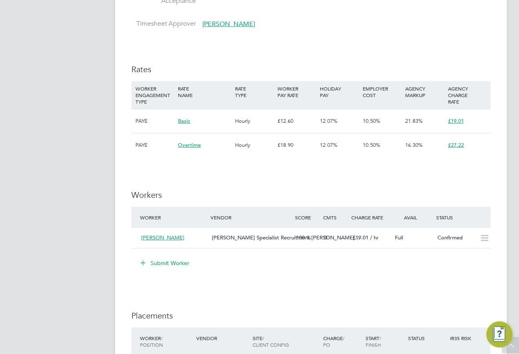
scroll to position [572, 0]
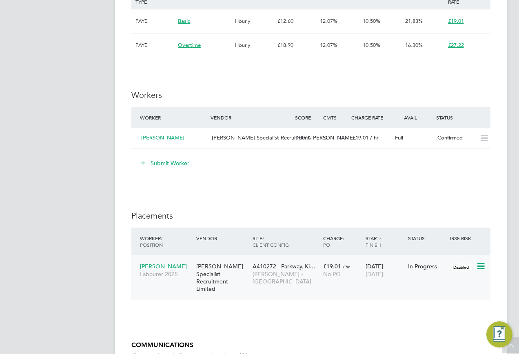
click at [167, 263] on span "[PERSON_NAME]" at bounding box center [163, 266] width 47 height 7
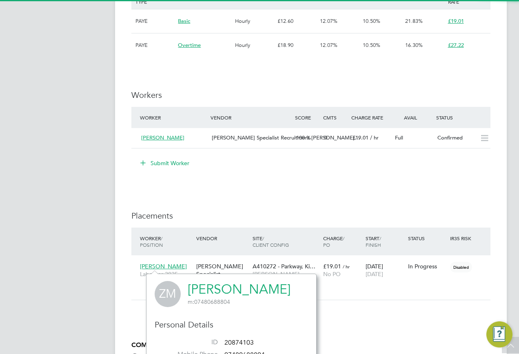
click at [223, 285] on link "[PERSON_NAME]" at bounding box center [239, 290] width 103 height 16
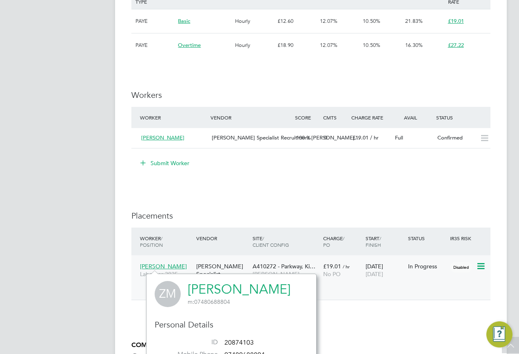
click at [227, 262] on div "Hays Specialist Recruitment Limited" at bounding box center [222, 278] width 56 height 38
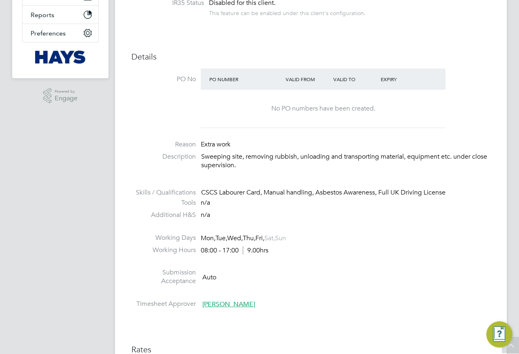
scroll to position [82, 0]
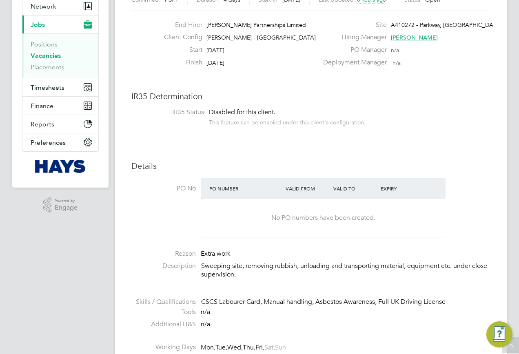
click at [47, 58] on link "Vacancies" at bounding box center [46, 56] width 30 height 8
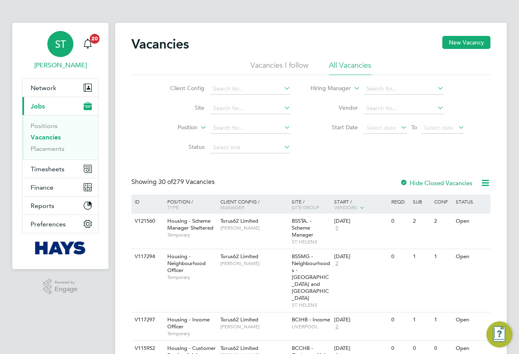
click at [53, 70] on span "[PERSON_NAME]" at bounding box center [60, 65] width 77 height 10
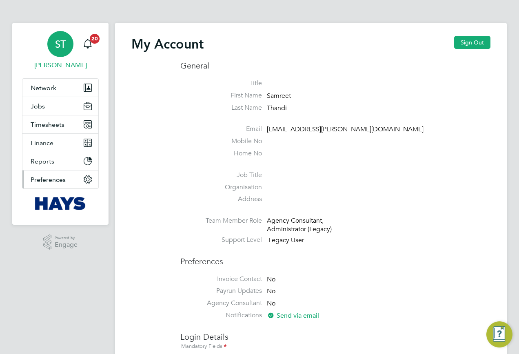
click at [81, 183] on button "Preferences" at bounding box center [60, 180] width 76 height 18
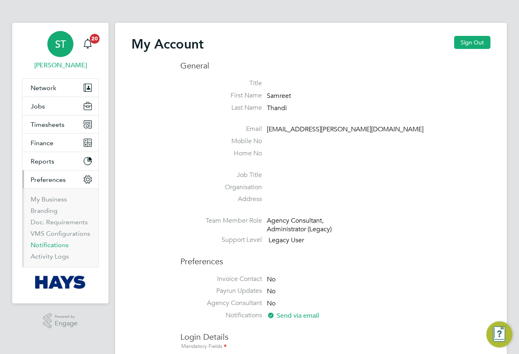
click at [44, 247] on link "Notifications" at bounding box center [50, 245] width 38 height 8
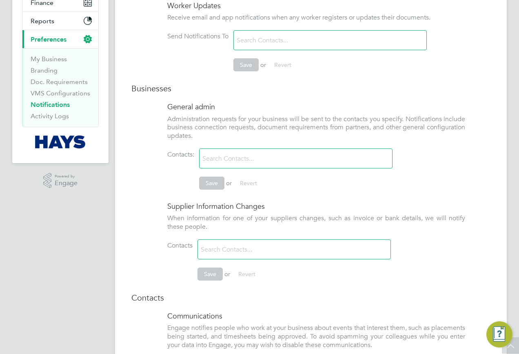
scroll to position [19, 0]
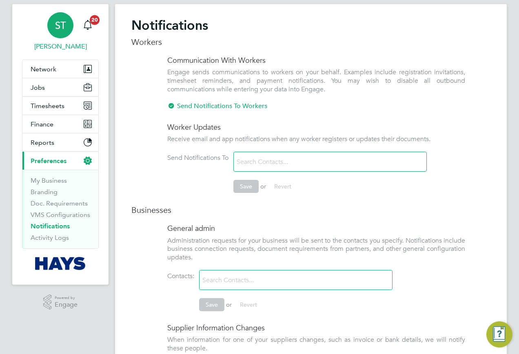
click at [49, 47] on span "[PERSON_NAME]" at bounding box center [60, 47] width 77 height 10
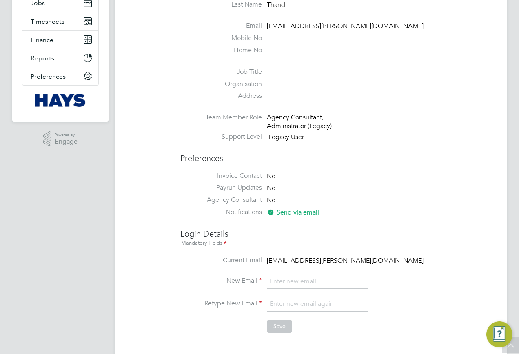
scroll to position [41, 0]
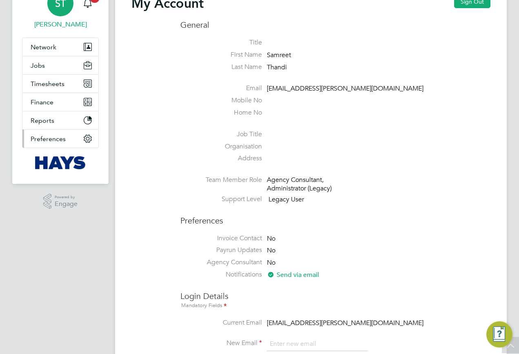
click at [85, 136] on icon "Main navigation" at bounding box center [88, 139] width 8 height 8
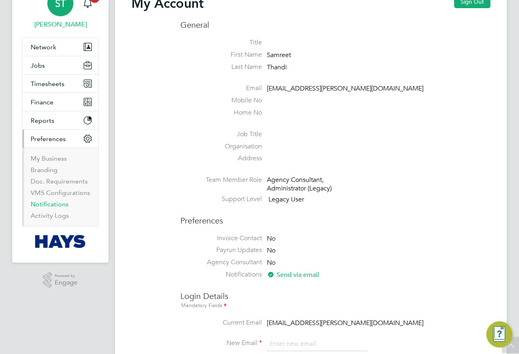
click at [45, 202] on link "Notifications" at bounding box center [50, 204] width 38 height 8
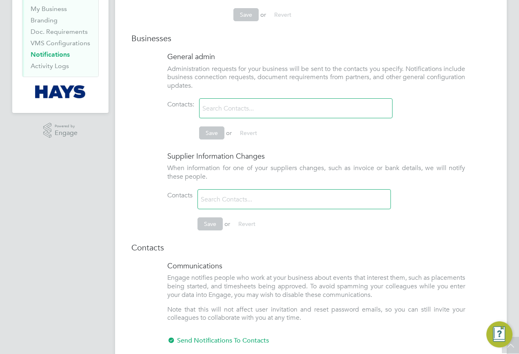
scroll to position [223, 0]
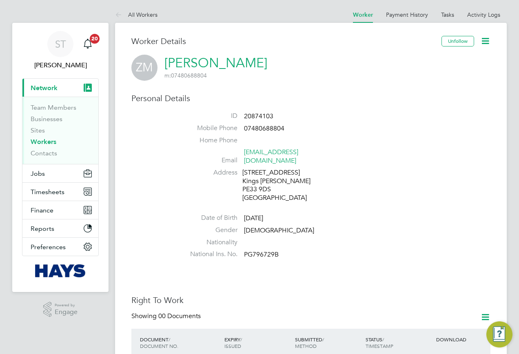
scroll to position [204, 0]
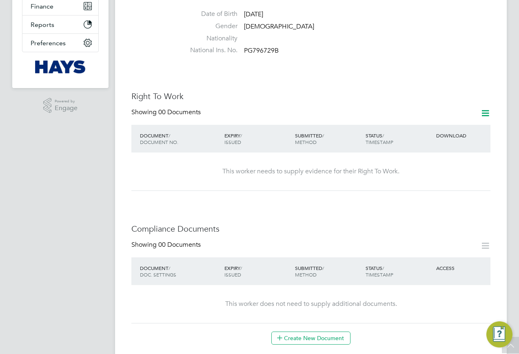
click at [481, 108] on icon at bounding box center [486, 113] width 10 height 10
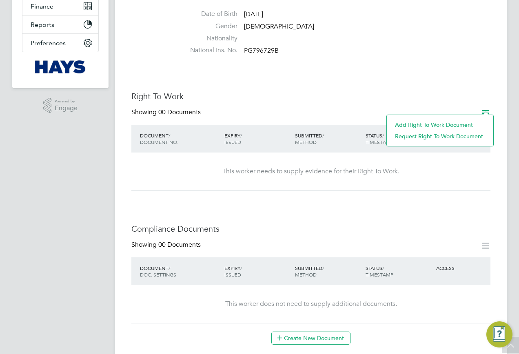
click at [409, 122] on li "Add Right To Work Document" at bounding box center [440, 124] width 98 height 11
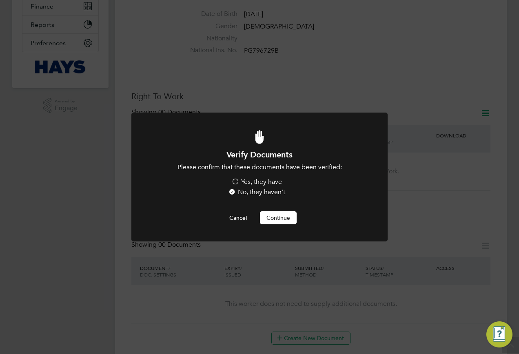
scroll to position [0, 0]
click at [260, 184] on label "Yes, they have" at bounding box center [256, 182] width 51 height 9
click at [0, 0] on input "Yes, they have" at bounding box center [0, 0] width 0 height 0
click at [271, 222] on button "Continue" at bounding box center [278, 217] width 37 height 13
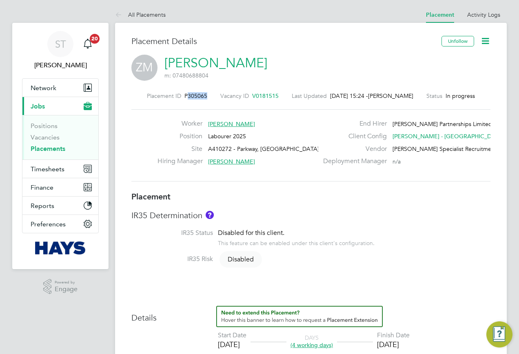
click at [185, 99] on div "Placement ID P305065 Vacancy ID V0181515 Last Updated [DATE] 15:24 - [PERSON_NA…" at bounding box center [310, 95] width 359 height 7
copy span "305065"
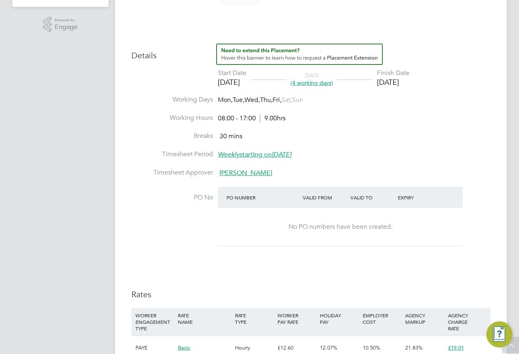
scroll to position [327, 0]
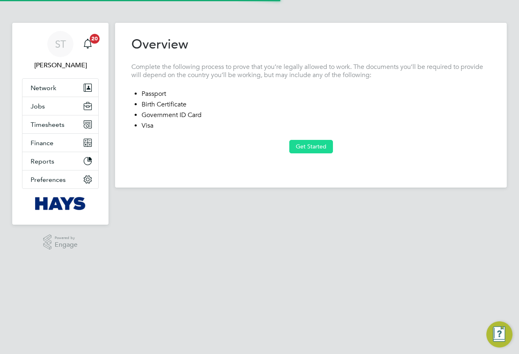
click at [306, 144] on button "Get Started" at bounding box center [311, 146] width 44 height 13
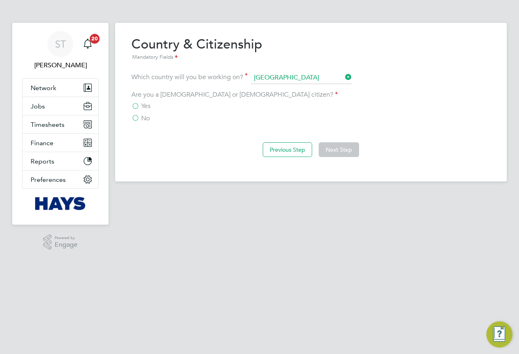
click at [129, 99] on div "Overview Complete the following process to prove that you’re legally allowed to…" at bounding box center [311, 102] width 392 height 159
click at [136, 104] on label "Yes" at bounding box center [140, 106] width 19 height 8
click at [0, 0] on input "Yes" at bounding box center [0, 0] width 0 height 0
click at [331, 149] on button "Next Step" at bounding box center [339, 149] width 40 height 15
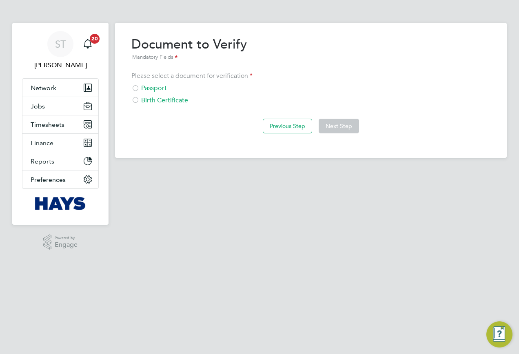
click at [142, 89] on div "Passport" at bounding box center [310, 88] width 359 height 9
click at [336, 125] on button "Next Step" at bounding box center [339, 126] width 40 height 15
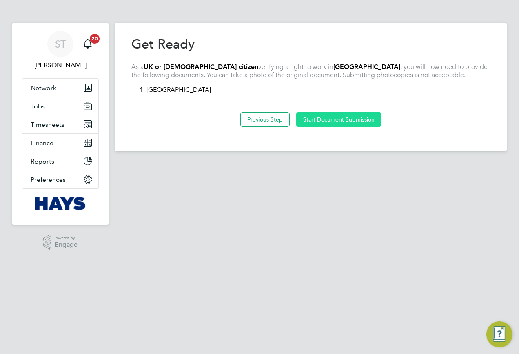
click at [331, 125] on button "Start Document Submission" at bounding box center [338, 119] width 85 height 15
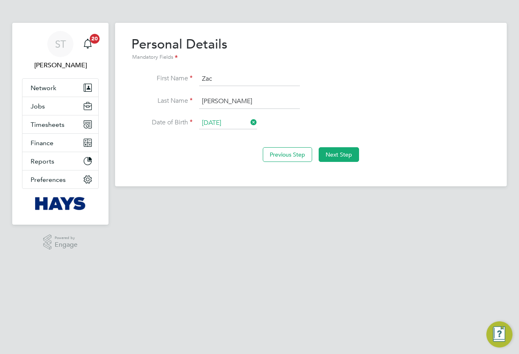
click at [334, 145] on div "Previous Step Next Step" at bounding box center [310, 154] width 359 height 33
click at [329, 151] on button "Next Step" at bounding box center [339, 154] width 40 height 15
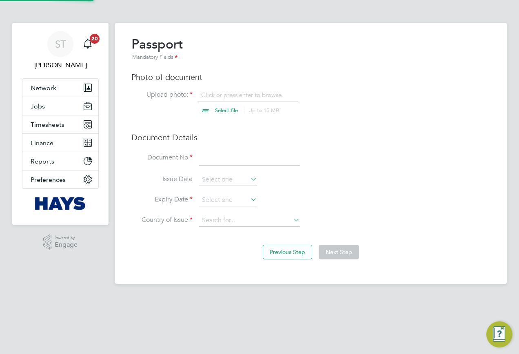
scroll to position [11, 101]
click at [212, 114] on input "file" at bounding box center [234, 103] width 128 height 24
type input "C:\fakepath\Zack TrustID report.pdf"
click at [234, 161] on input at bounding box center [249, 158] width 101 height 15
type input "536500338"
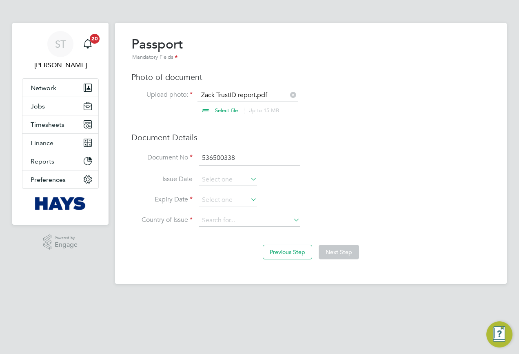
click at [226, 208] on li "Expiry Date" at bounding box center [310, 204] width 359 height 20
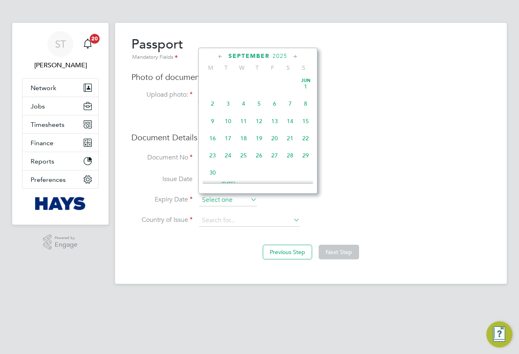
click at [229, 203] on input at bounding box center [228, 200] width 58 height 12
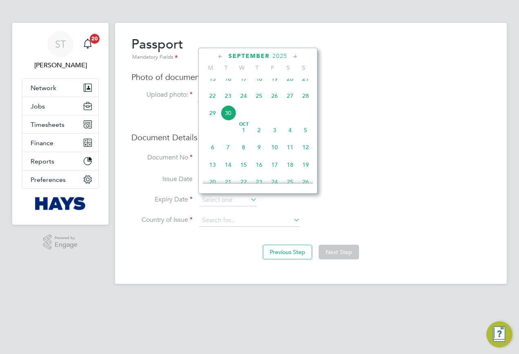
click at [274, 58] on span "2025" at bounding box center [280, 56] width 15 height 7
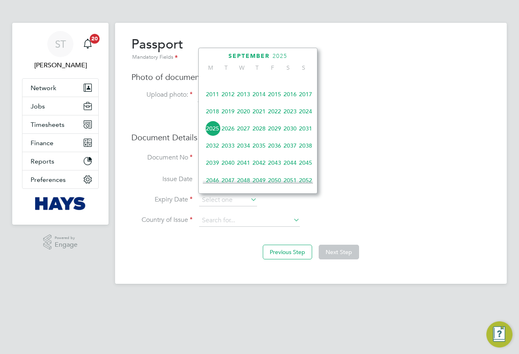
click at [262, 115] on span "2021" at bounding box center [260, 112] width 16 height 16
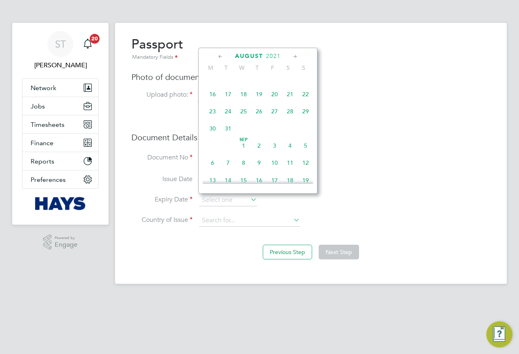
click at [218, 54] on icon at bounding box center [221, 56] width 8 height 9
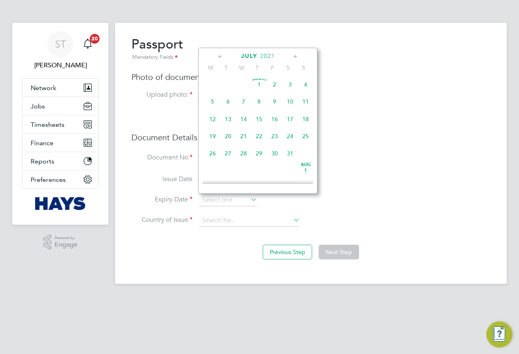
click at [218, 54] on icon at bounding box center [221, 56] width 8 height 9
click at [263, 141] on span "22" at bounding box center [260, 139] width 16 height 16
type input "22 Apr 2021"
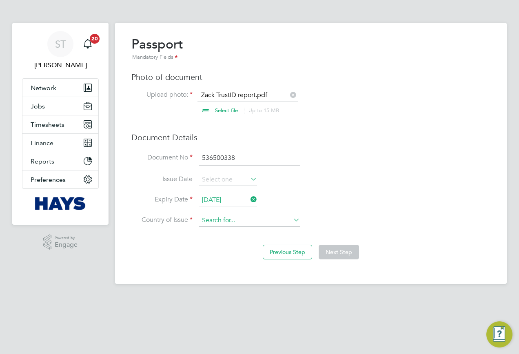
click at [228, 219] on input at bounding box center [249, 221] width 101 height 12
click at [221, 226] on input "United Kin" at bounding box center [249, 221] width 101 height 12
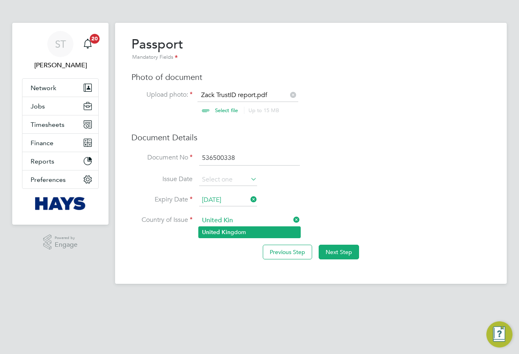
click at [221, 229] on li "United Kin gdom" at bounding box center [250, 232] width 102 height 11
type input "United Kingdom"
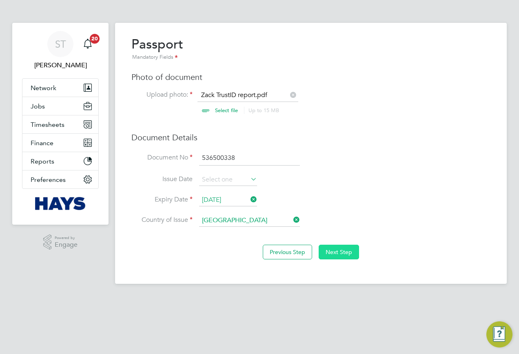
click at [329, 247] on button "Next Step" at bounding box center [339, 252] width 40 height 15
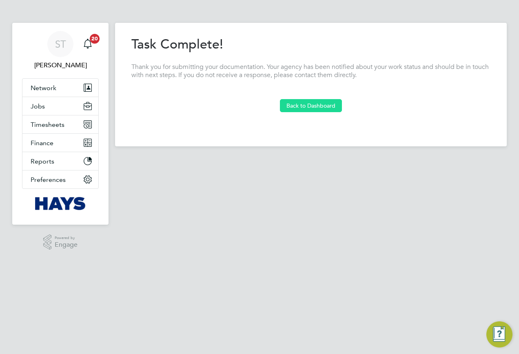
click at [321, 105] on button "Back to Dashboard" at bounding box center [311, 105] width 62 height 13
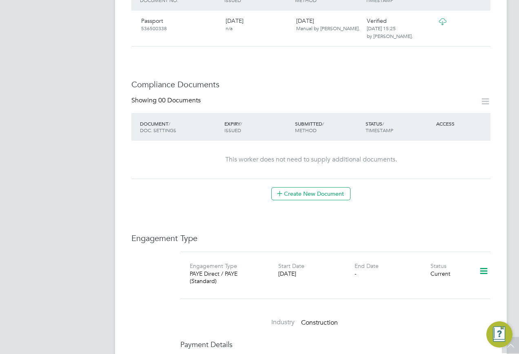
scroll to position [408, 0]
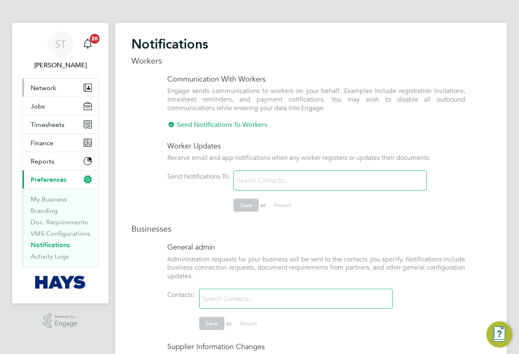
click at [49, 88] on span "Network" at bounding box center [44, 88] width 26 height 8
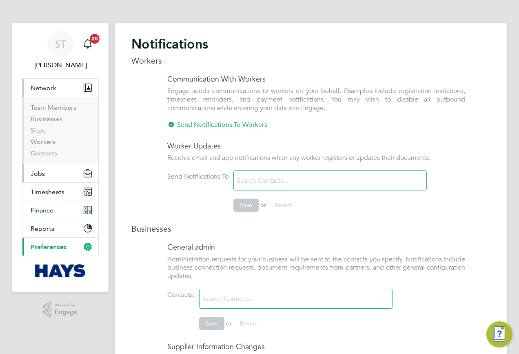
click at [42, 168] on button "Jobs" at bounding box center [60, 174] width 76 height 18
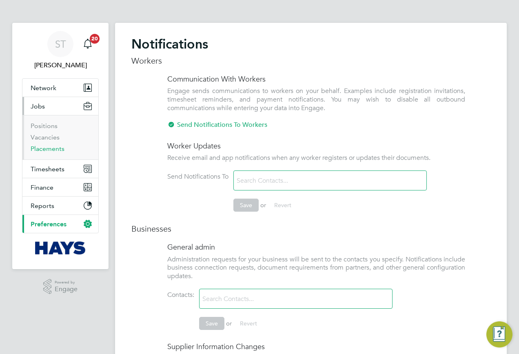
click at [42, 151] on link "Placements" at bounding box center [48, 149] width 34 height 8
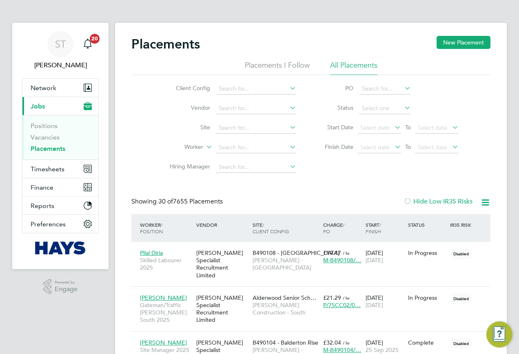
scroll to position [31, 71]
